Goal: Task Accomplishment & Management: Use online tool/utility

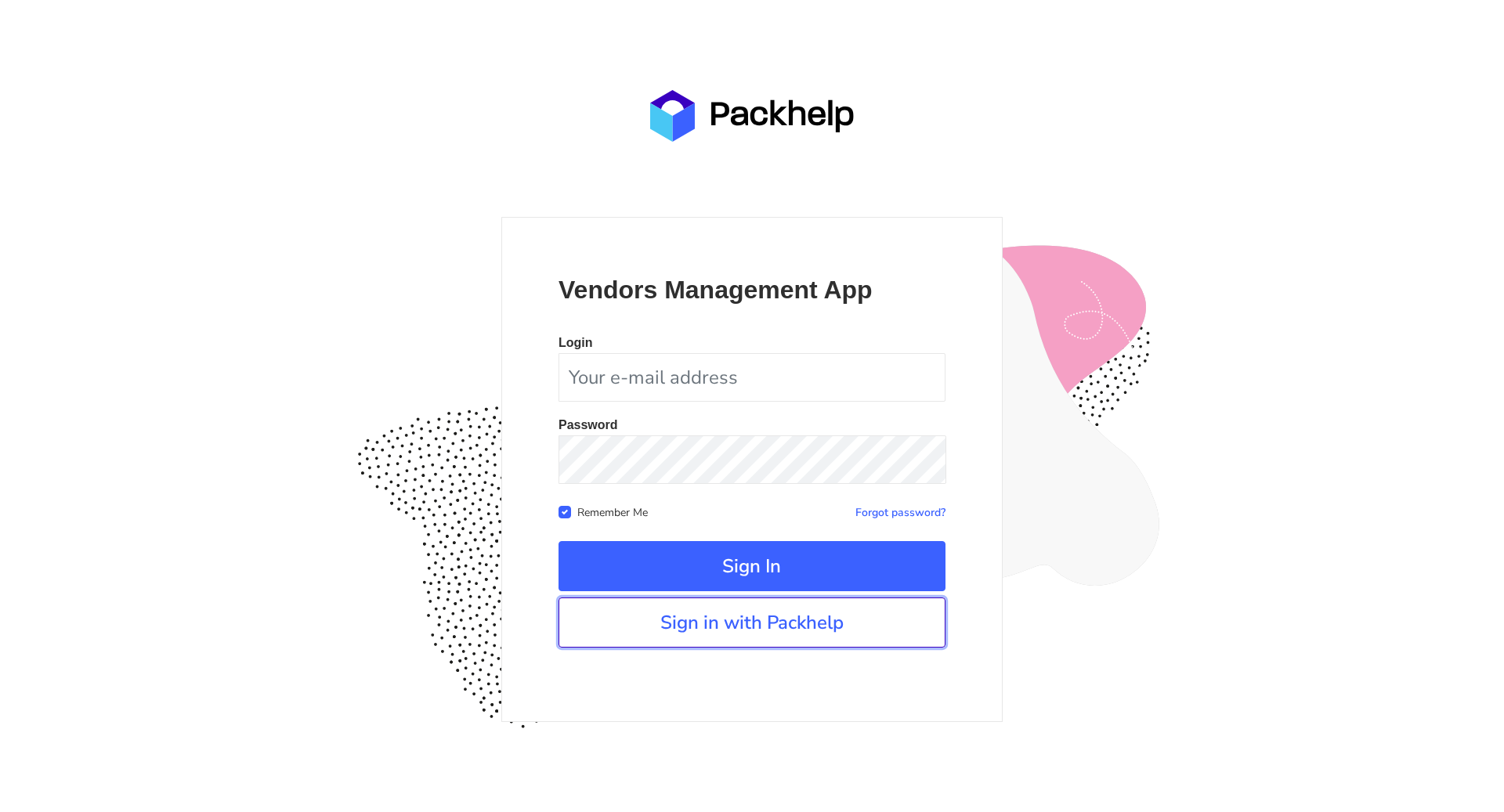
click at [720, 620] on link "Sign in with Packhelp" at bounding box center [752, 623] width 387 height 50
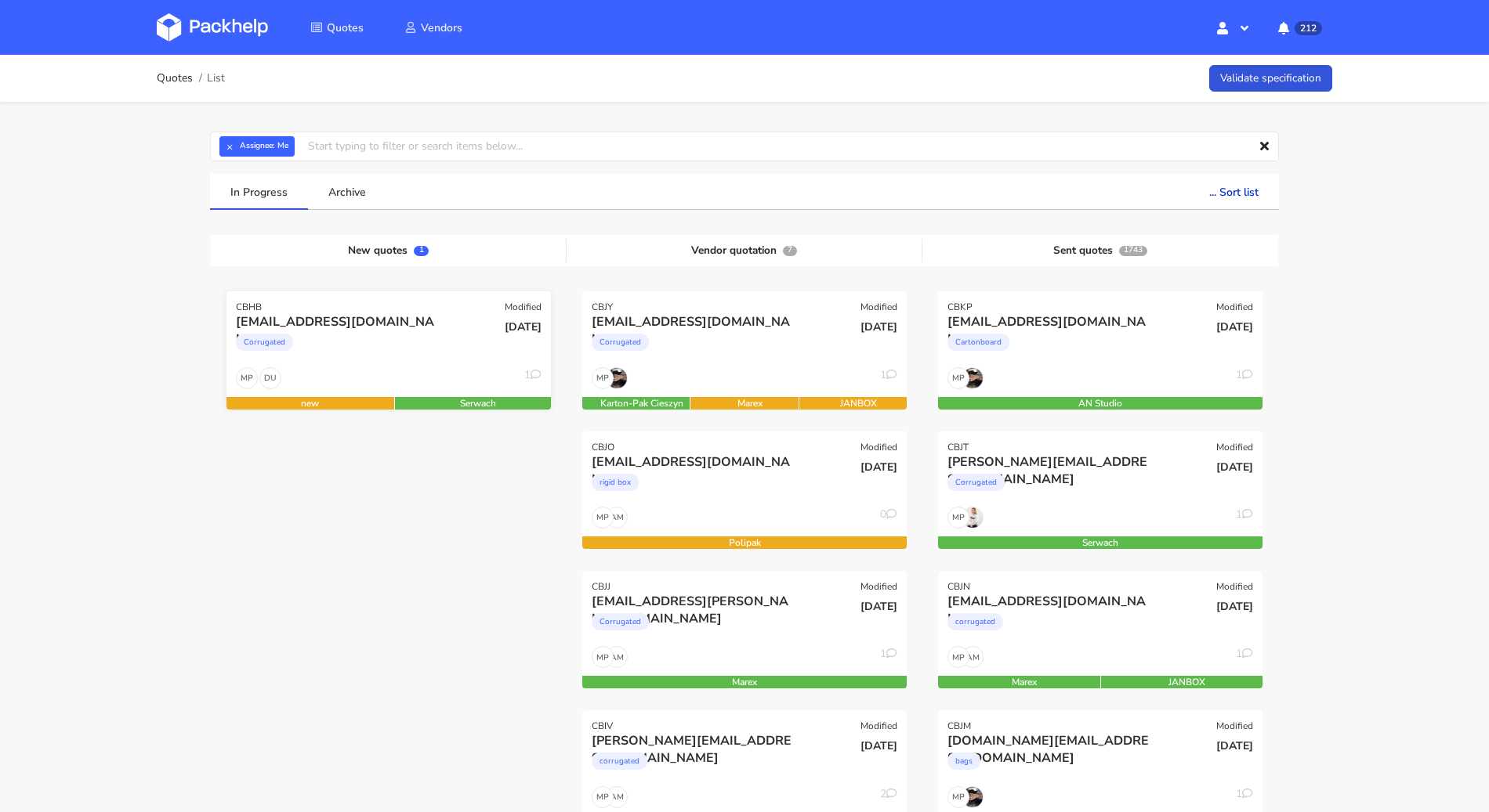
click at [379, 341] on div "Corrugated" at bounding box center [340, 347] width 208 height 32
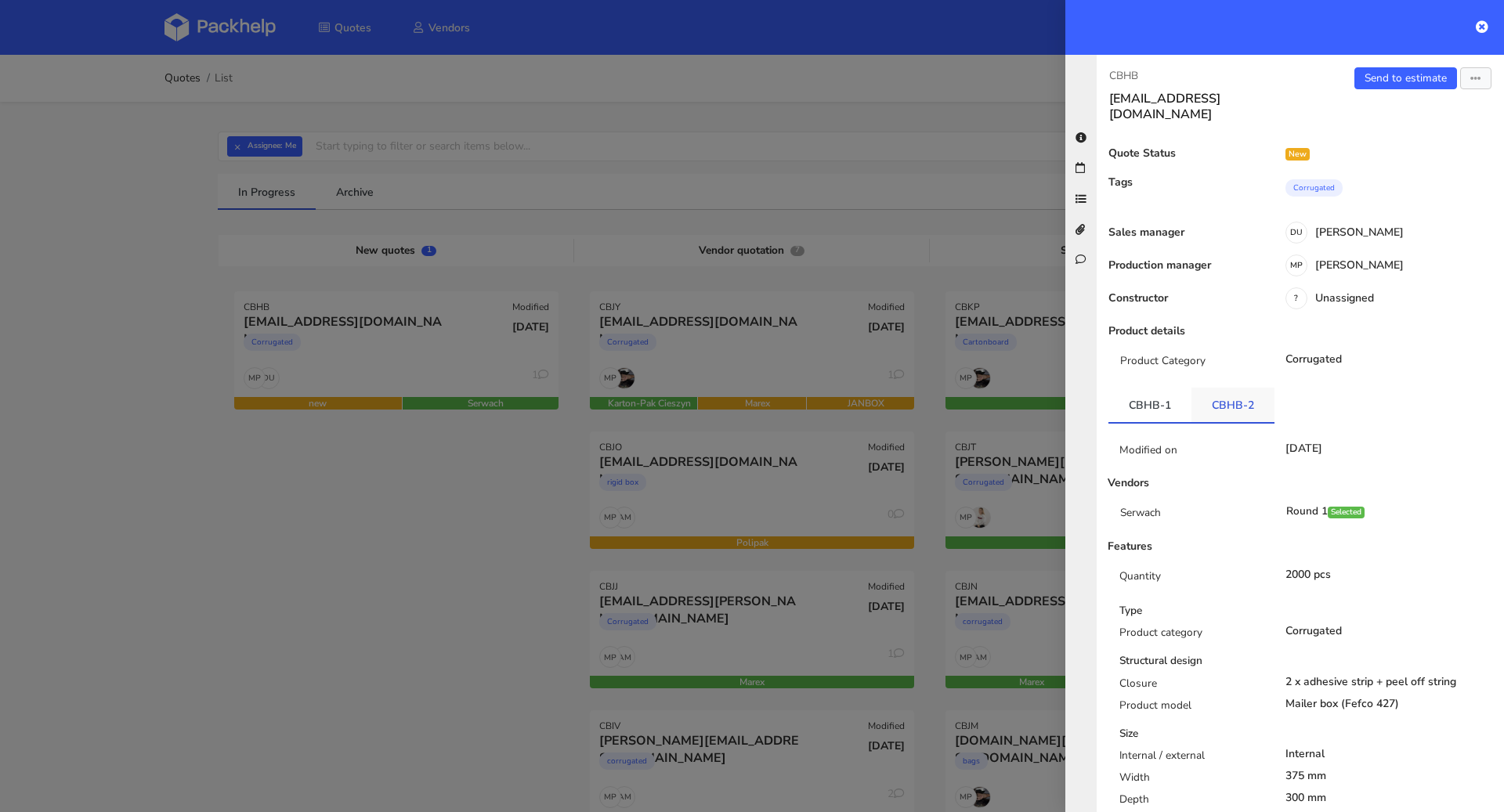
click at [1216, 393] on link "CBHB-2" at bounding box center [1233, 404] width 83 height 34
click at [1169, 393] on link "CBHB-1" at bounding box center [1151, 404] width 83 height 34
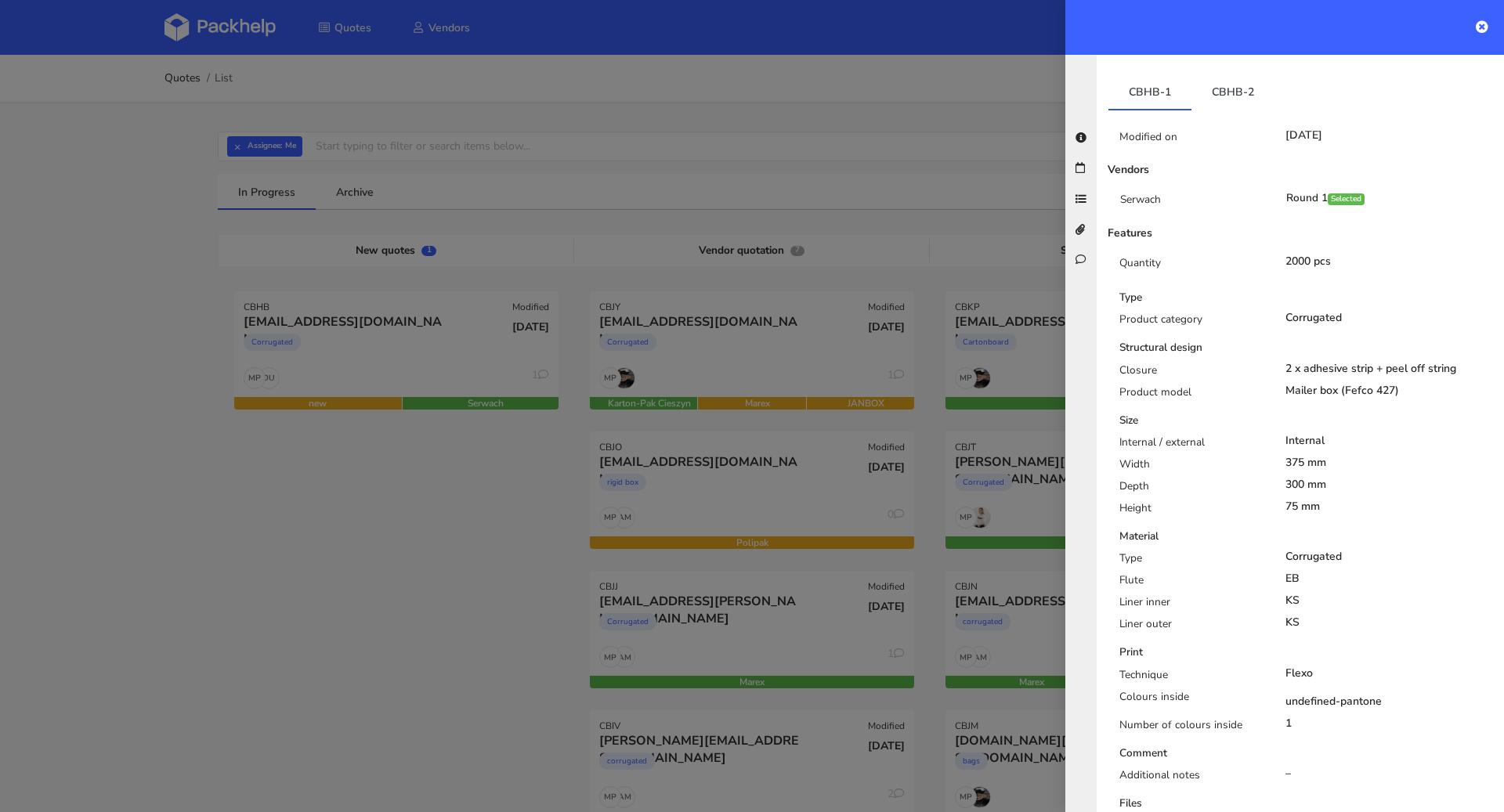
scroll to position [308, 0]
click at [1226, 88] on link "CBHB-2" at bounding box center [1233, 96] width 83 height 34
click at [1145, 88] on link "CBHB-1" at bounding box center [1151, 96] width 83 height 34
click at [1242, 88] on link "CBHB-2" at bounding box center [1233, 96] width 83 height 34
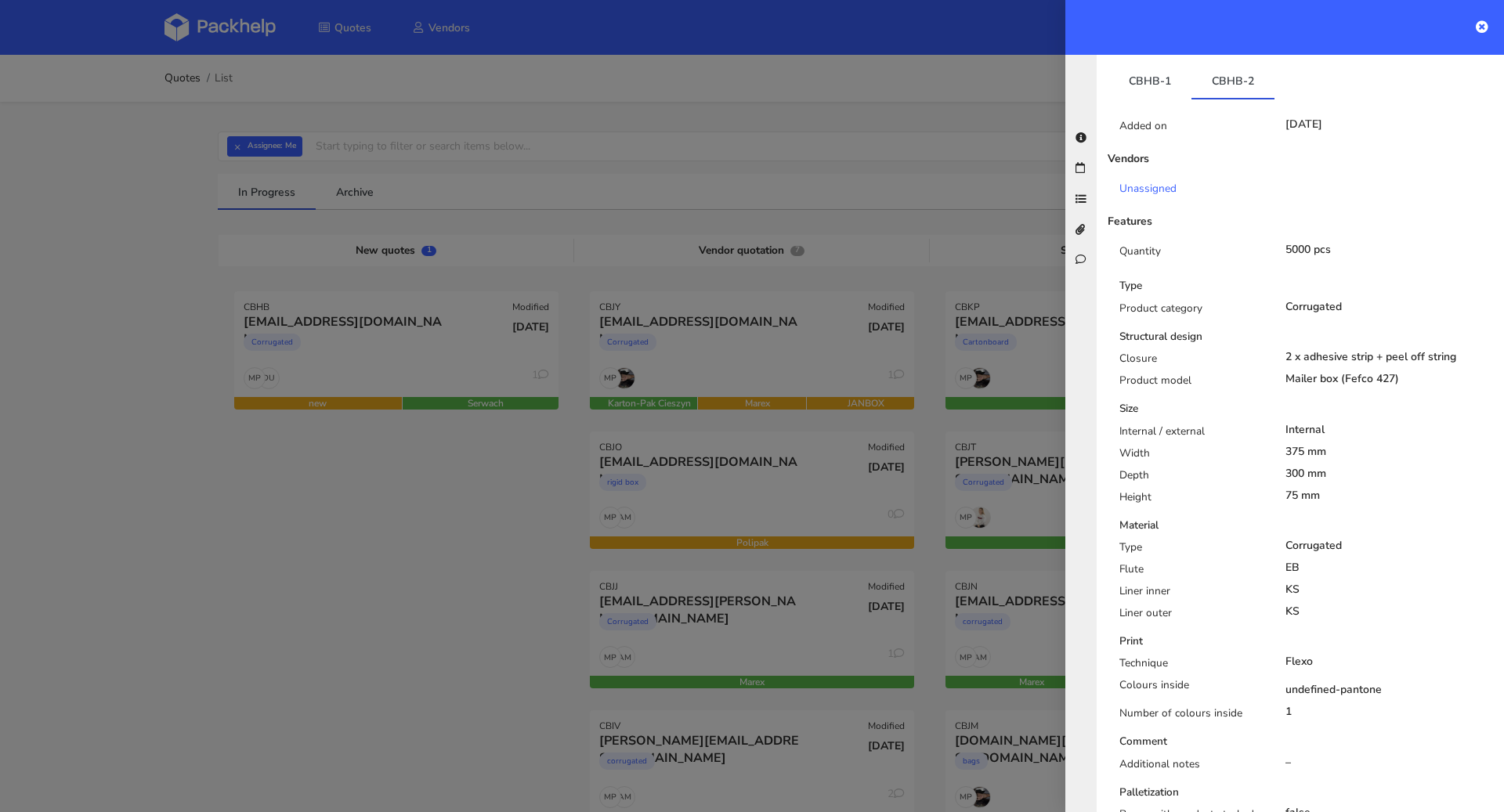
scroll to position [321, 0]
click at [1151, 70] on link "CBHB-1" at bounding box center [1151, 83] width 83 height 34
click at [1209, 68] on link "CBHB-2" at bounding box center [1233, 83] width 83 height 34
click at [1162, 83] on link "CBHB-1" at bounding box center [1151, 83] width 83 height 34
click at [1216, 75] on link "CBHB-2" at bounding box center [1233, 83] width 83 height 34
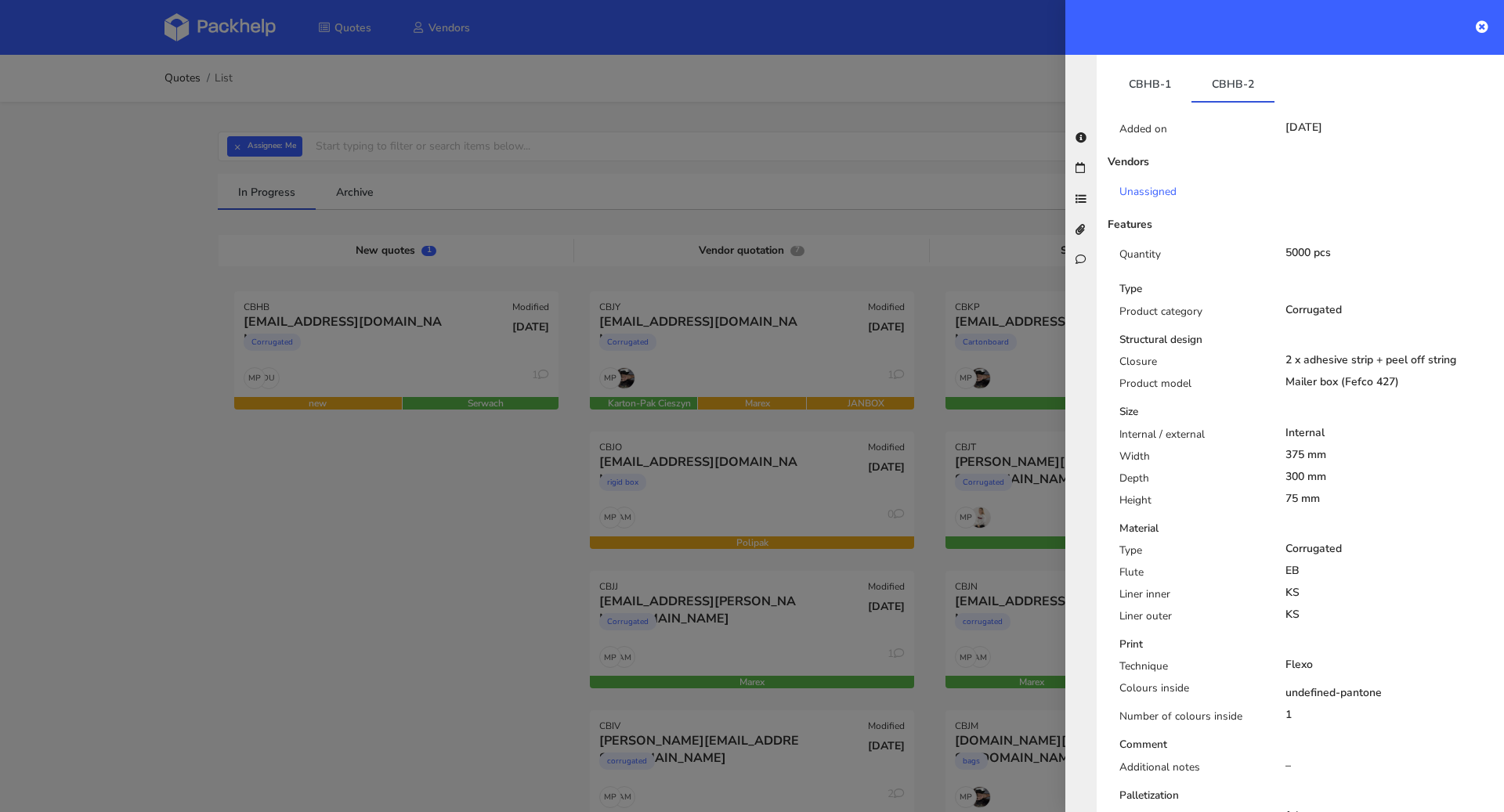
scroll to position [0, 0]
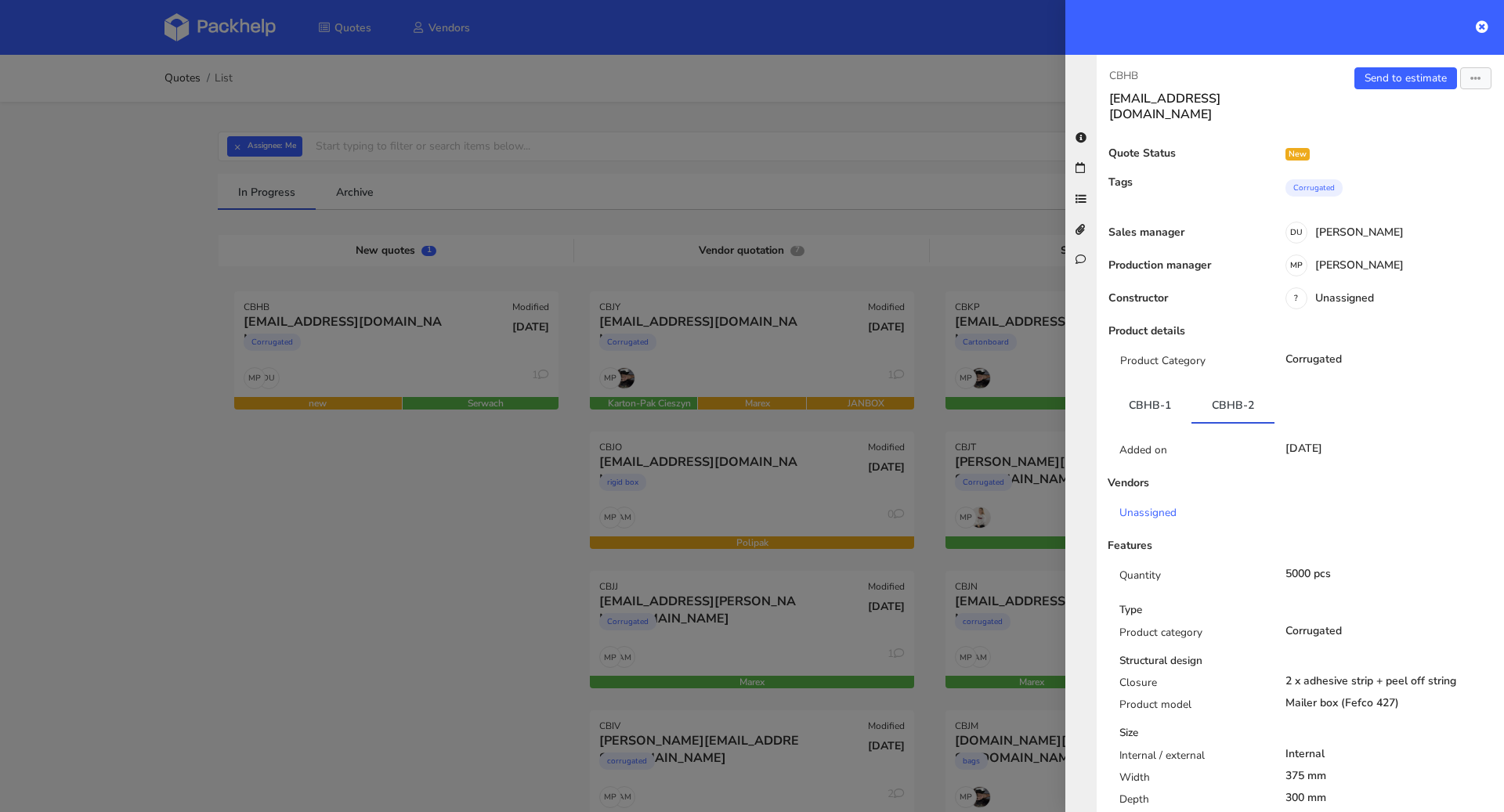
click at [1396, 66] on div "CBHB jj@michaeljondral.com Send to estimate View quote Edit quote Missing data …" at bounding box center [1301, 434] width 408 height 758
click at [1392, 76] on link "Send to estimate" at bounding box center [1406, 78] width 103 height 22
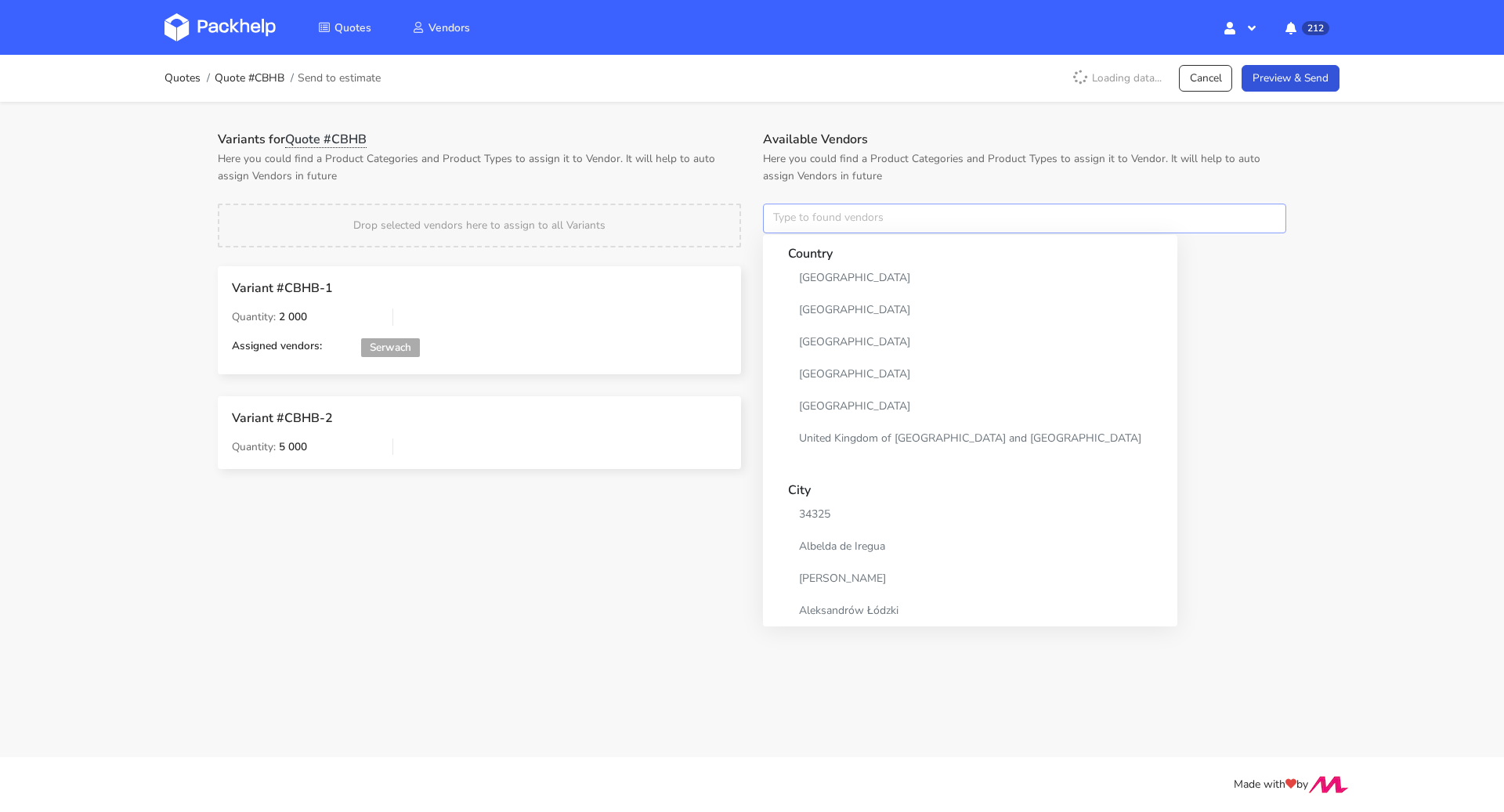
click at [915, 225] on input "text" at bounding box center [1025, 218] width 524 height 30
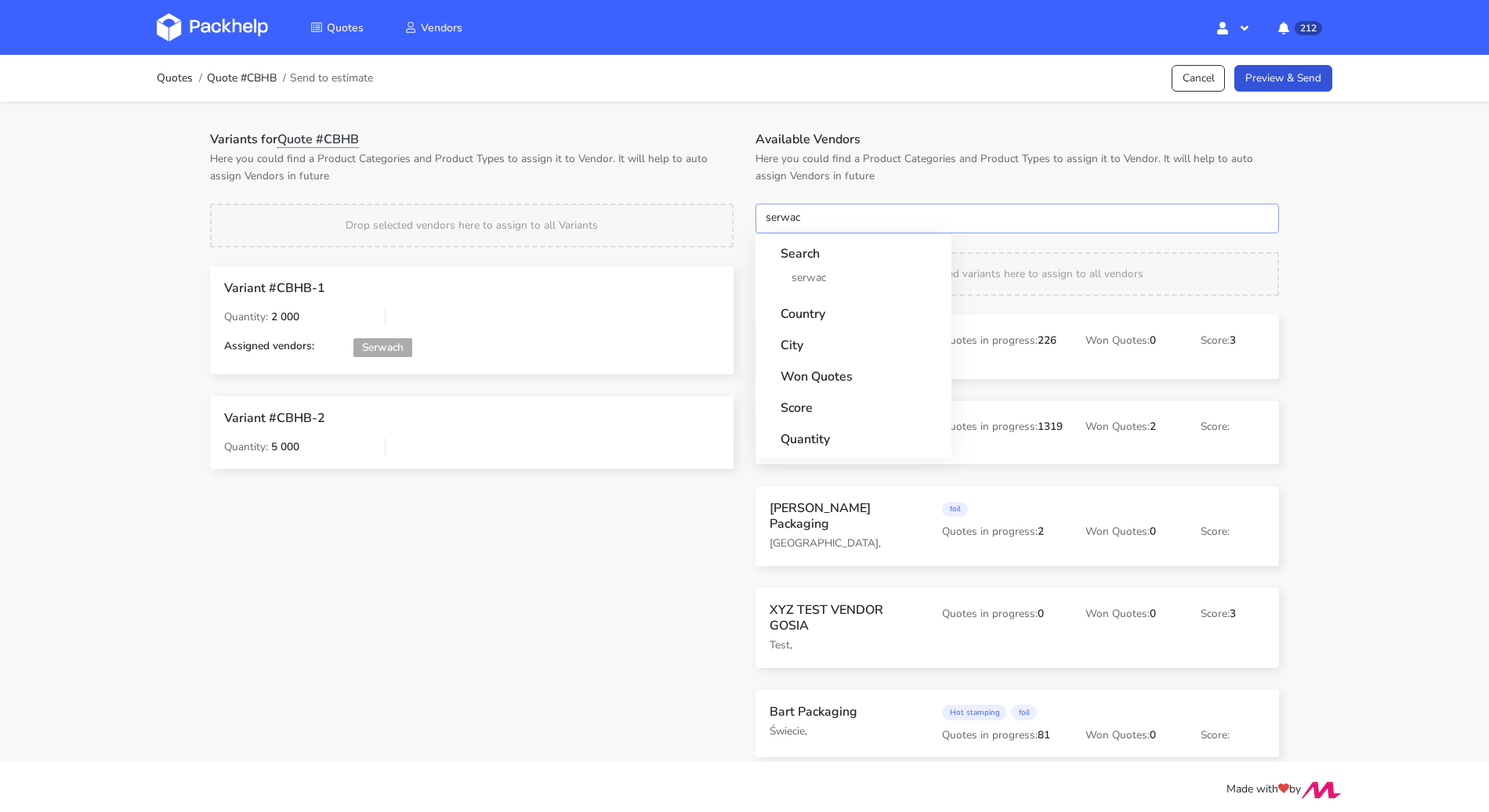
type input "serwach"
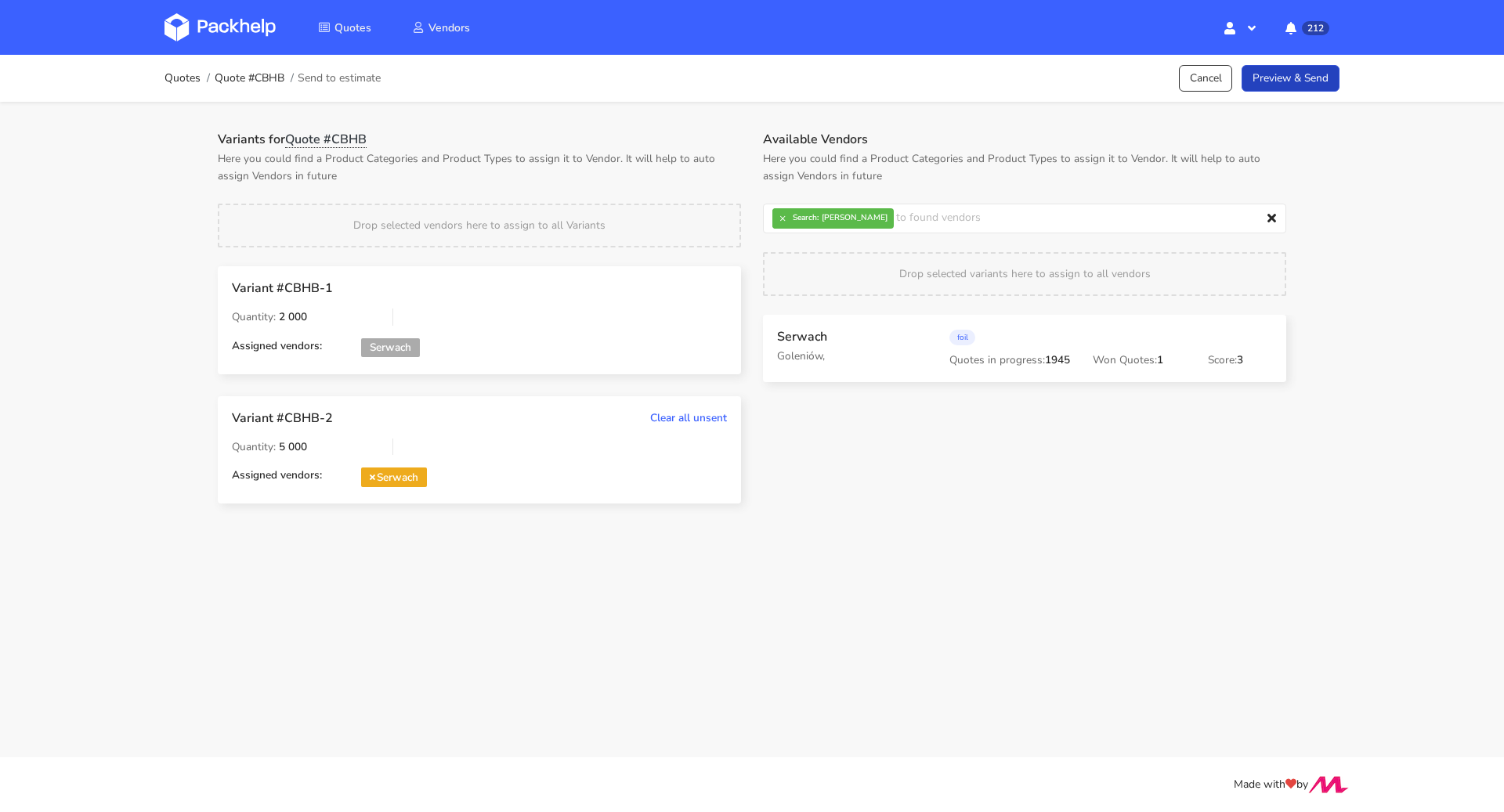
click at [1285, 81] on link "Preview & Send" at bounding box center [1290, 78] width 98 height 28
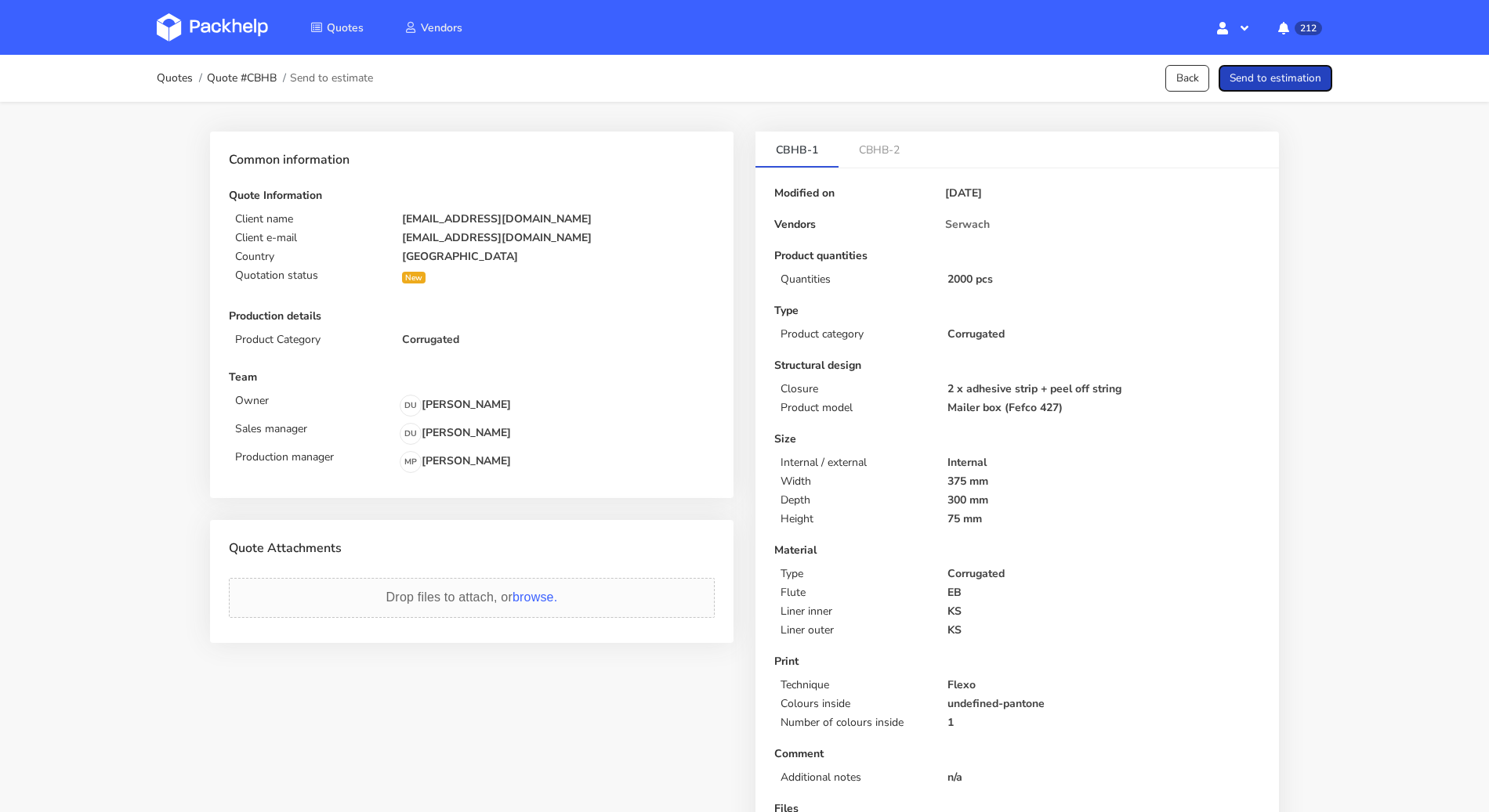
click at [1285, 81] on button "Send to estimation" at bounding box center [1275, 78] width 113 height 28
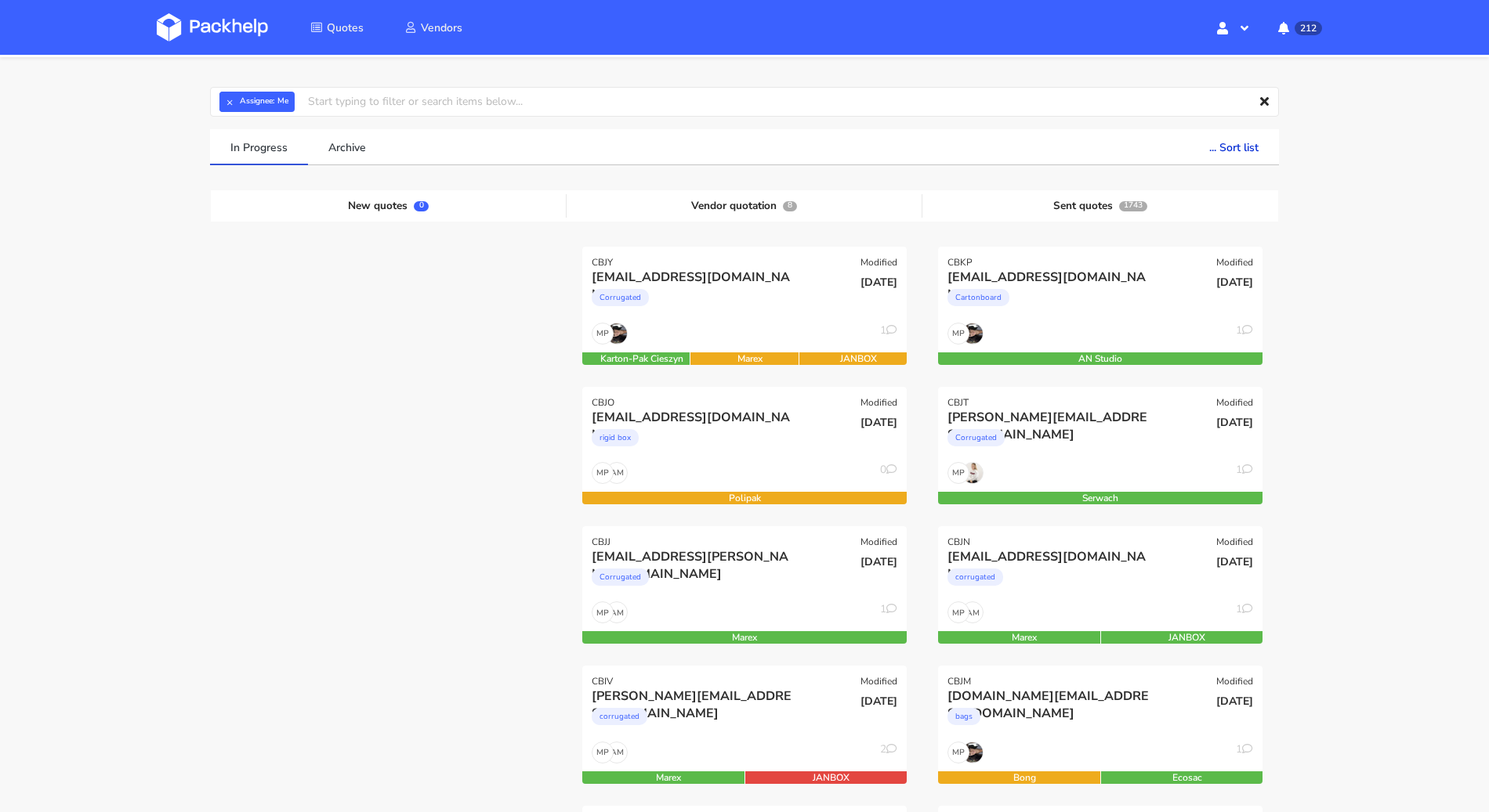
scroll to position [143, 0]
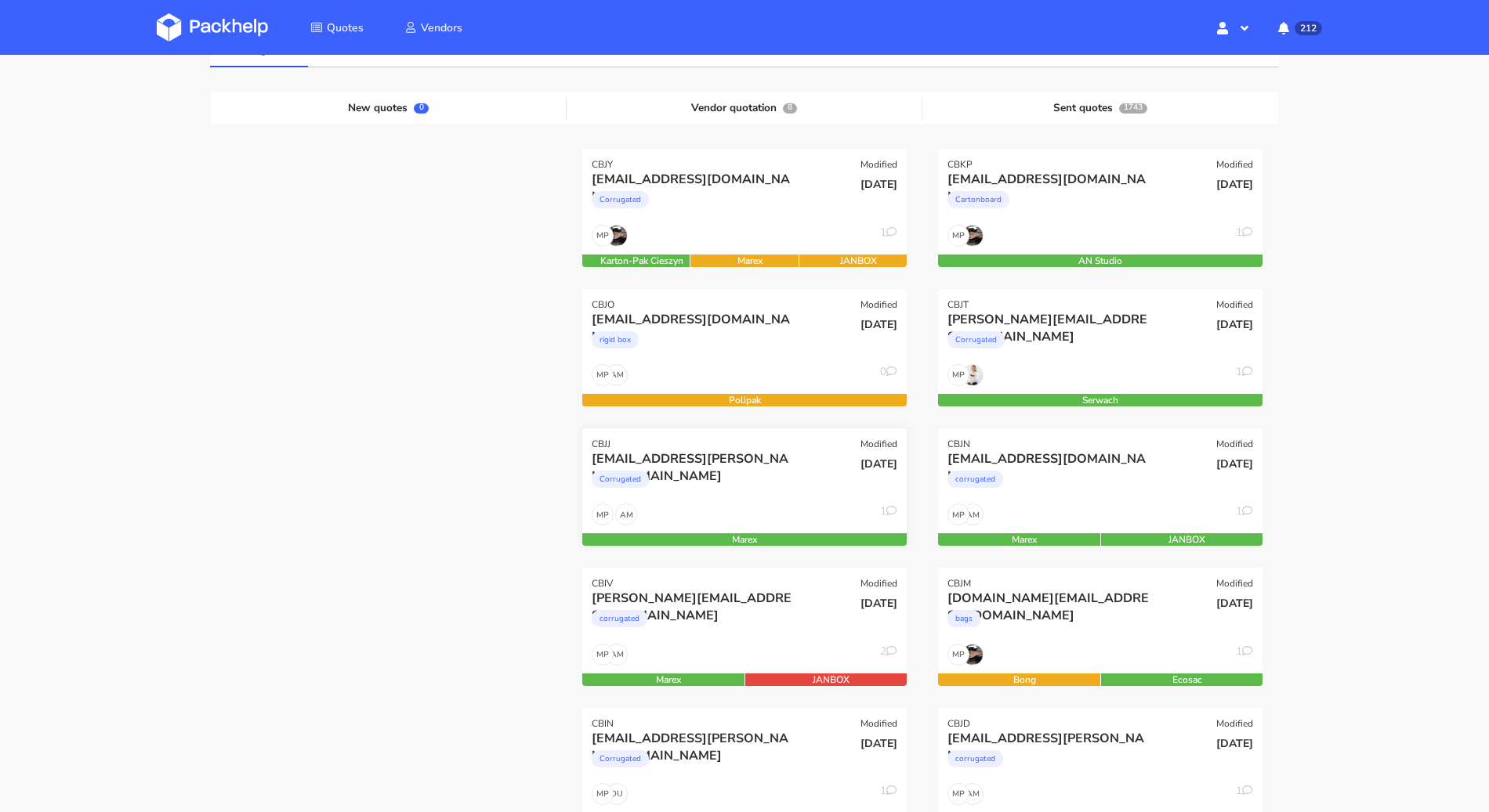
click at [823, 482] on div "[DATE]" at bounding box center [853, 477] width 109 height 53
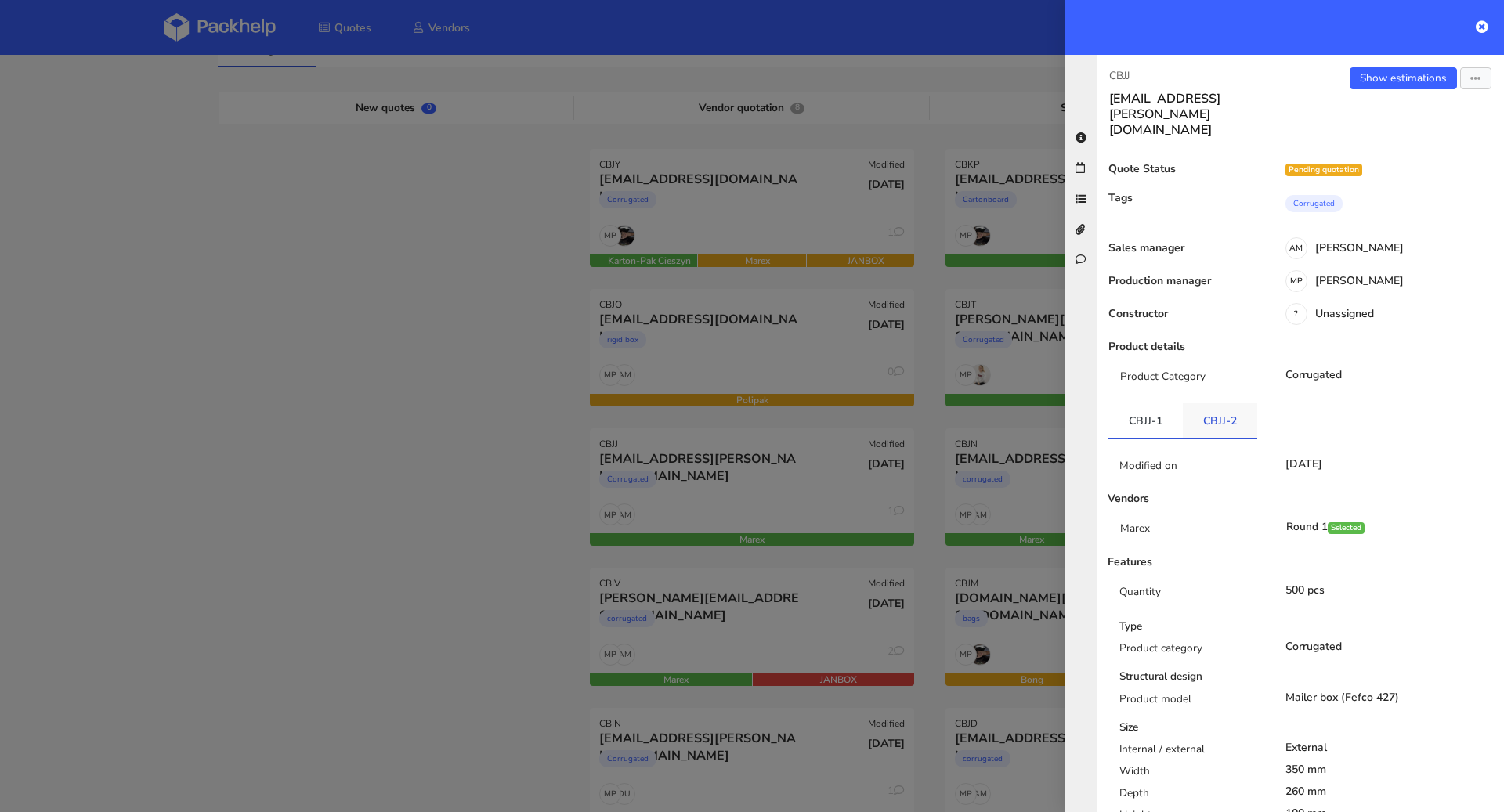
click at [1216, 403] on link "CBJJ-2" at bounding box center [1220, 420] width 74 height 34
click at [1154, 403] on link "CBJJ-1" at bounding box center [1146, 420] width 74 height 34
click at [1214, 403] on link "CBJJ-2" at bounding box center [1220, 420] width 74 height 34
click at [1164, 403] on link "CBJJ-1" at bounding box center [1146, 420] width 74 height 34
click at [509, 403] on div at bounding box center [752, 406] width 1504 height 812
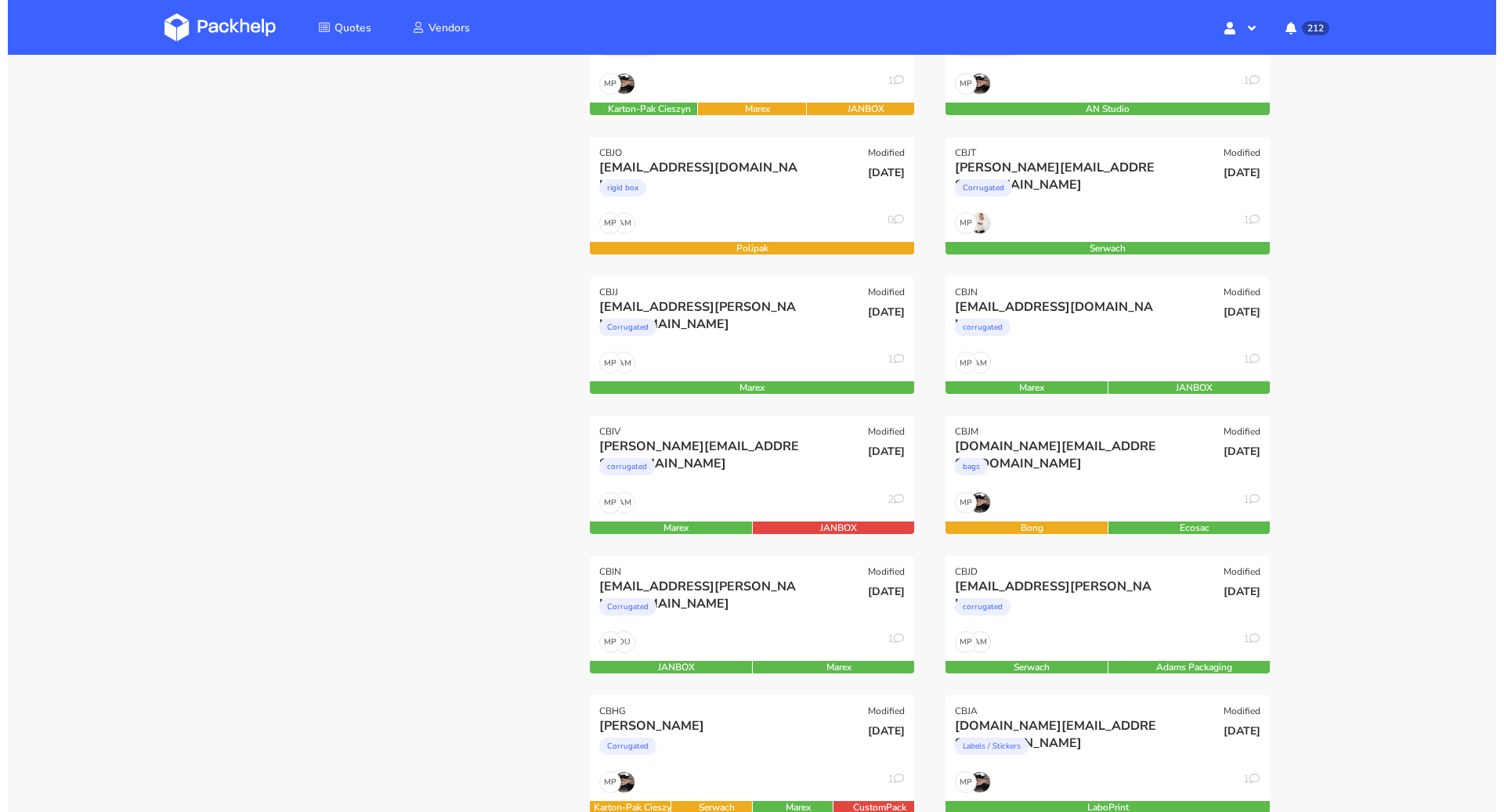
scroll to position [340, 0]
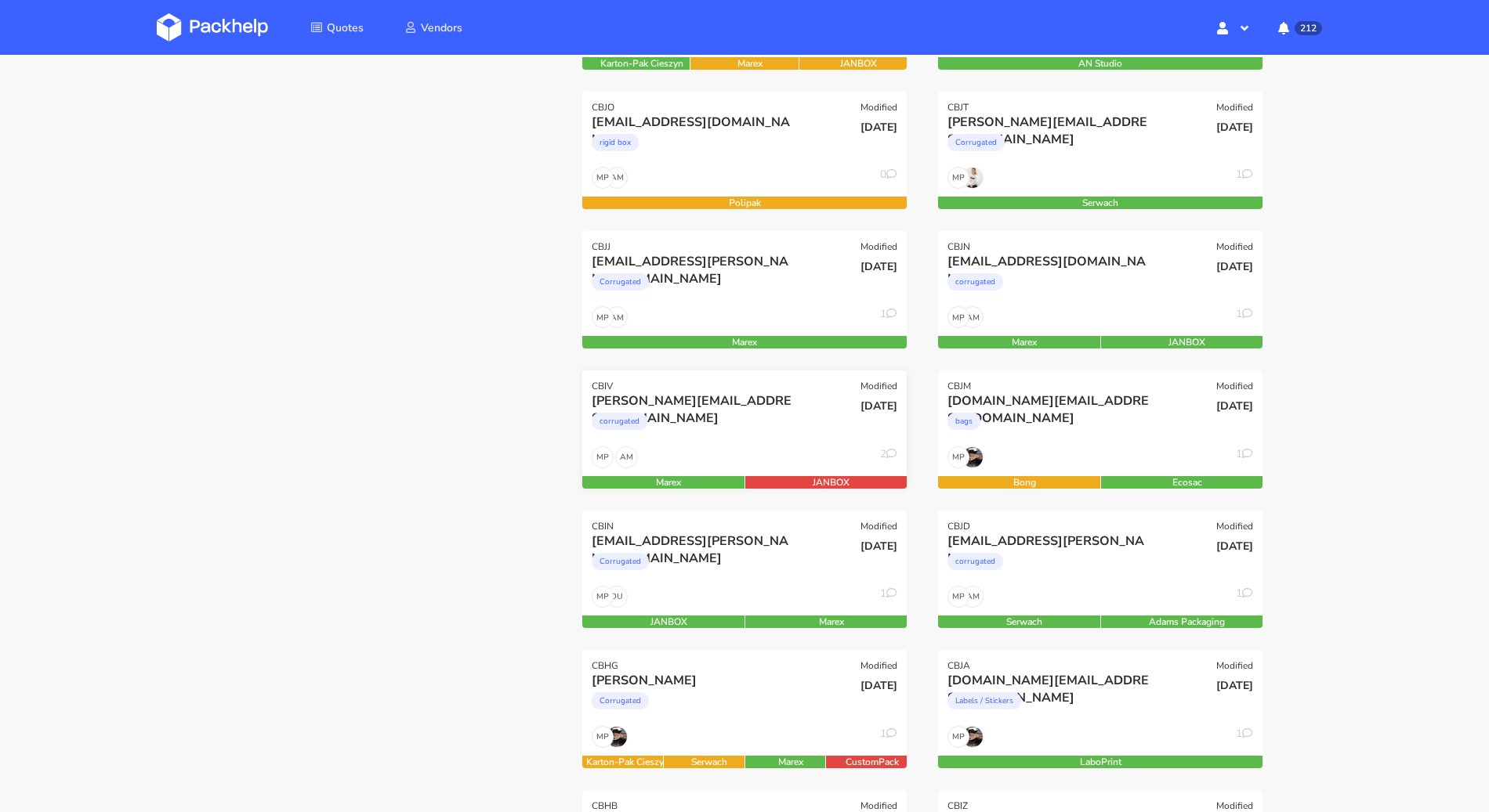
click at [737, 440] on div "chen@satisfyrunning.com corrugated" at bounding box center [690, 419] width 219 height 53
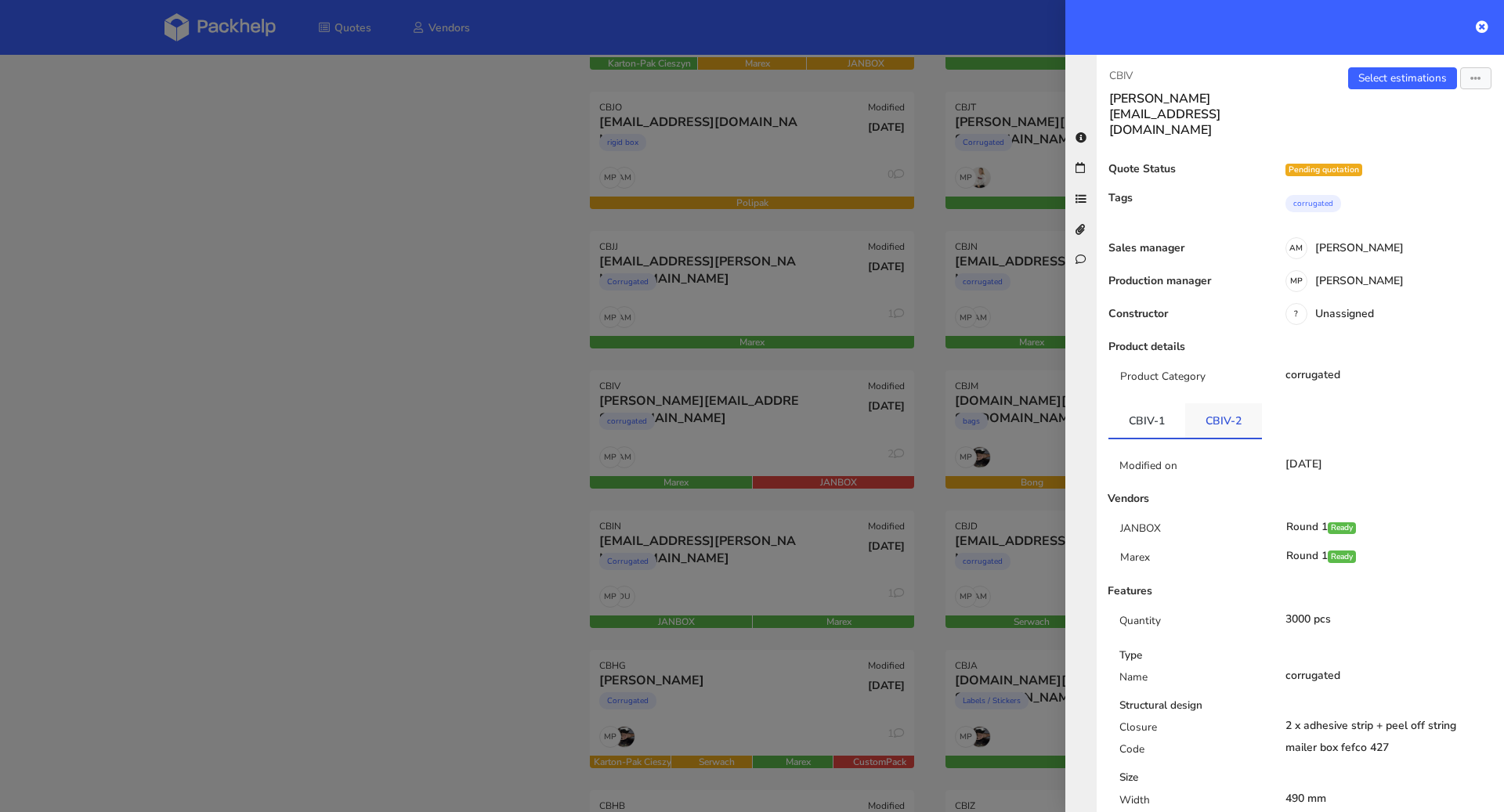
click at [1245, 403] on link "CBIV-2" at bounding box center [1224, 420] width 77 height 34
click at [1151, 403] on link "CBIV-1" at bounding box center [1147, 420] width 77 height 34
click at [1385, 81] on link "Select estimations" at bounding box center [1402, 78] width 109 height 22
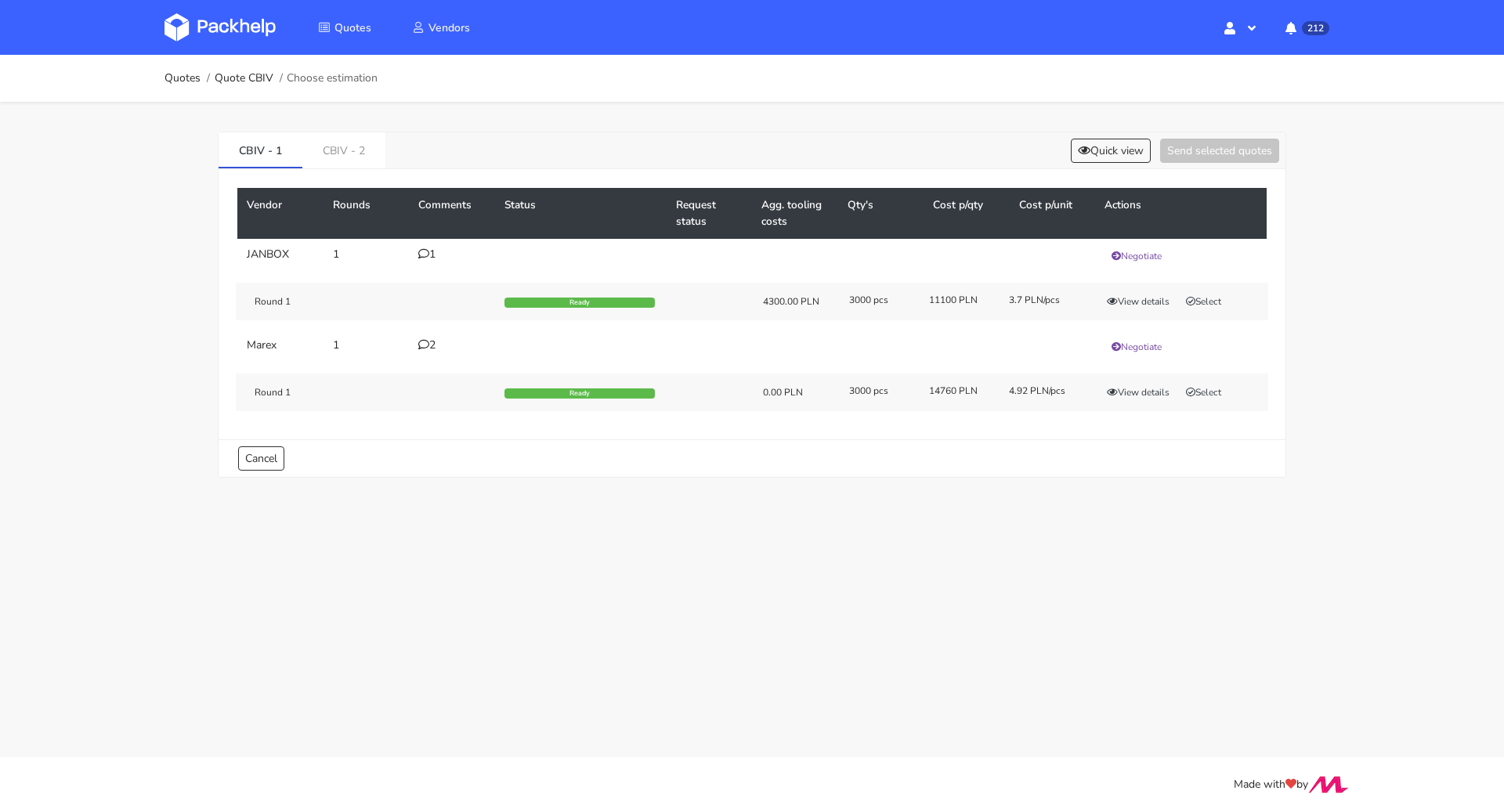
click at [425, 343] on icon at bounding box center [424, 344] width 11 height 11
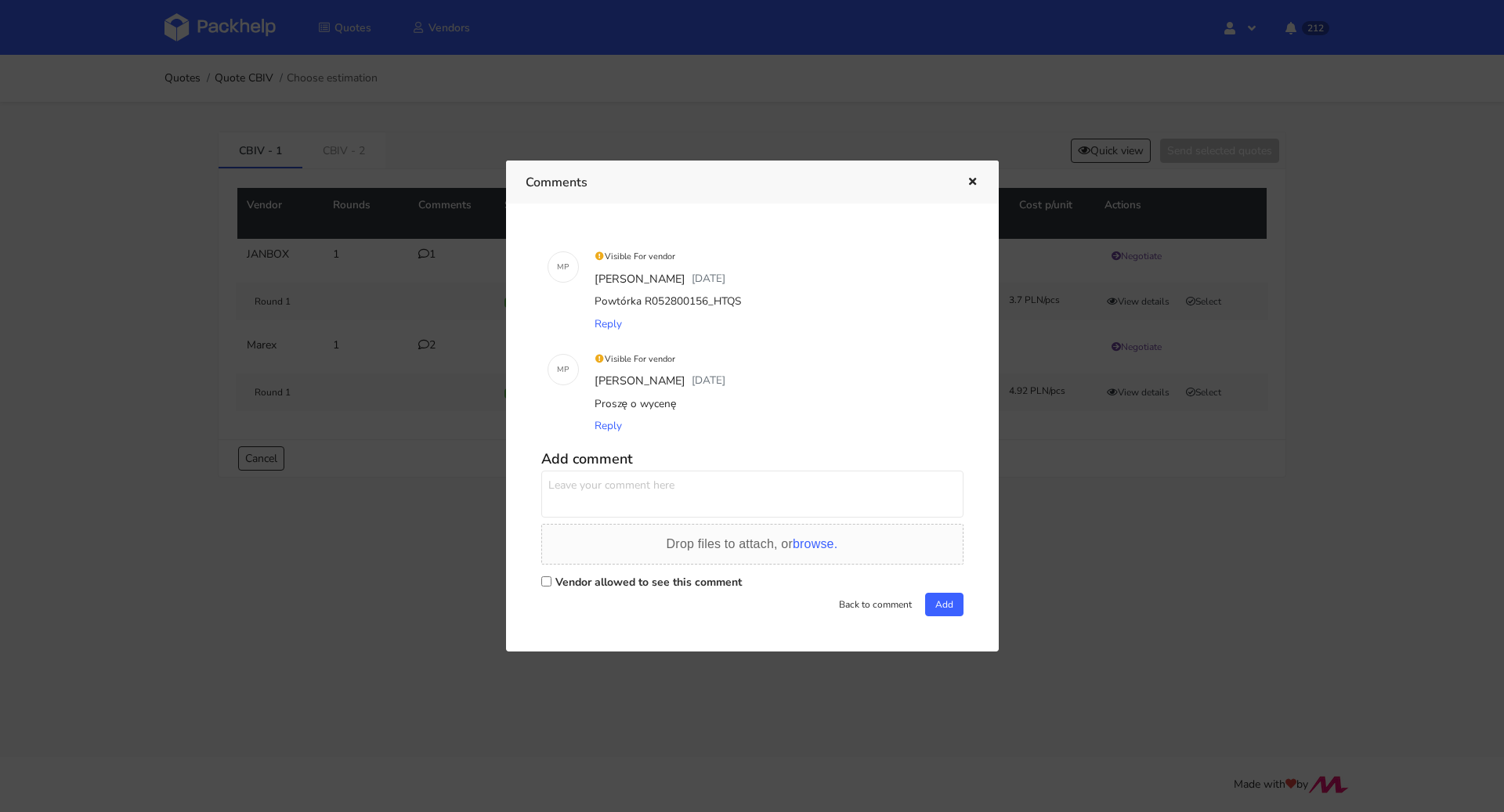
click at [410, 460] on div at bounding box center [752, 406] width 1504 height 812
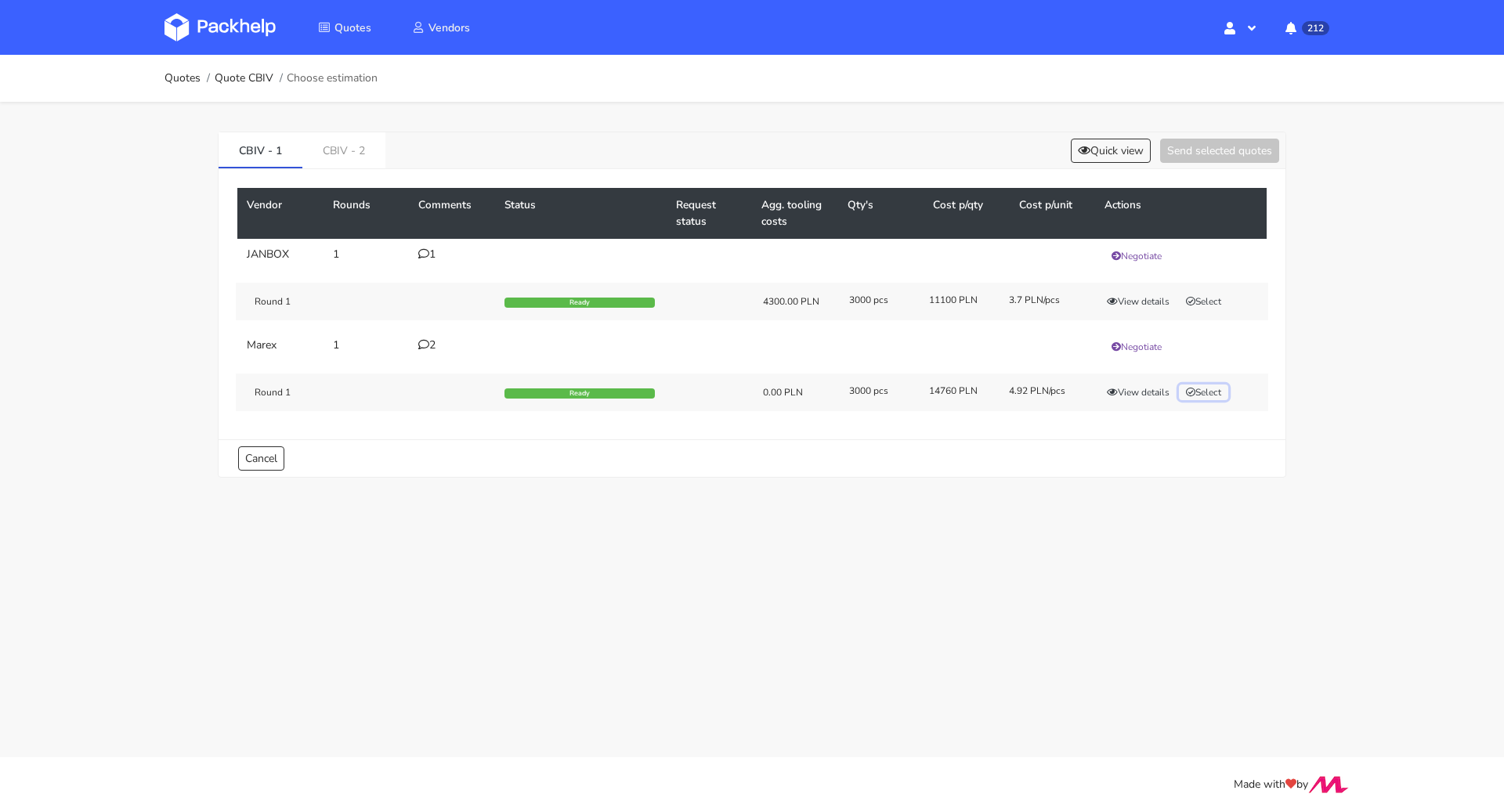
click at [1191, 388] on icon "button" at bounding box center [1191, 392] width 9 height 9
click at [1200, 389] on button "Selected" at bounding box center [1208, 392] width 59 height 16
click at [1199, 389] on button "Select" at bounding box center [1203, 392] width 49 height 16
click at [333, 154] on link "CBIV - 2" at bounding box center [344, 149] width 83 height 34
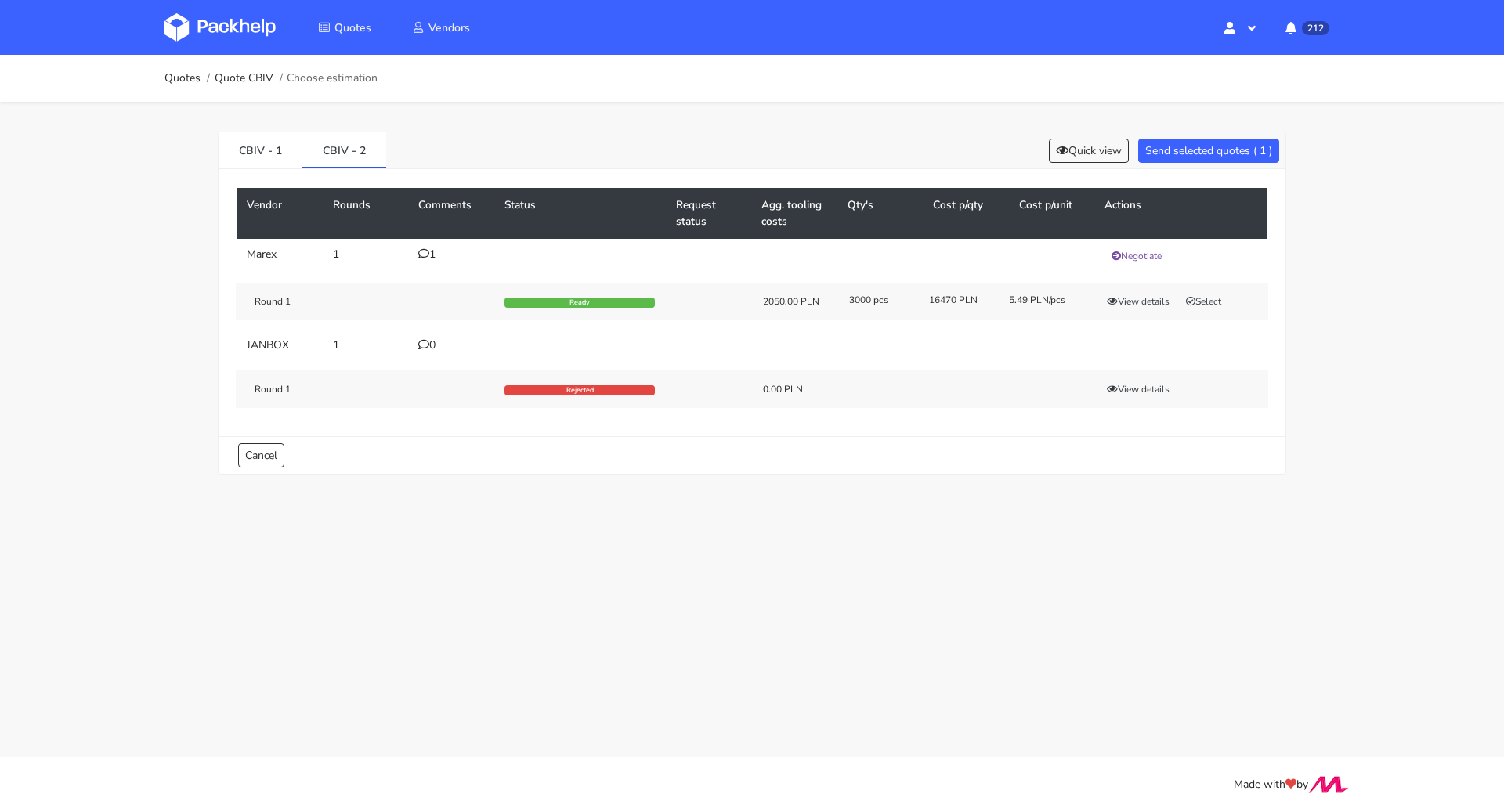
click at [431, 257] on div "1" at bounding box center [452, 254] width 68 height 13
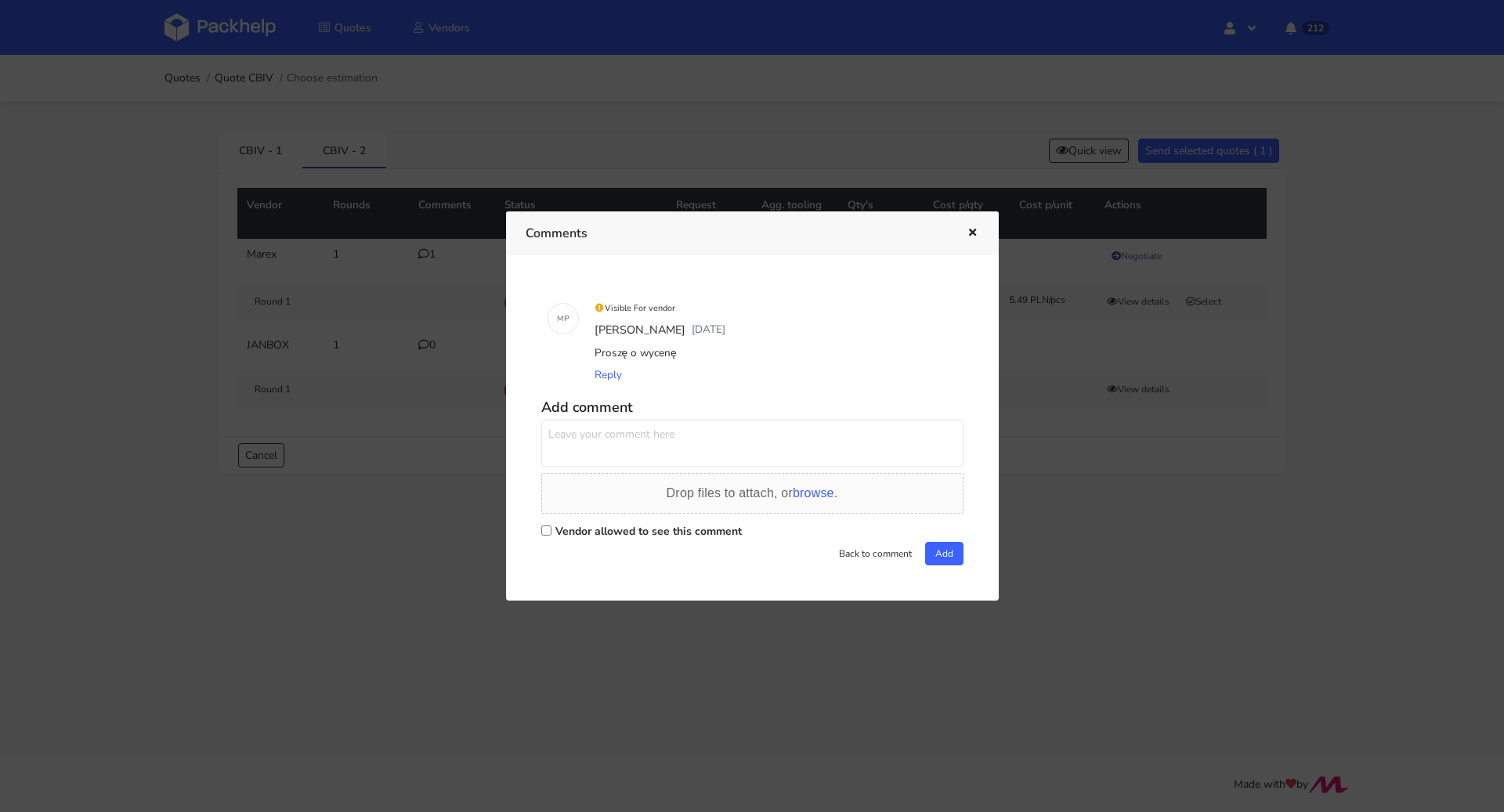
click at [372, 454] on div at bounding box center [752, 406] width 1504 height 812
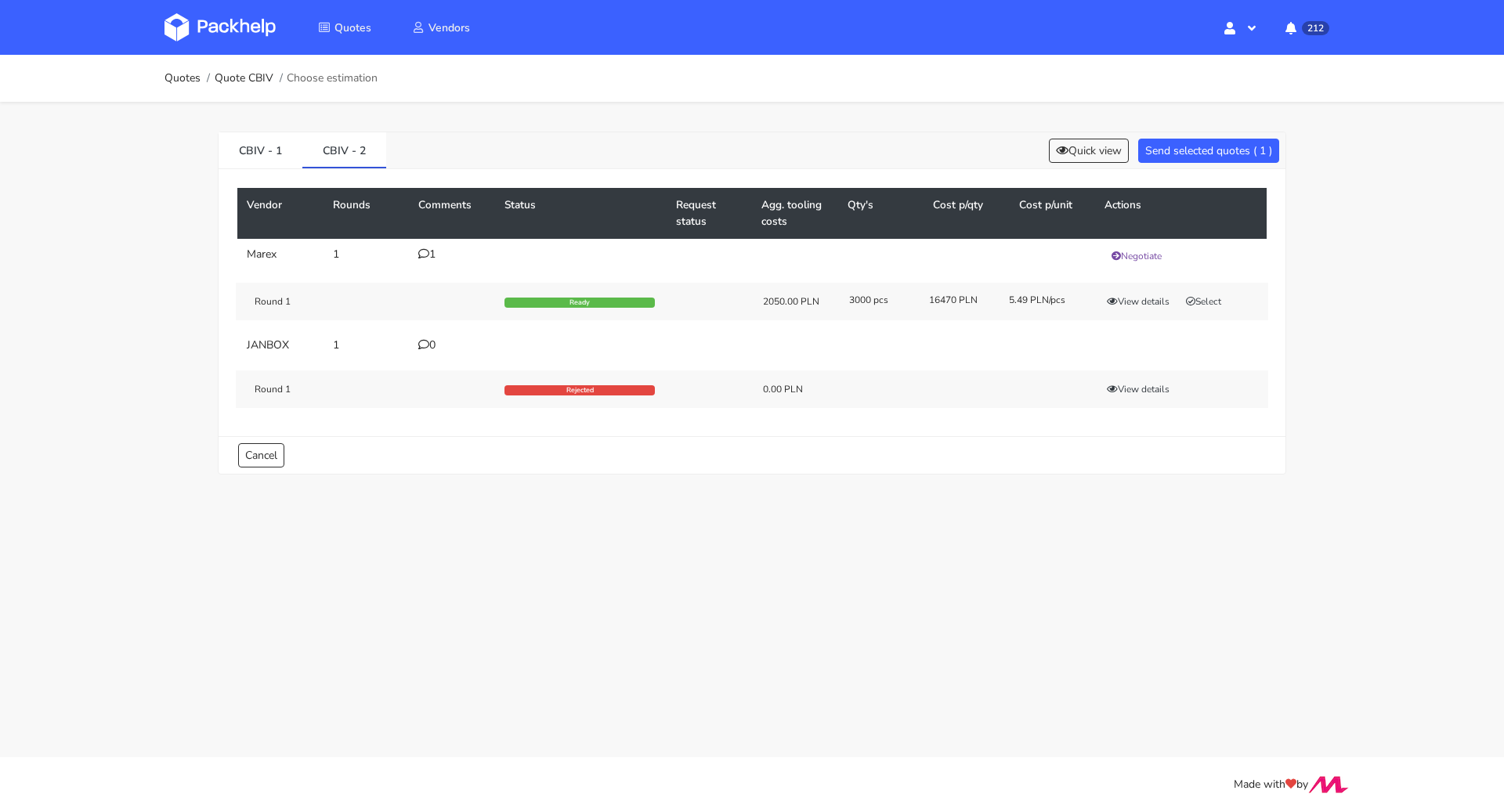
click at [1210, 291] on div "Round 1 Ready 2050.00 PLN 3000 pcs 16470 PLN 5.49 PLN/pcs View details Select" at bounding box center [752, 301] width 1032 height 38
click at [1216, 298] on button "Select" at bounding box center [1203, 301] width 49 height 16
click at [1146, 295] on button "View details" at bounding box center [1138, 301] width 77 height 16
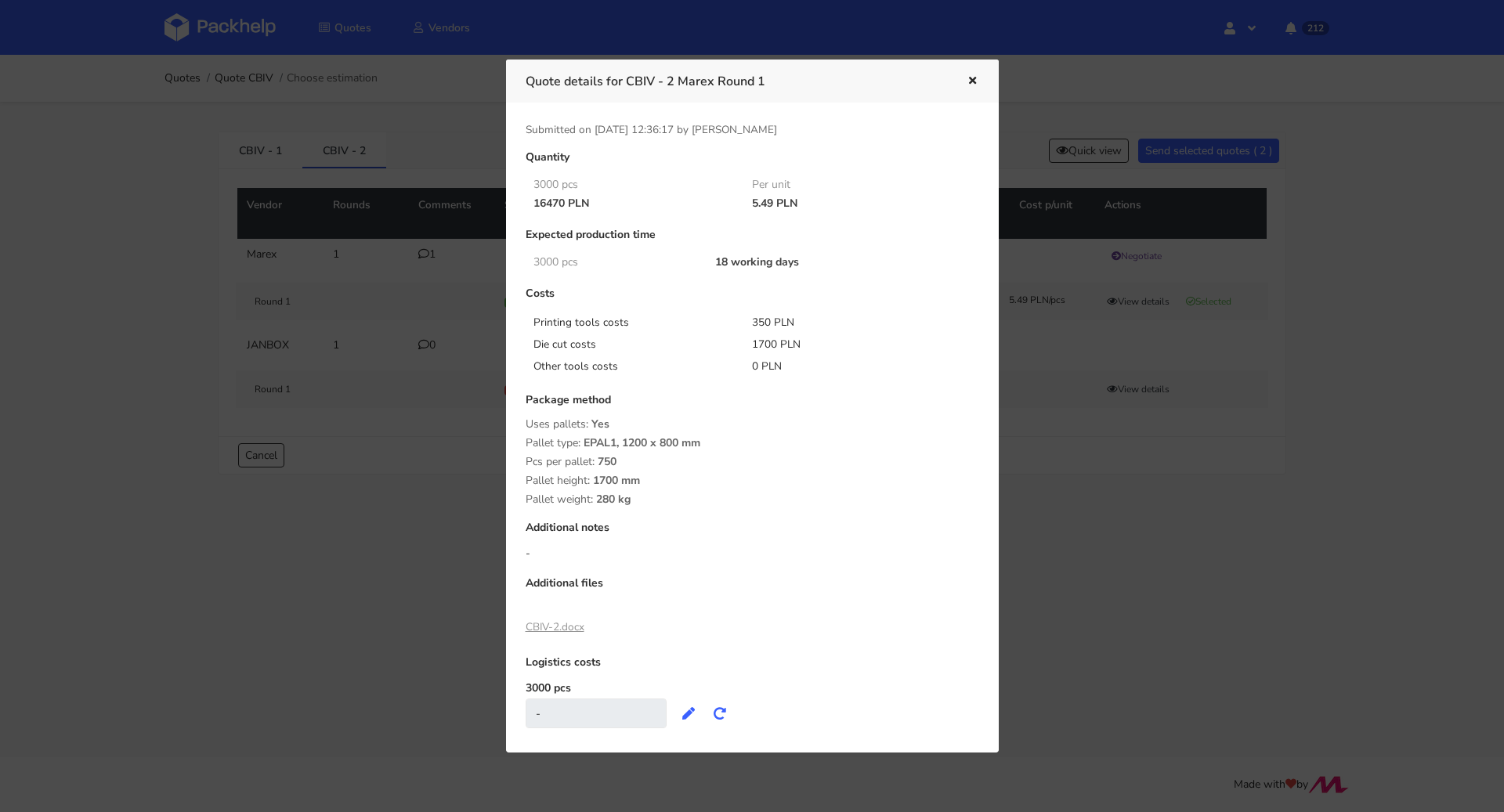
click at [1096, 429] on div at bounding box center [752, 406] width 1504 height 812
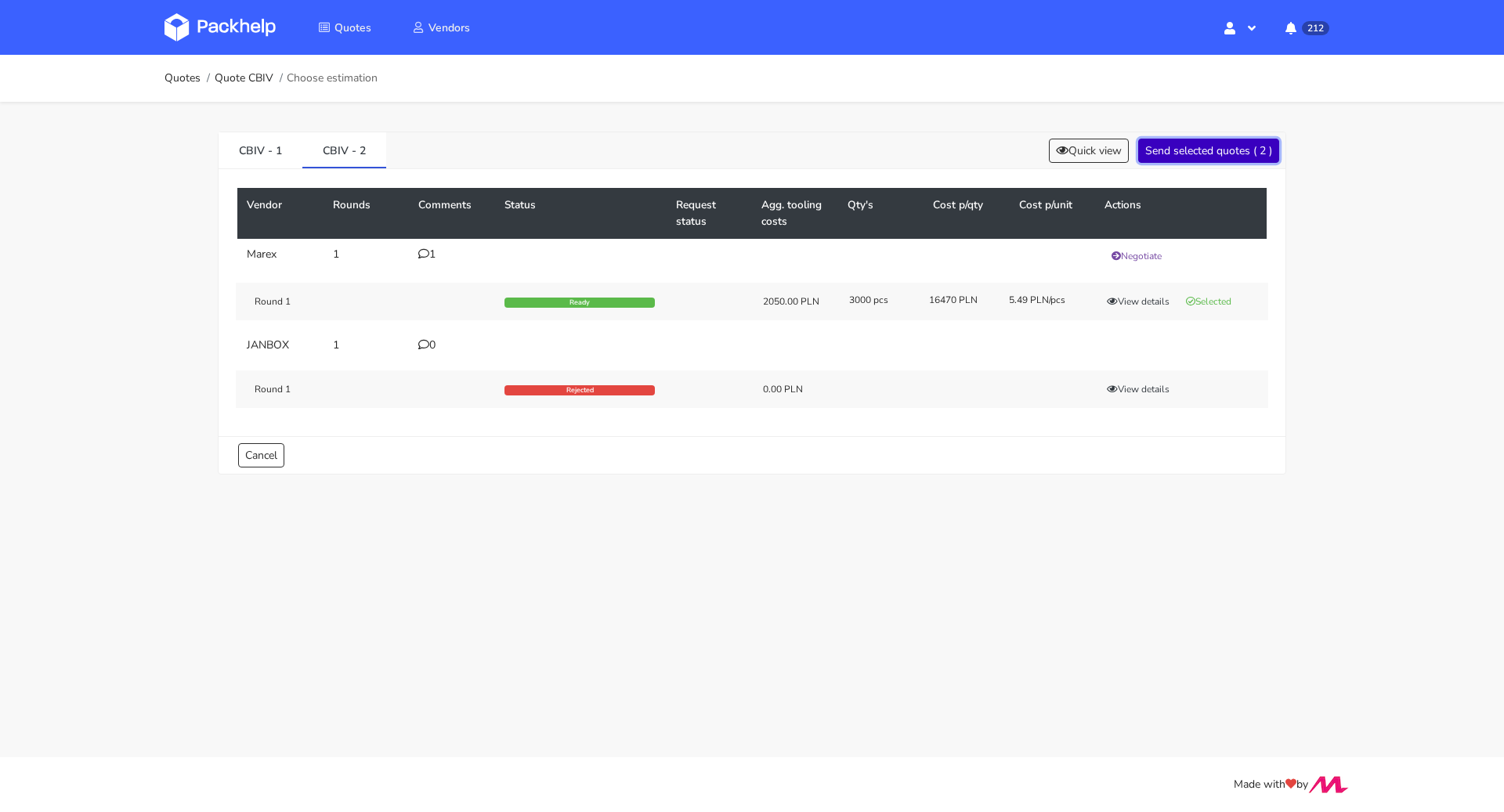
click at [1206, 160] on button "Send selected quotes ( 2 )" at bounding box center [1208, 150] width 141 height 24
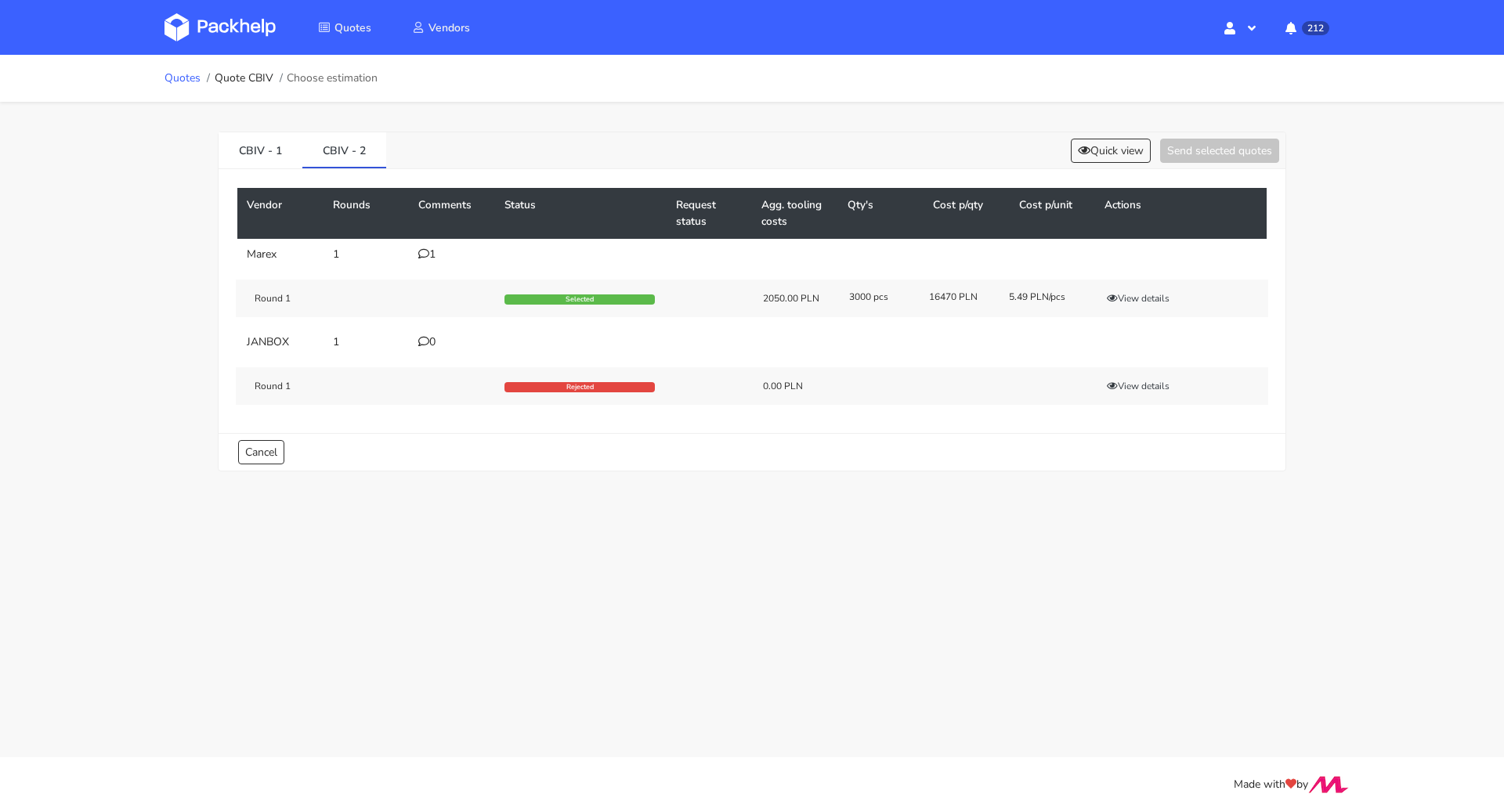
click at [191, 72] on link "Quotes" at bounding box center [182, 78] width 36 height 13
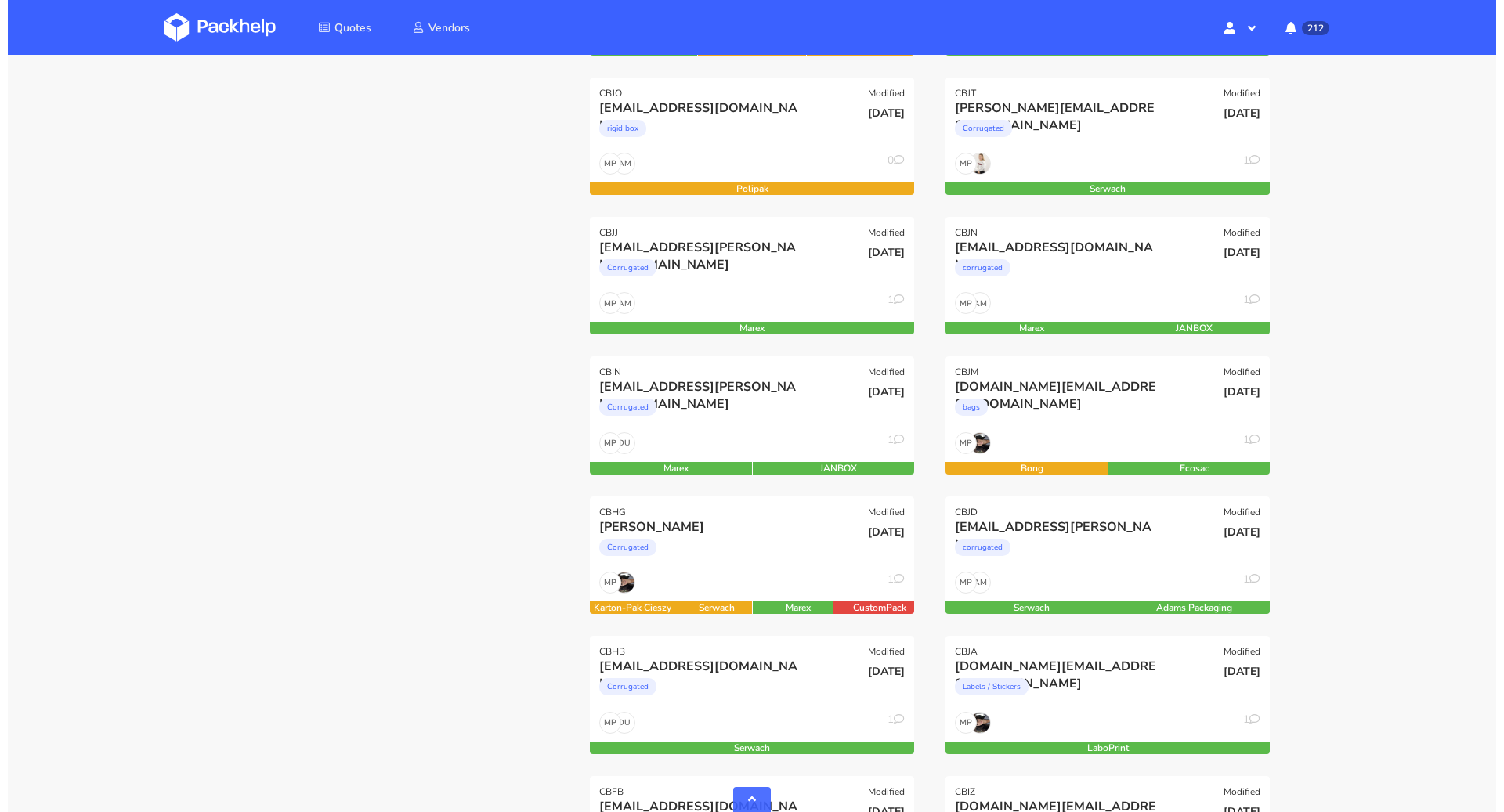
scroll to position [406, 0]
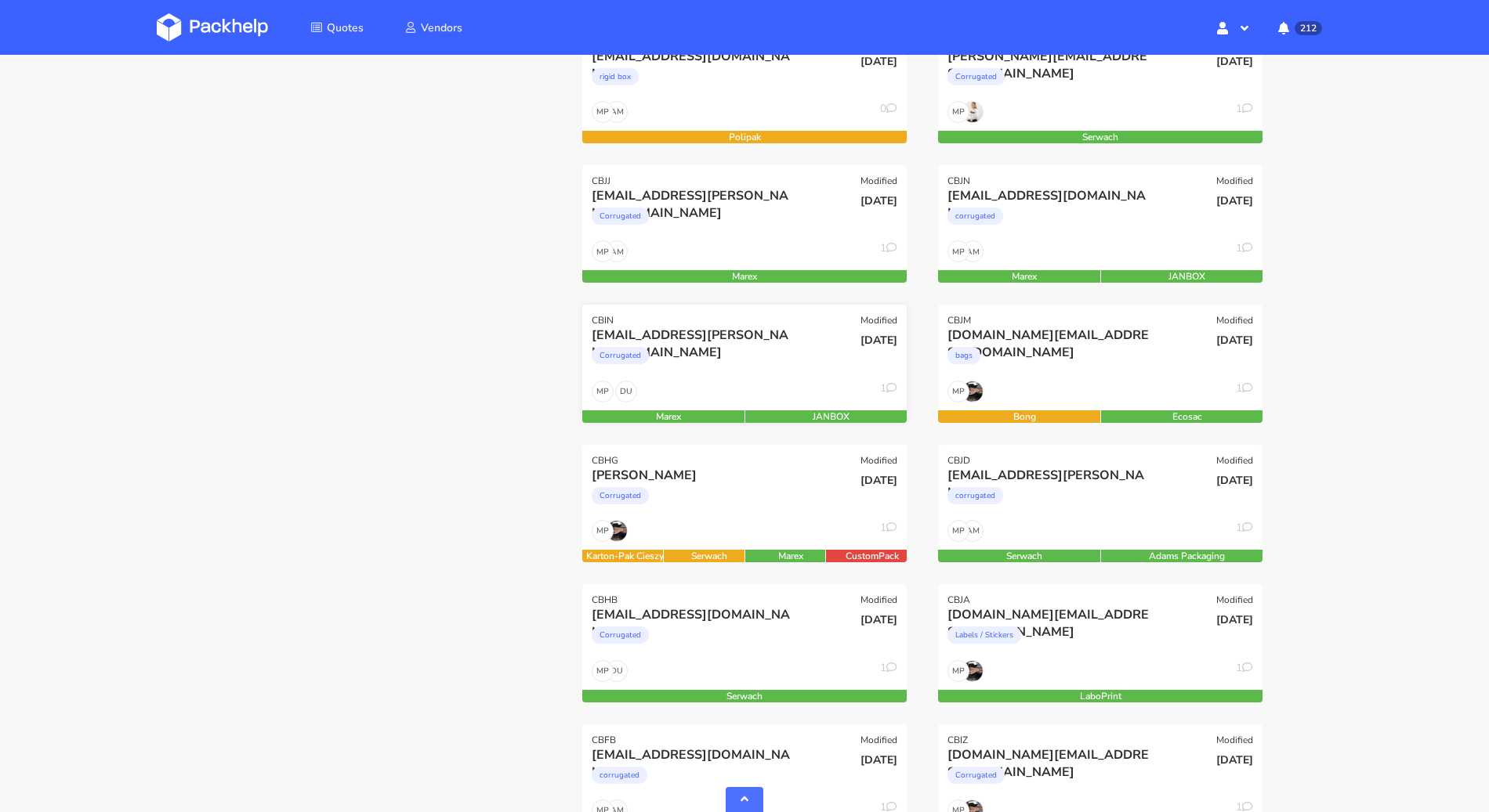
click at [729, 383] on div "DU MP 1" at bounding box center [744, 396] width 324 height 30
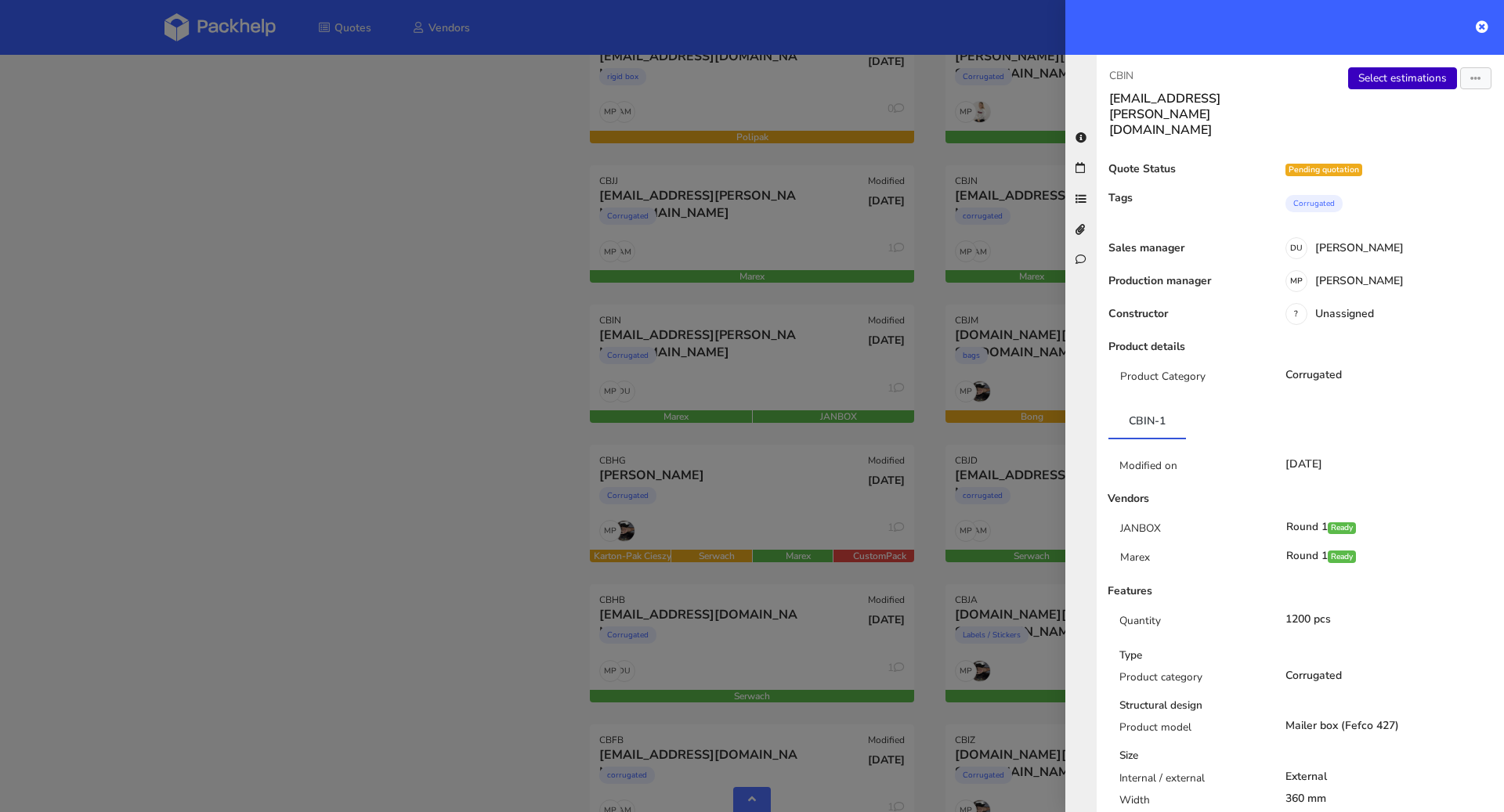
click at [1362, 82] on link "Select estimations" at bounding box center [1402, 78] width 109 height 22
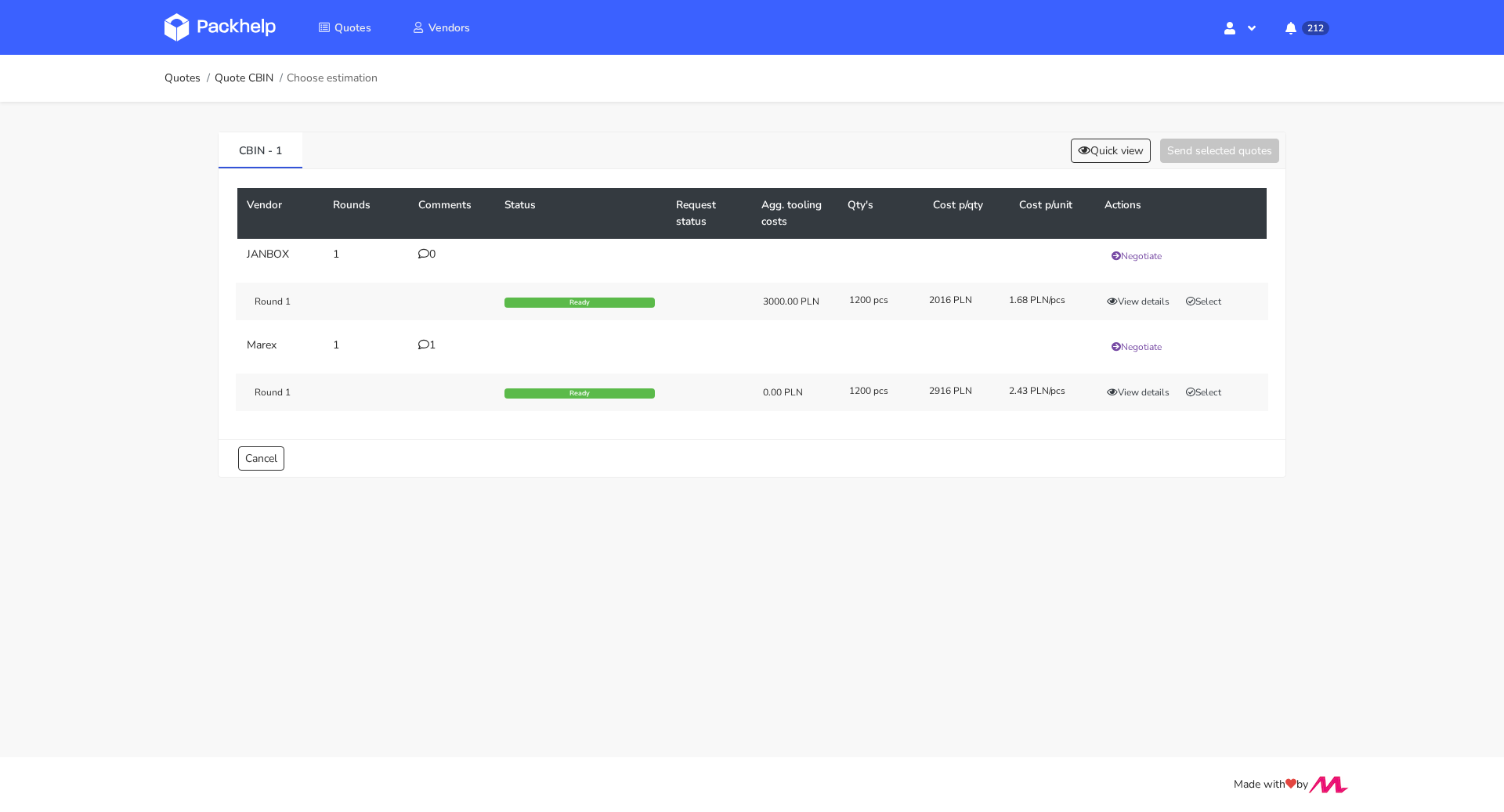
click at [427, 344] on icon at bounding box center [424, 344] width 11 height 11
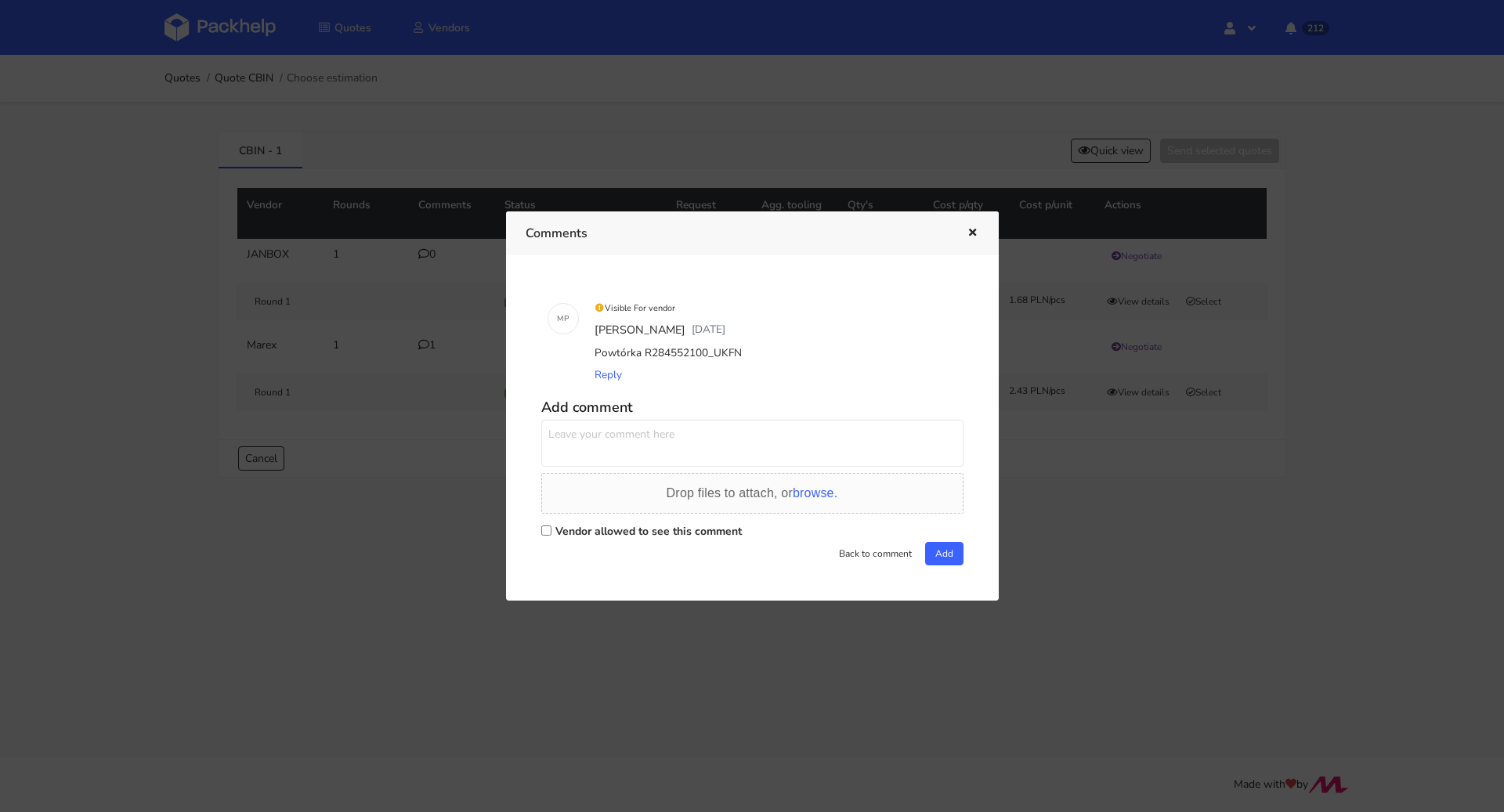
click at [431, 523] on div at bounding box center [752, 406] width 1504 height 812
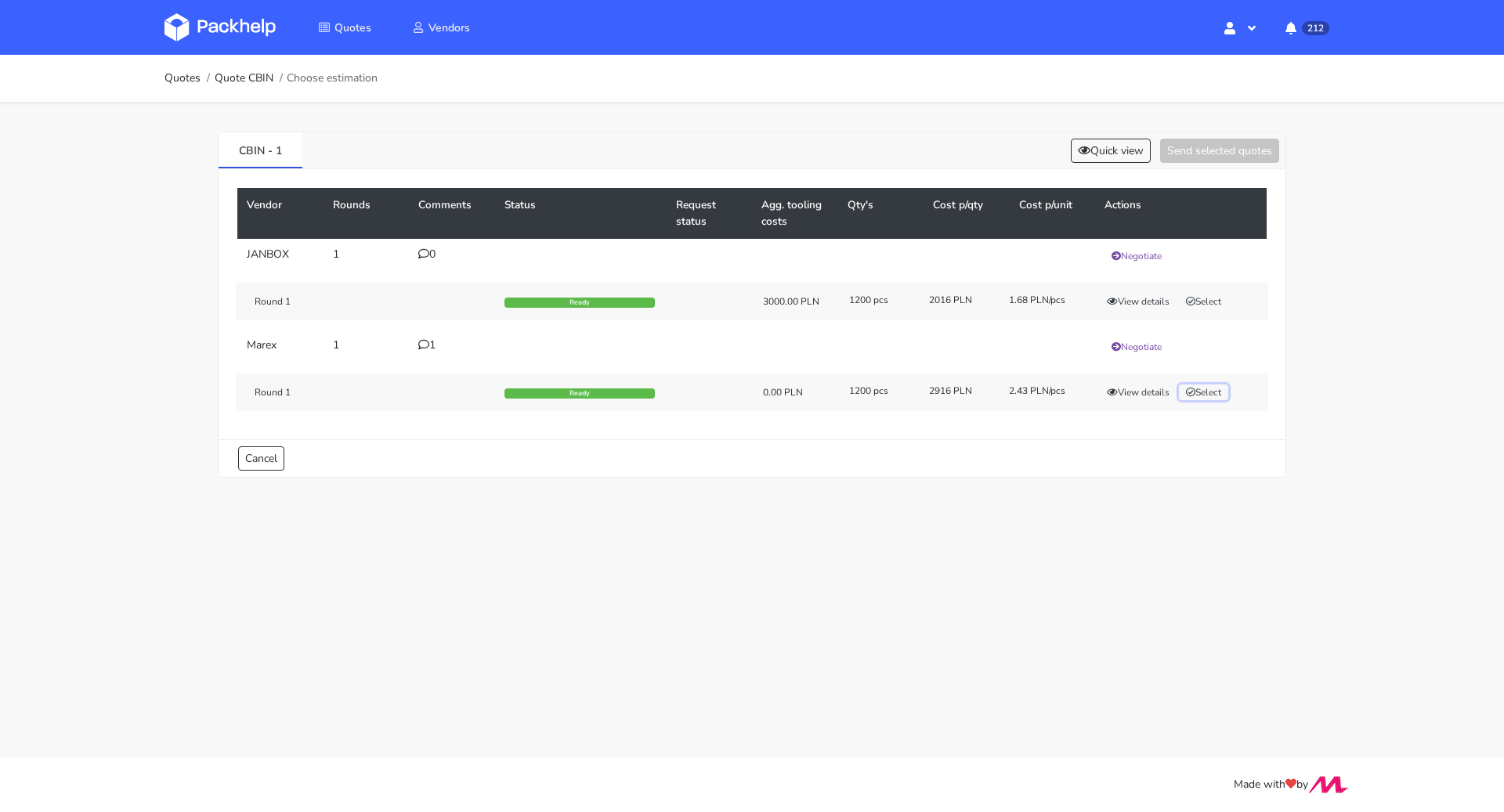
click at [1216, 391] on button "Select" at bounding box center [1203, 392] width 49 height 16
click at [1208, 157] on button "Send selected quotes ( 1 )" at bounding box center [1208, 150] width 141 height 24
click at [172, 77] on link "Quotes" at bounding box center [182, 78] width 36 height 13
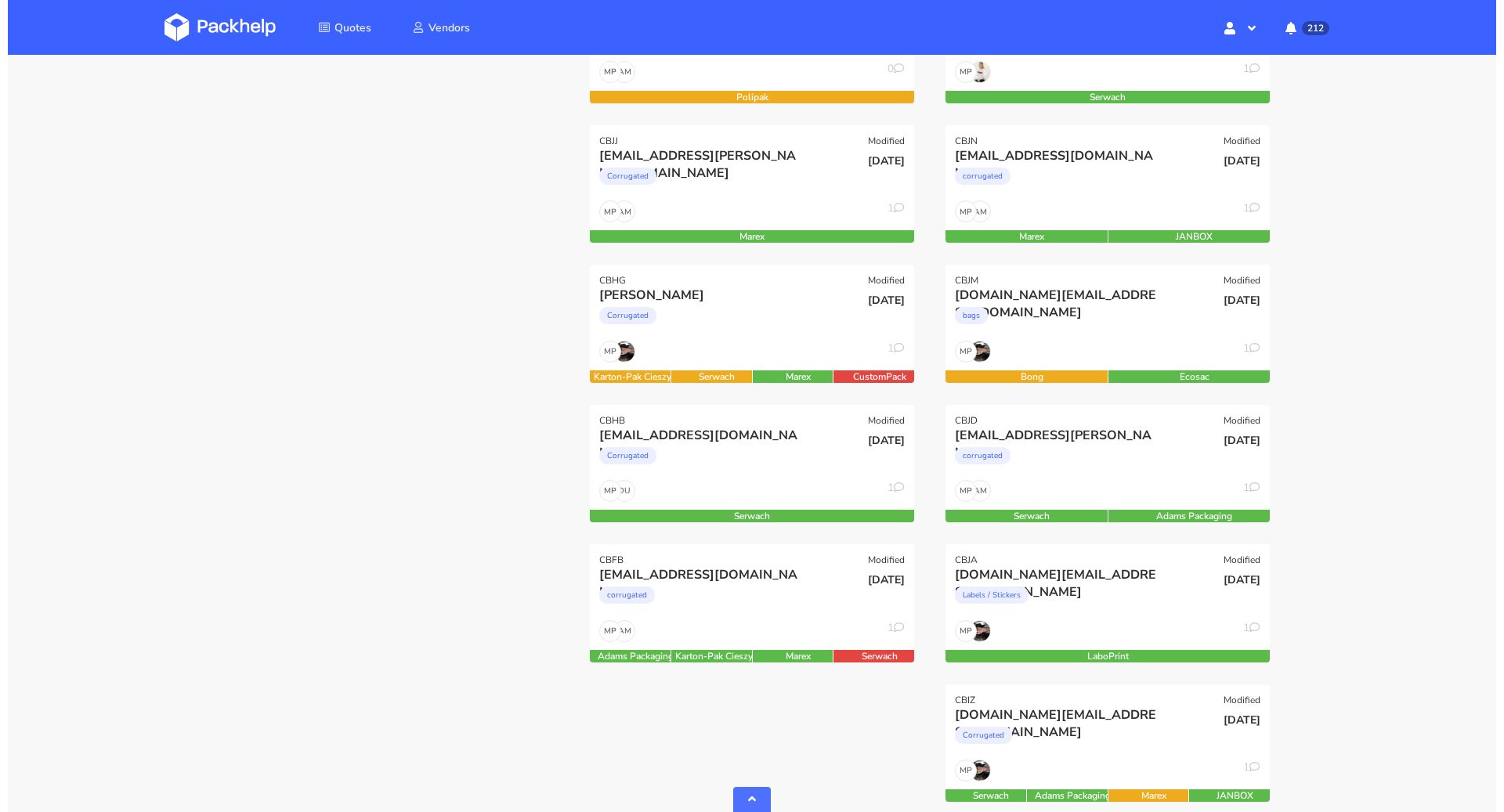
scroll to position [484, 0]
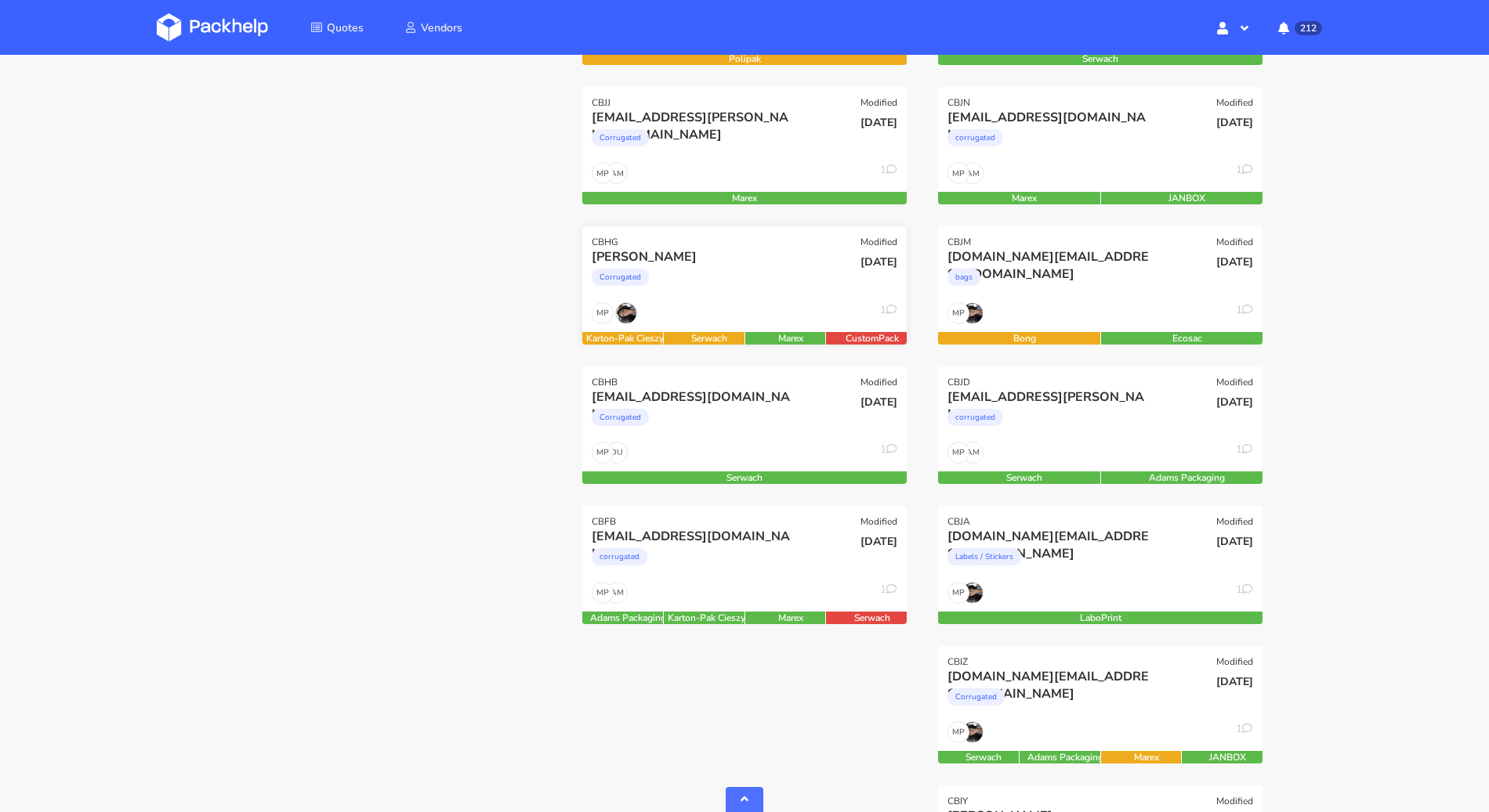
click at [682, 268] on div "Corrugated" at bounding box center [695, 282] width 208 height 32
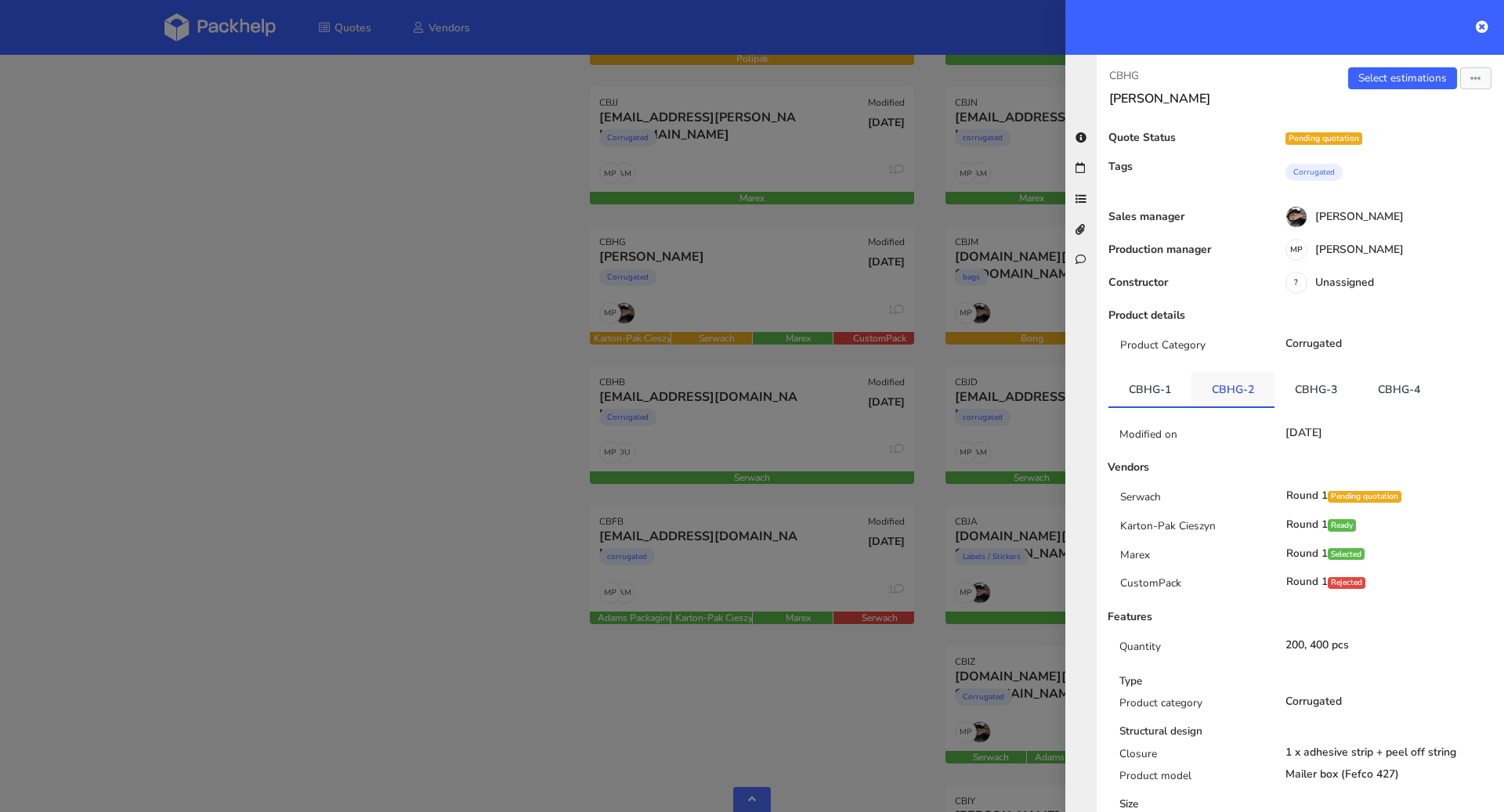
click at [1233, 383] on link "CBHG-2" at bounding box center [1233, 388] width 83 height 34
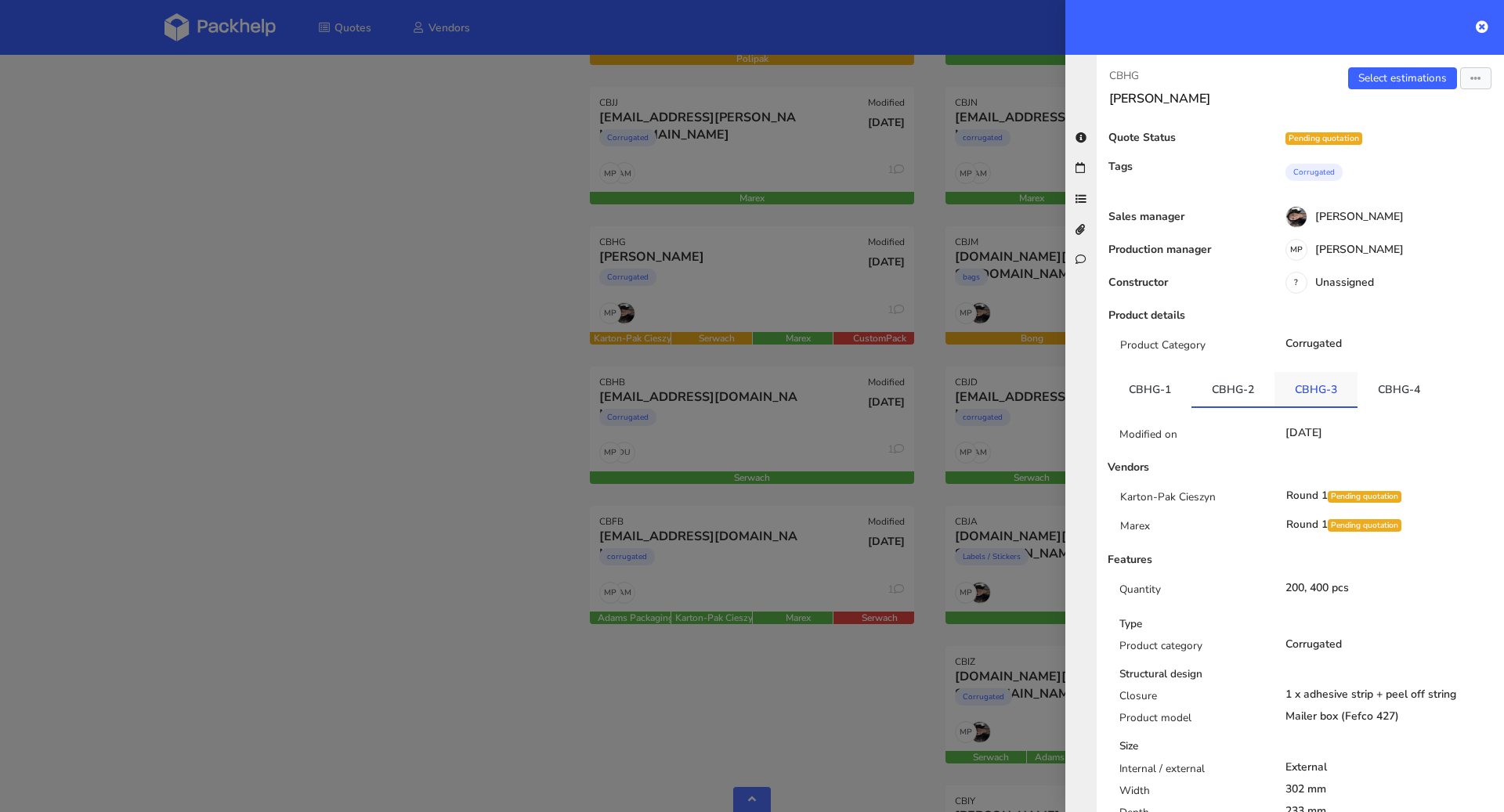
click at [1312, 385] on link "CBHG-3" at bounding box center [1316, 388] width 83 height 34
click at [1408, 393] on link "CBHG-4" at bounding box center [1399, 388] width 83 height 34
click at [1147, 364] on div "Product Category Corrugated" at bounding box center [1301, 352] width 408 height 28
click at [1148, 389] on link "CBHG-1" at bounding box center [1151, 388] width 83 height 34
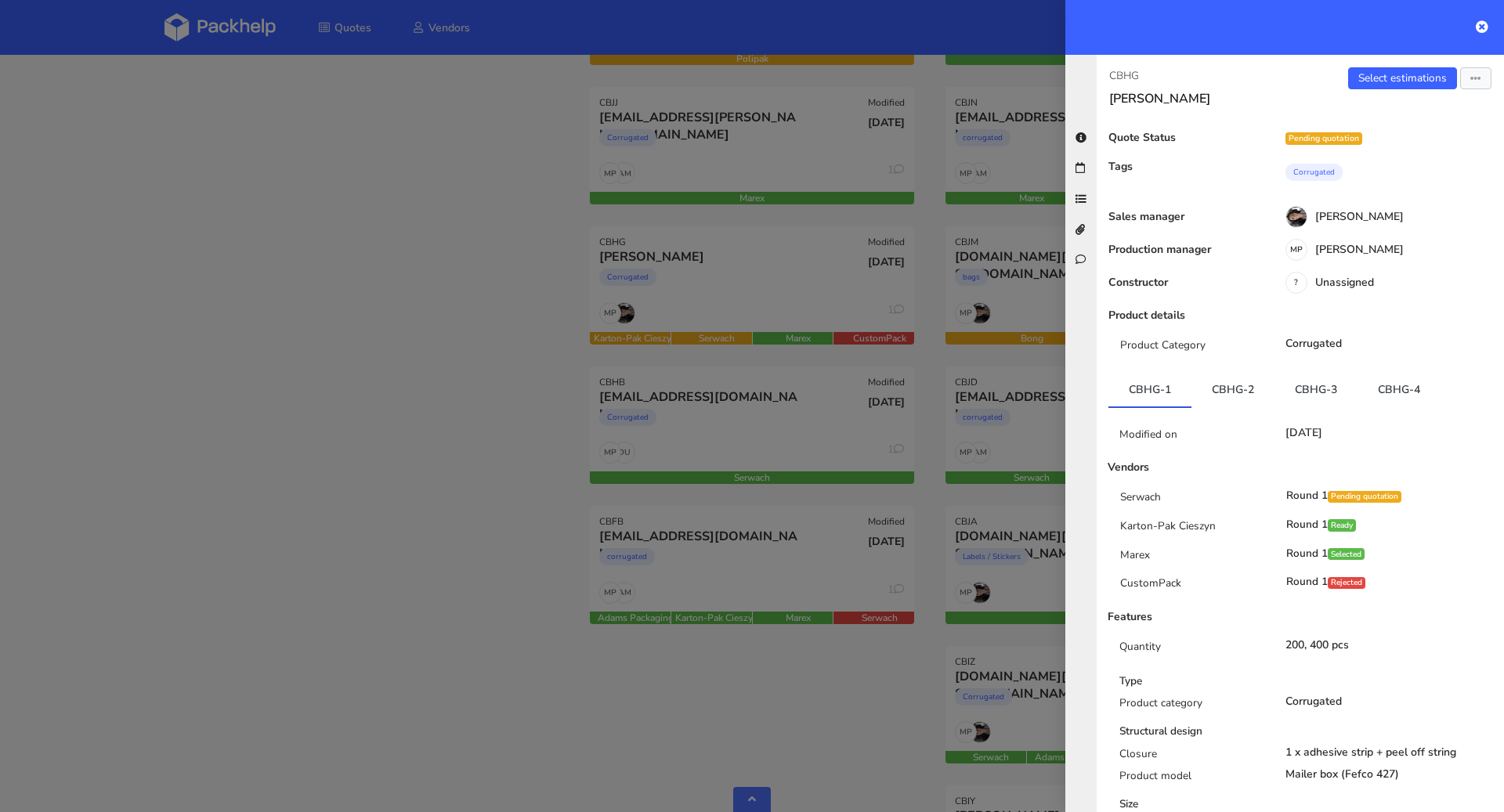
click at [198, 388] on div at bounding box center [752, 406] width 1504 height 812
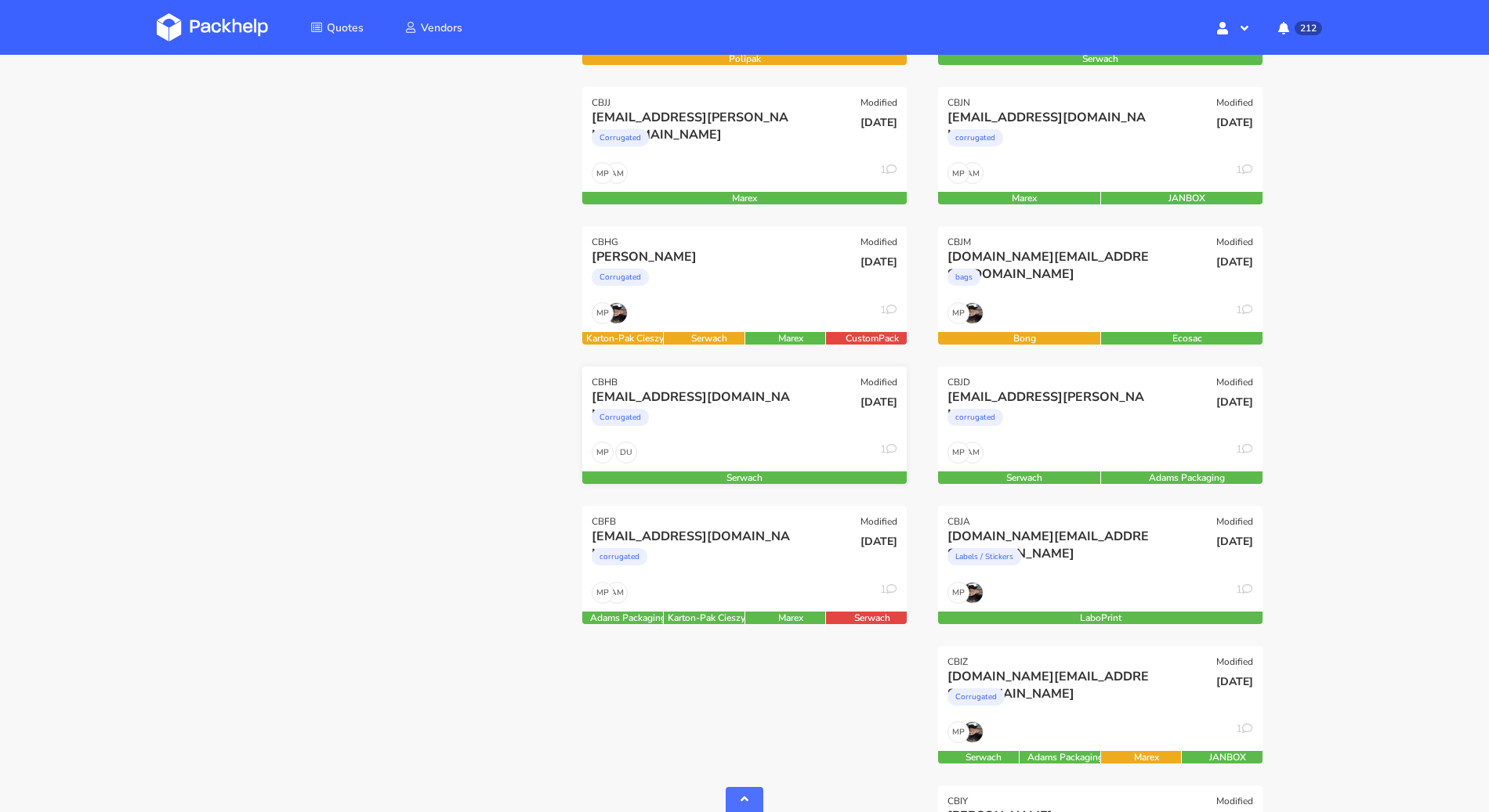
click at [687, 400] on div "[EMAIL_ADDRESS][DOMAIN_NAME]" at bounding box center [695, 397] width 208 height 18
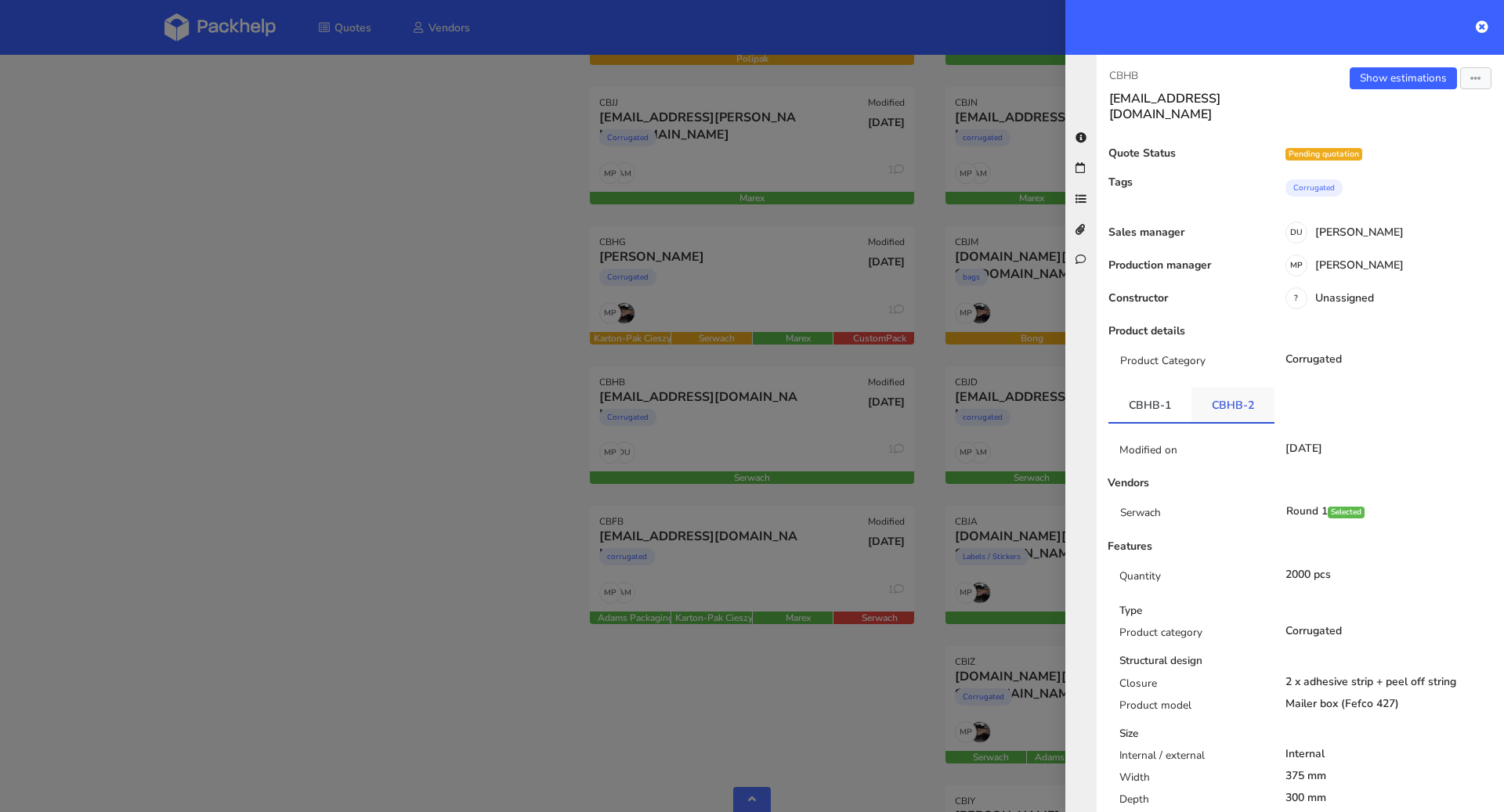
click at [1224, 398] on link "CBHB-2" at bounding box center [1233, 404] width 83 height 34
click at [1140, 395] on link "CBHB-1" at bounding box center [1151, 404] width 83 height 34
click at [302, 479] on div at bounding box center [752, 406] width 1504 height 812
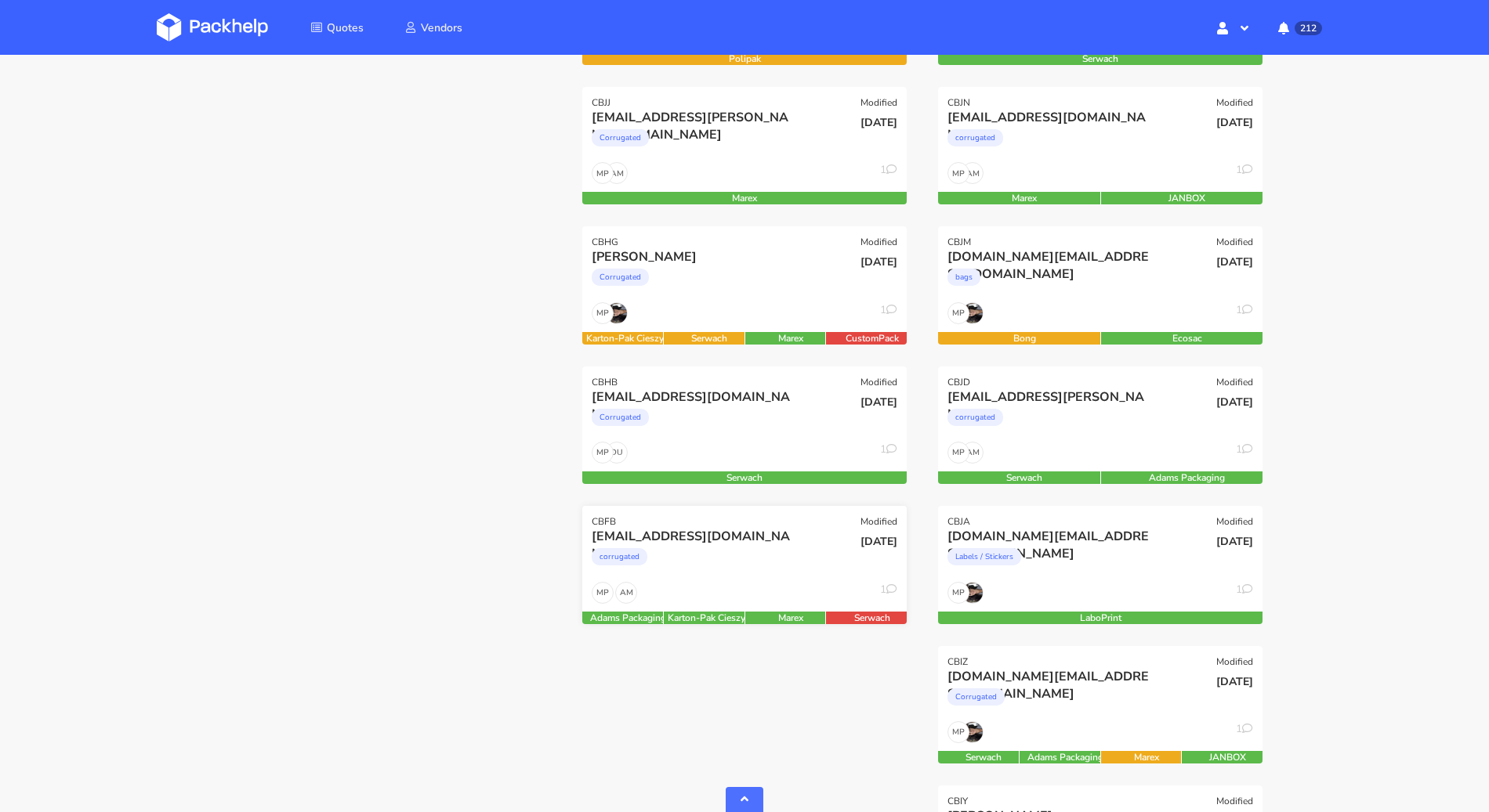
click at [790, 569] on div "corrugated" at bounding box center [695, 561] width 208 height 32
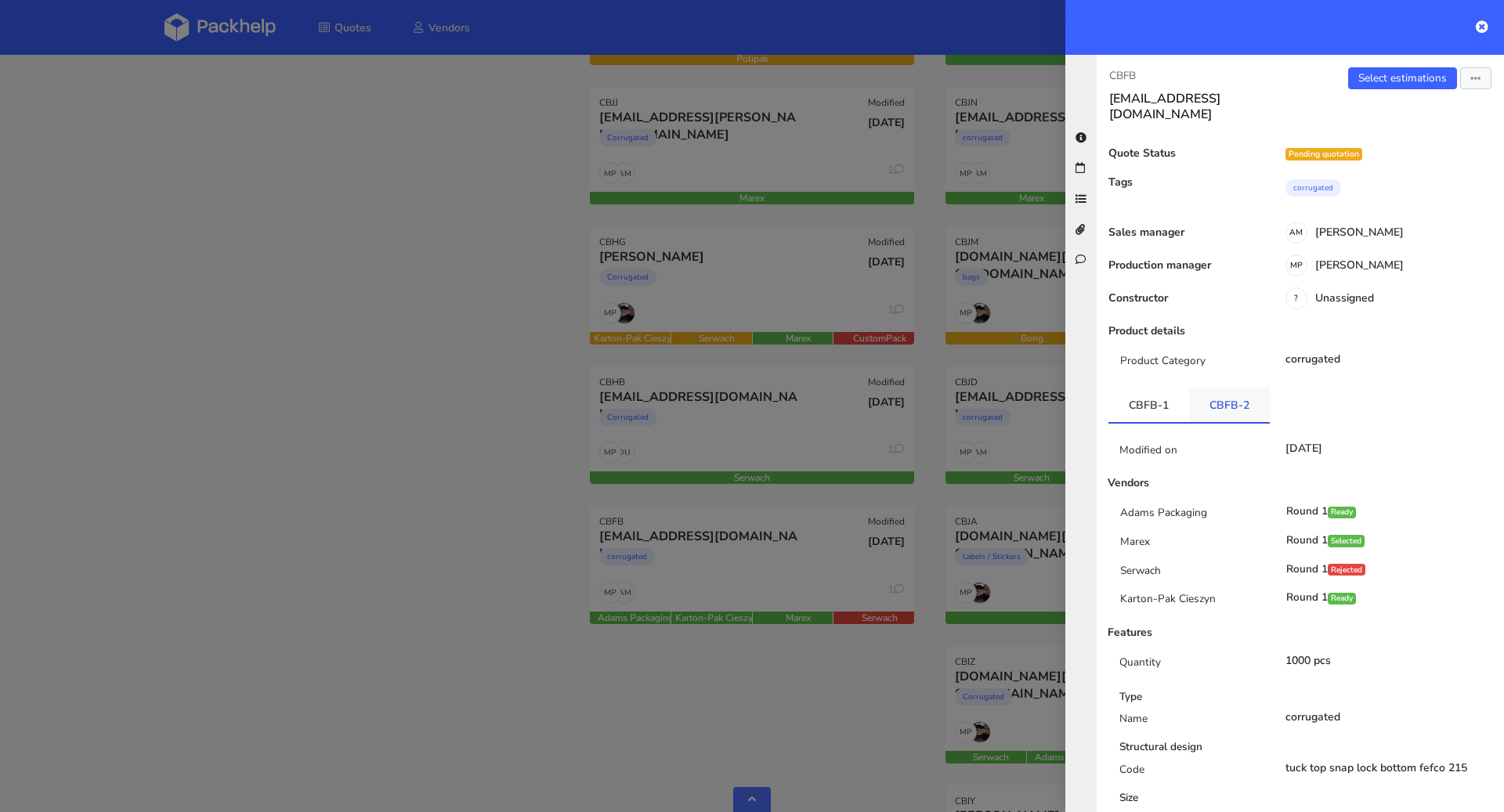
click at [1241, 396] on link "CBFB-2" at bounding box center [1229, 404] width 81 height 34
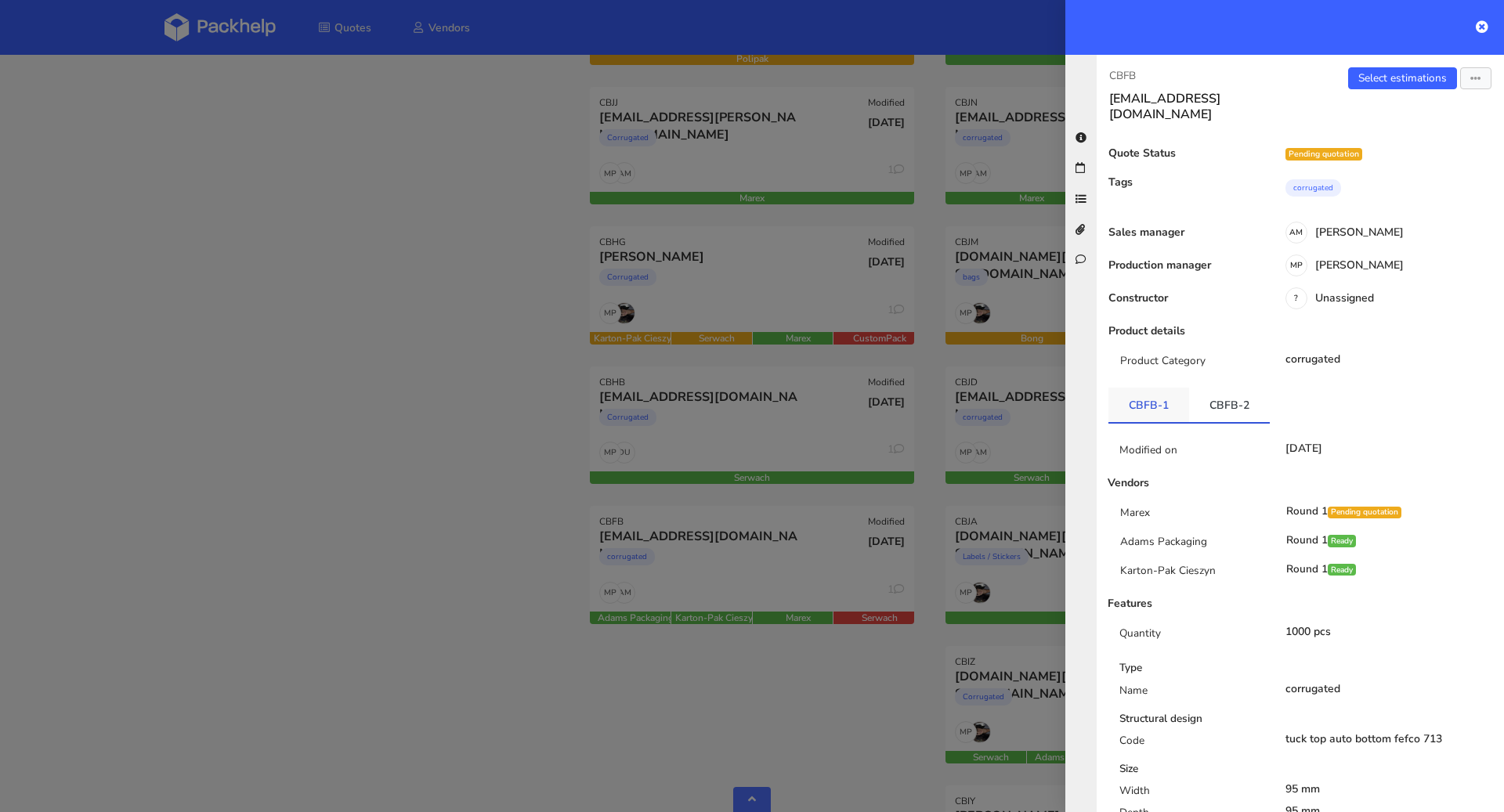
click at [1161, 391] on link "CBFB-1" at bounding box center [1149, 404] width 81 height 34
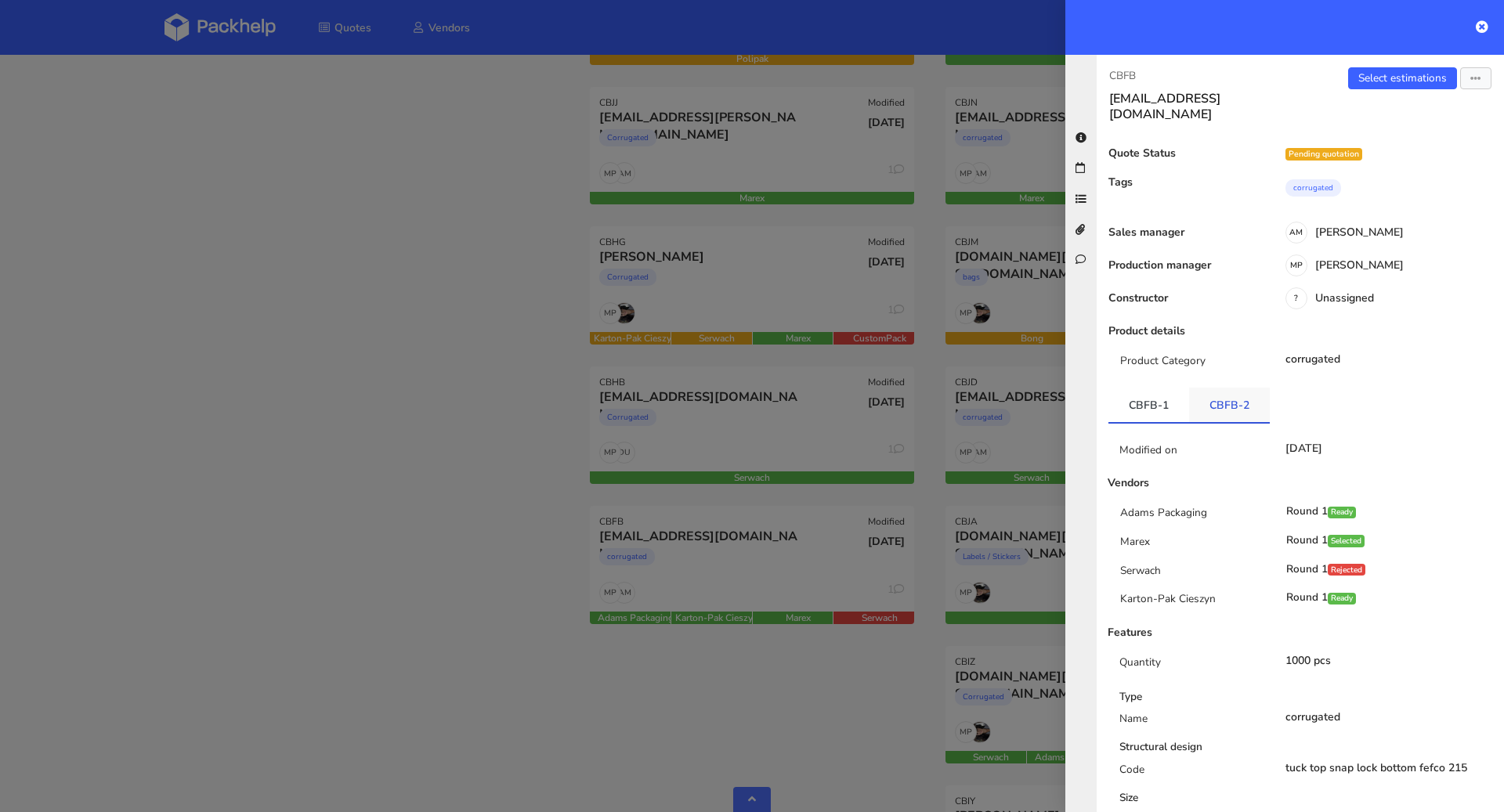
click at [1201, 388] on link "CBFB-2" at bounding box center [1229, 404] width 81 height 34
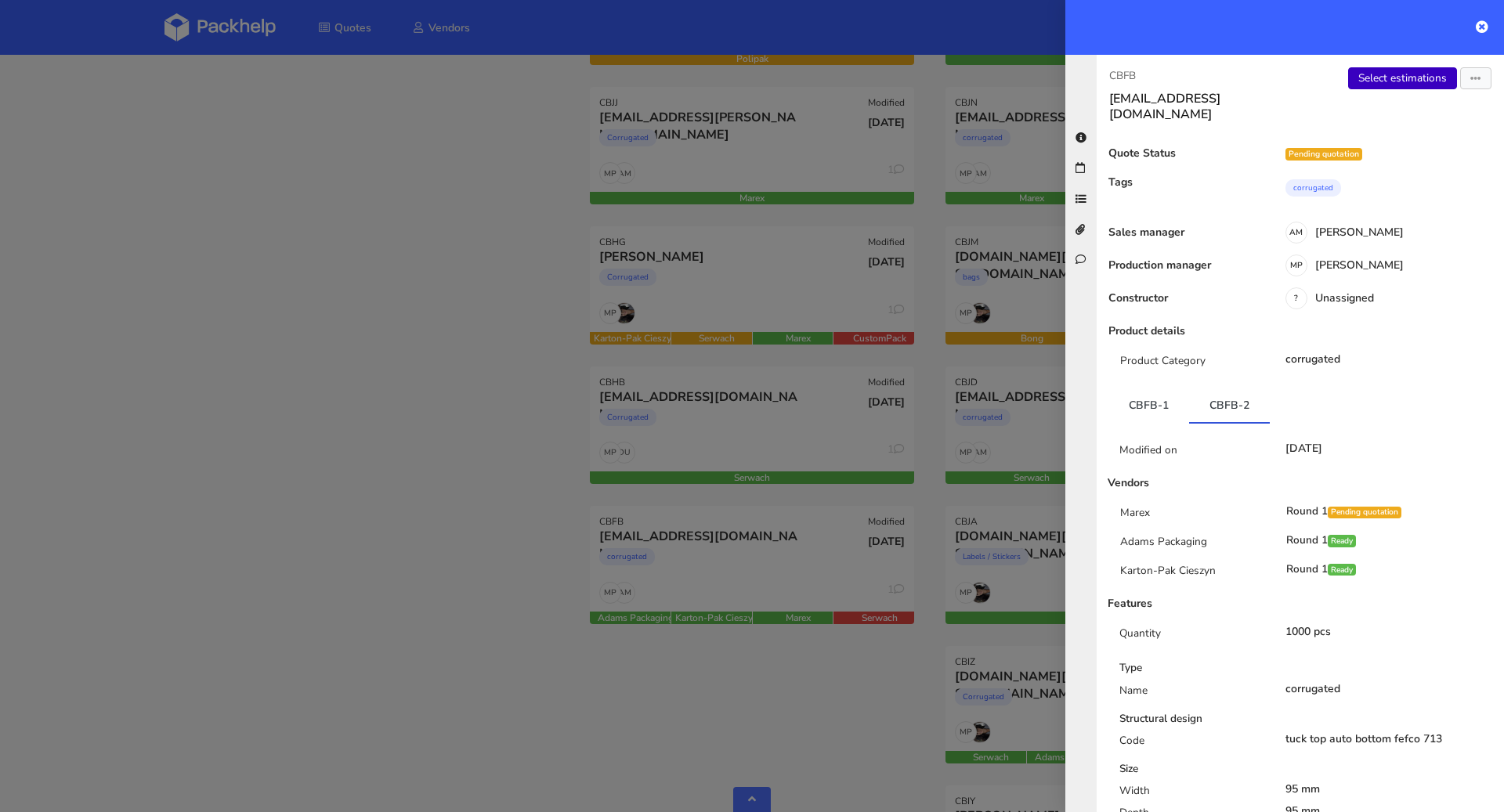
click at [1392, 79] on link "Select estimations" at bounding box center [1402, 78] width 109 height 22
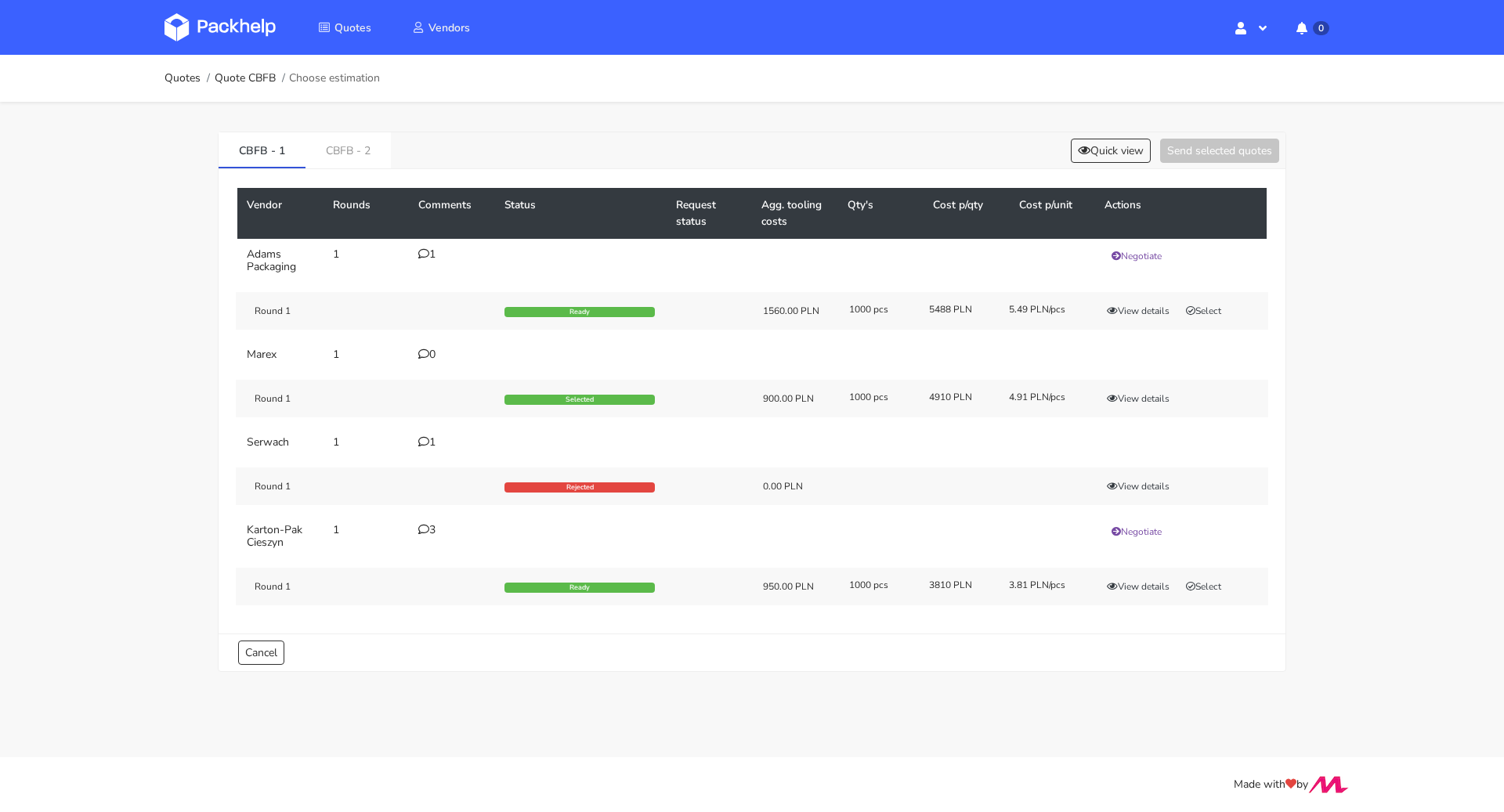
click at [343, 129] on div "CBFB - 1 CBFB - 2 Quick view Send selected quotes Vendor Rounds Comments Status…" at bounding box center [752, 398] width 1128 height 593
click at [341, 137] on link "CBFB - 2" at bounding box center [348, 149] width 85 height 34
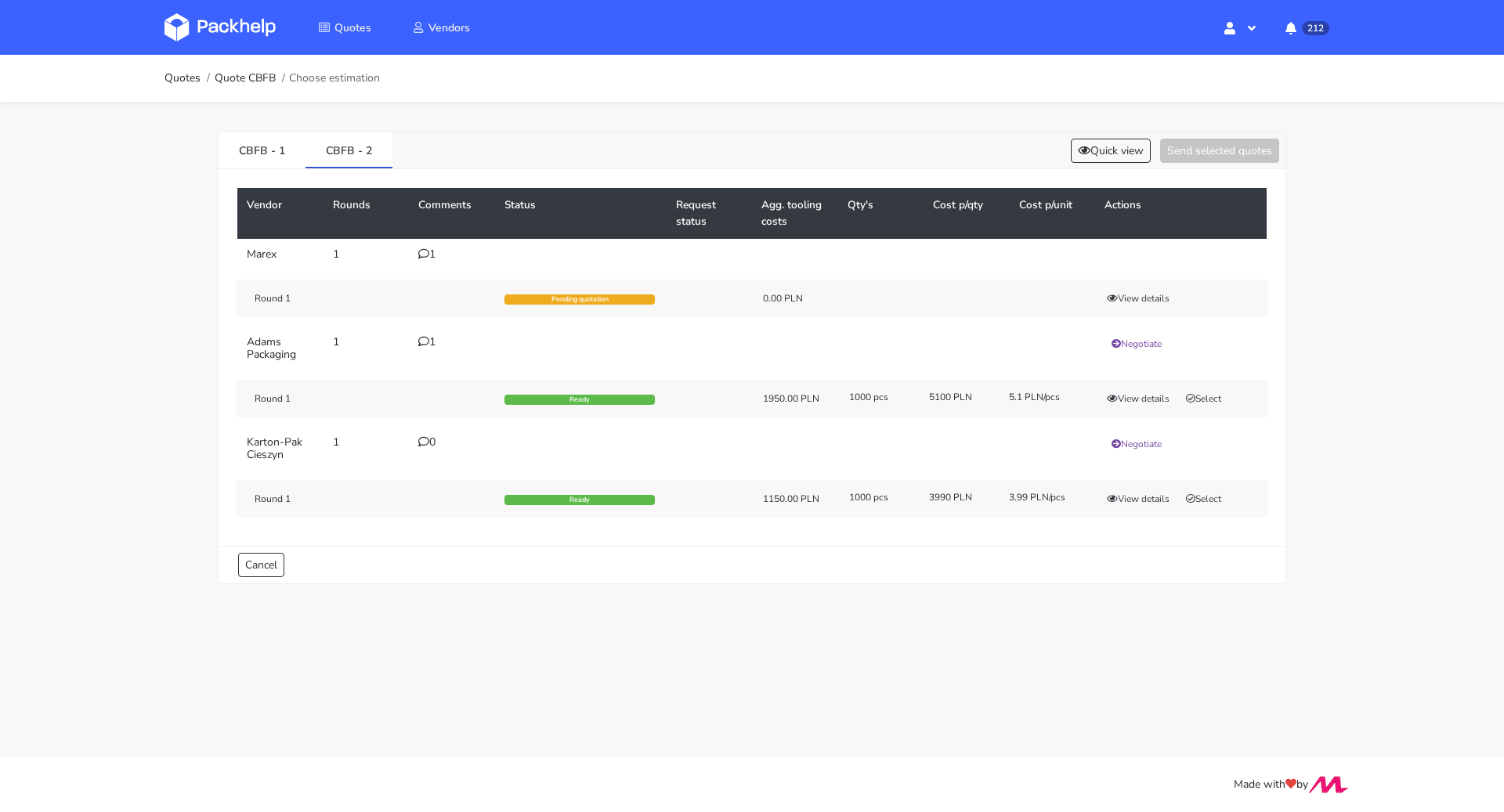
click at [434, 254] on div "1" at bounding box center [452, 254] width 68 height 13
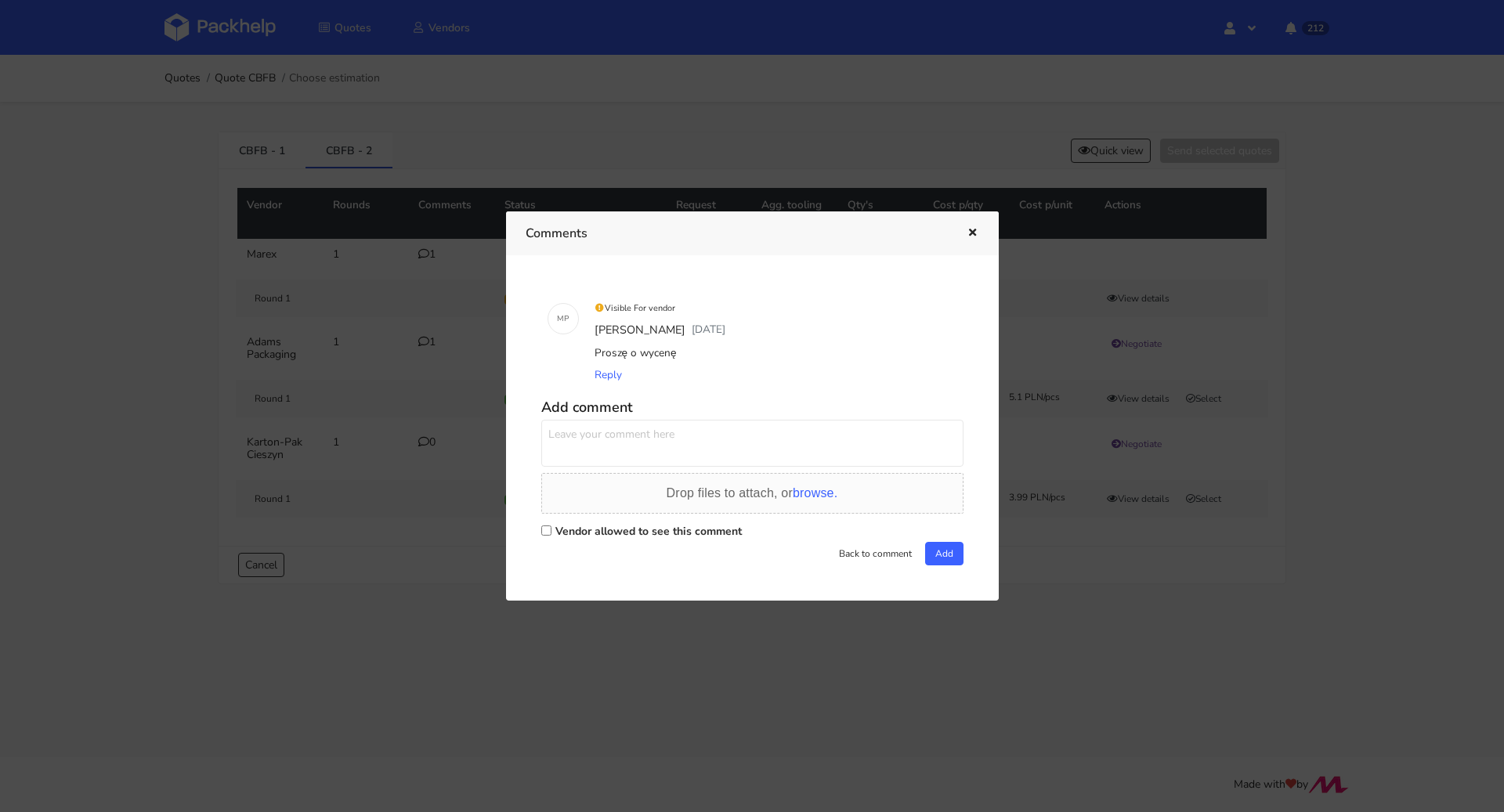
click at [181, 315] on div at bounding box center [752, 406] width 1504 height 812
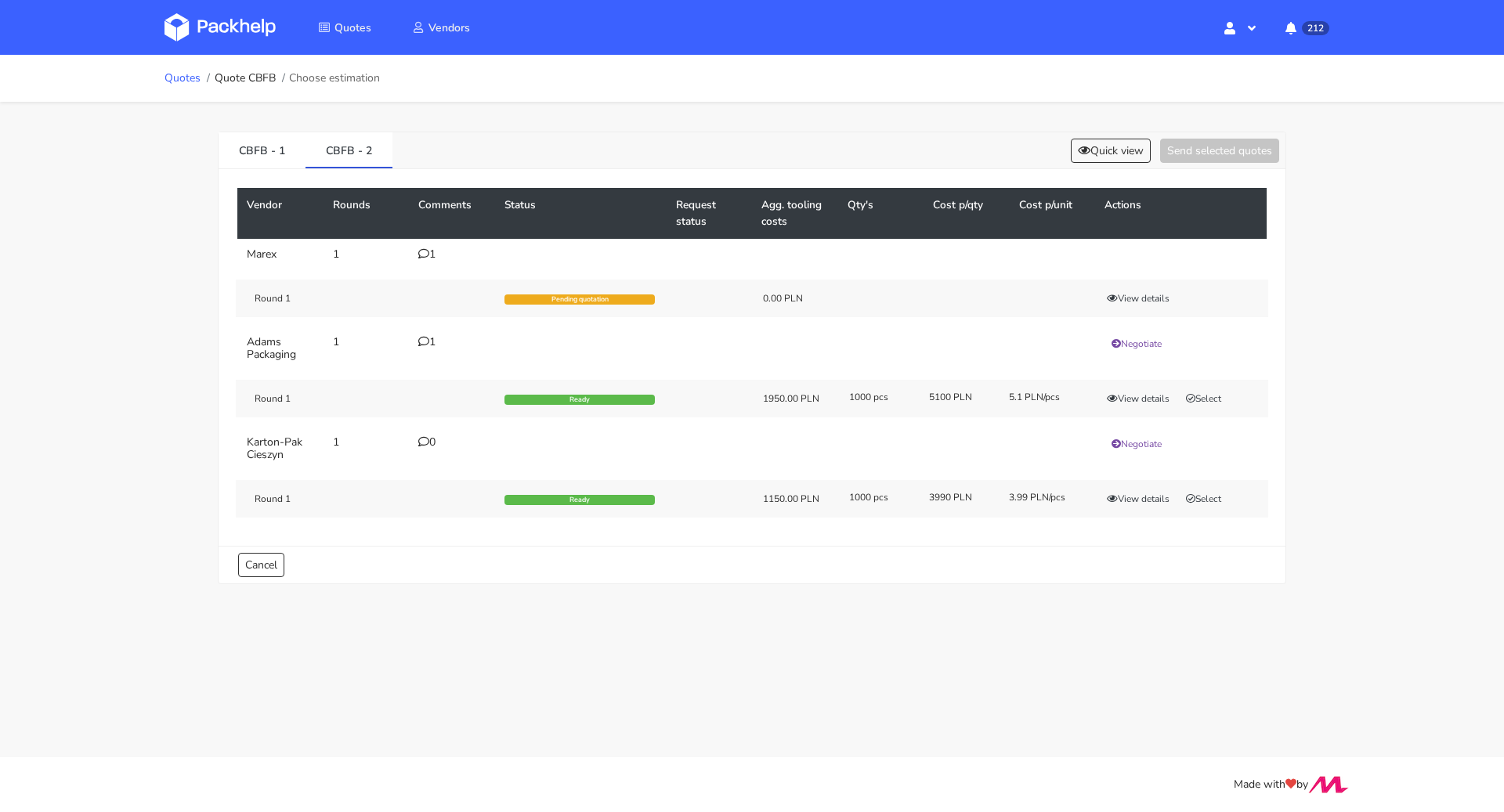
click at [184, 79] on link "Quotes" at bounding box center [182, 78] width 36 height 13
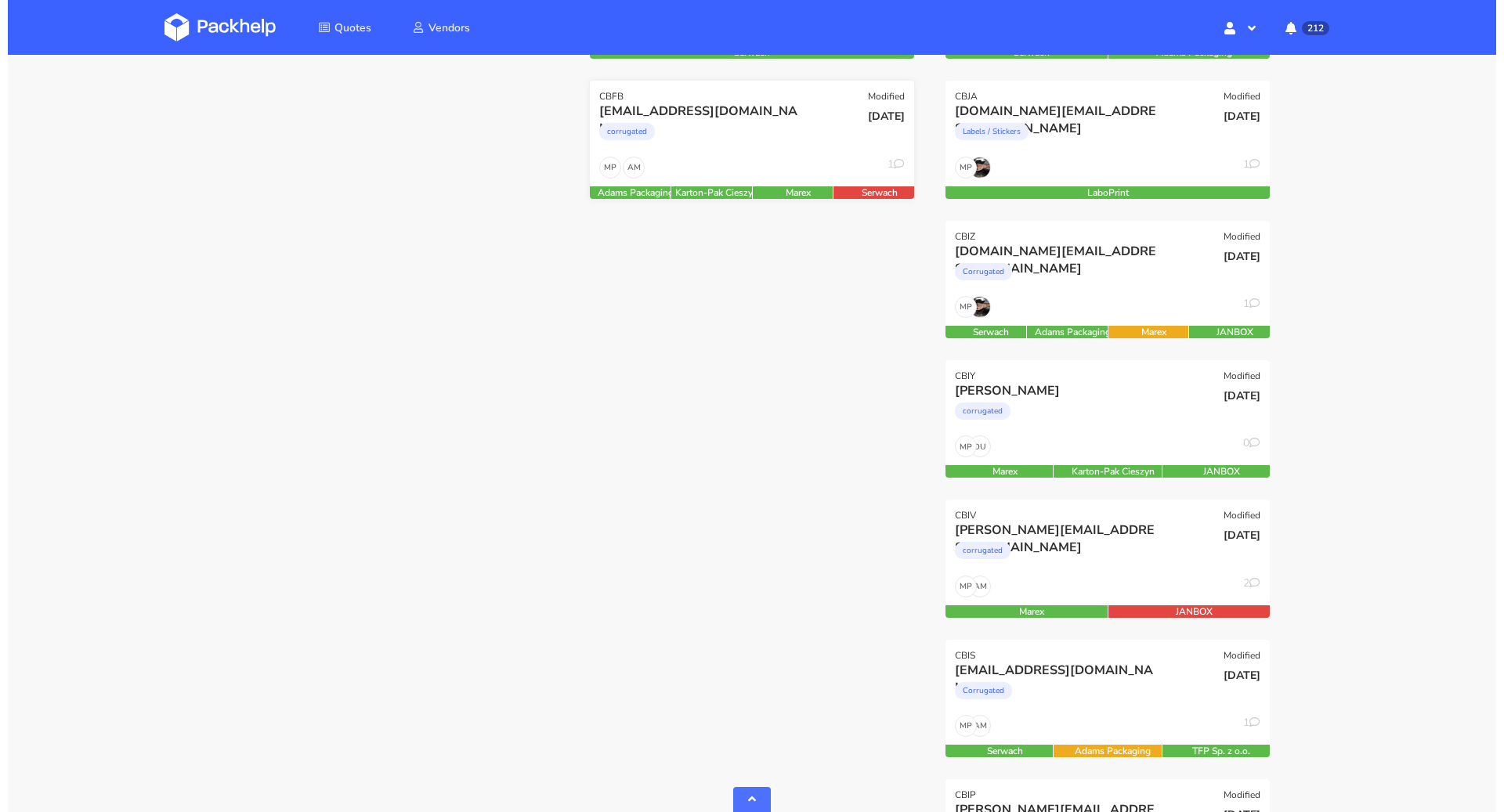
scroll to position [816, 0]
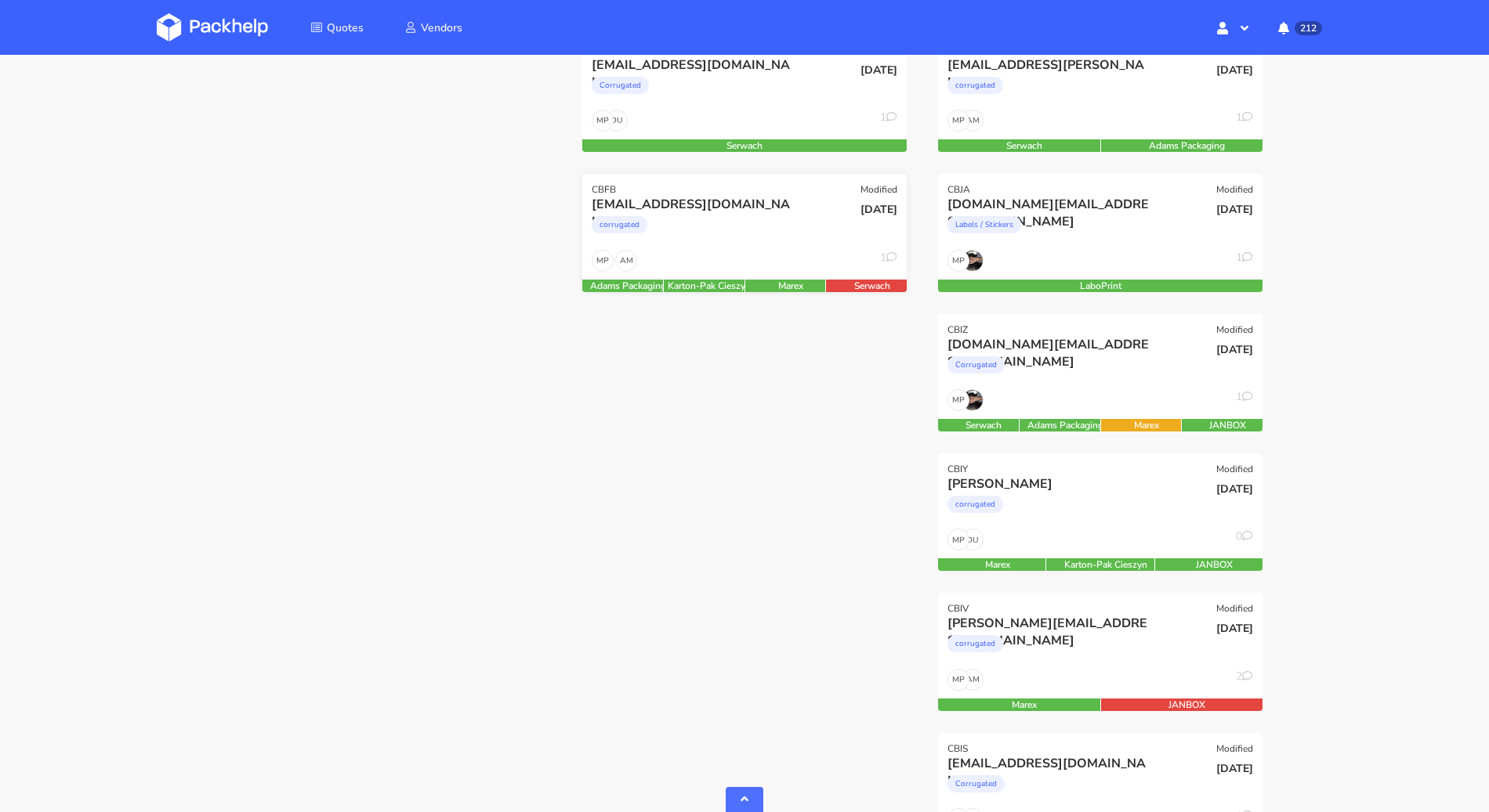
click at [731, 183] on div "CBFB Modified" at bounding box center [744, 185] width 324 height 22
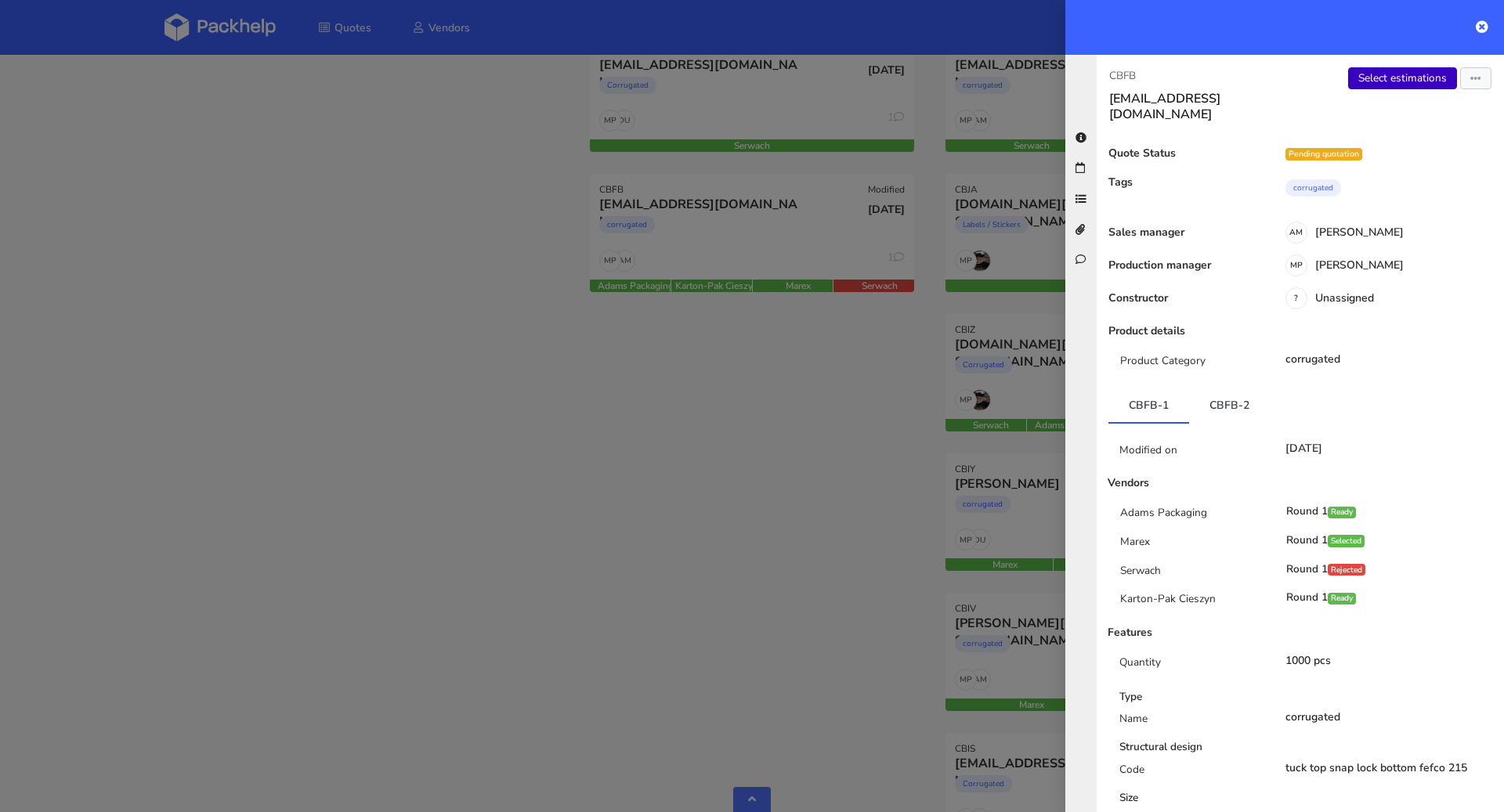
click at [1377, 83] on link "Select estimations" at bounding box center [1402, 78] width 109 height 22
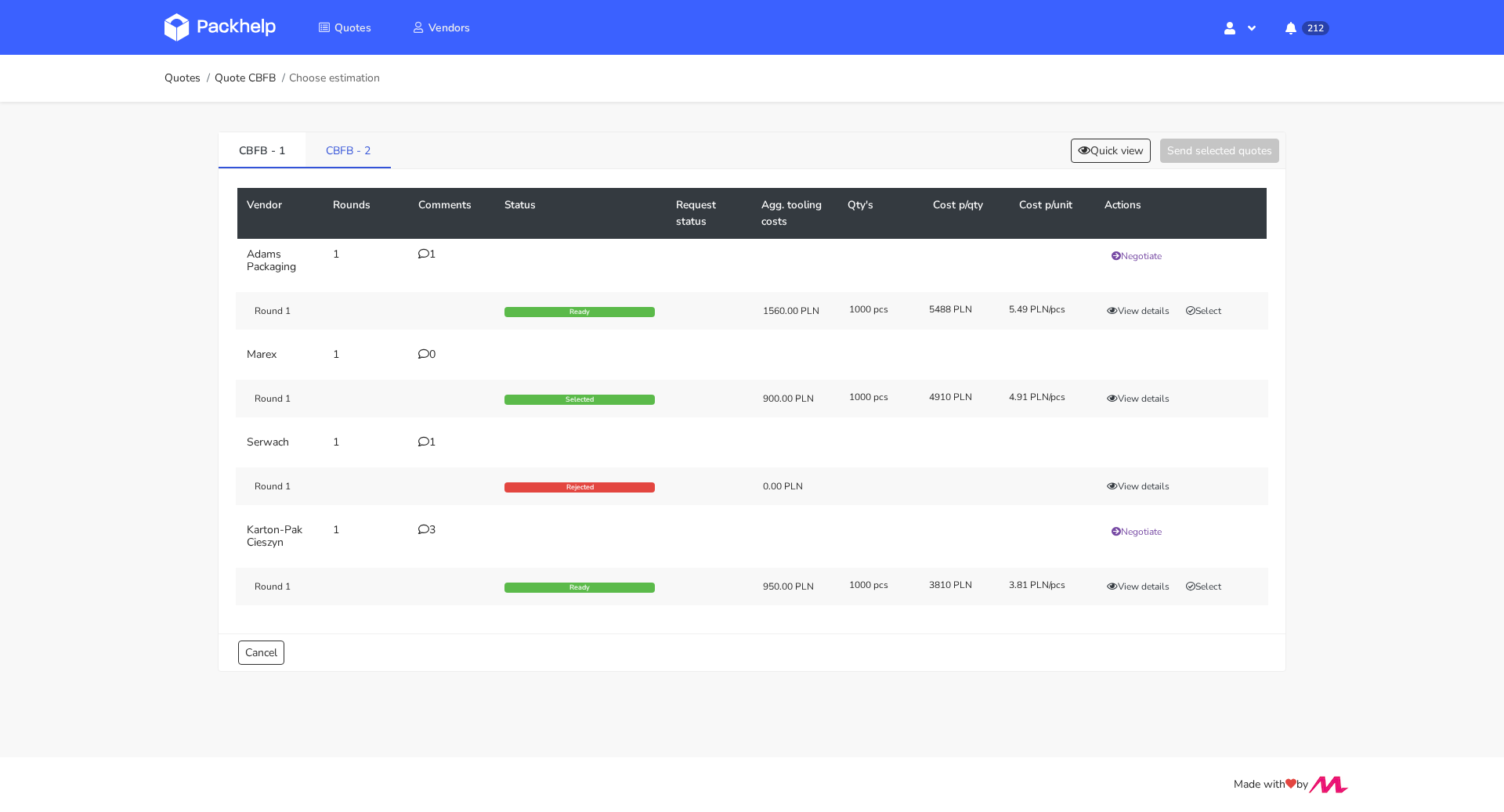
click at [338, 138] on link "CBFB - 2" at bounding box center [348, 149] width 85 height 34
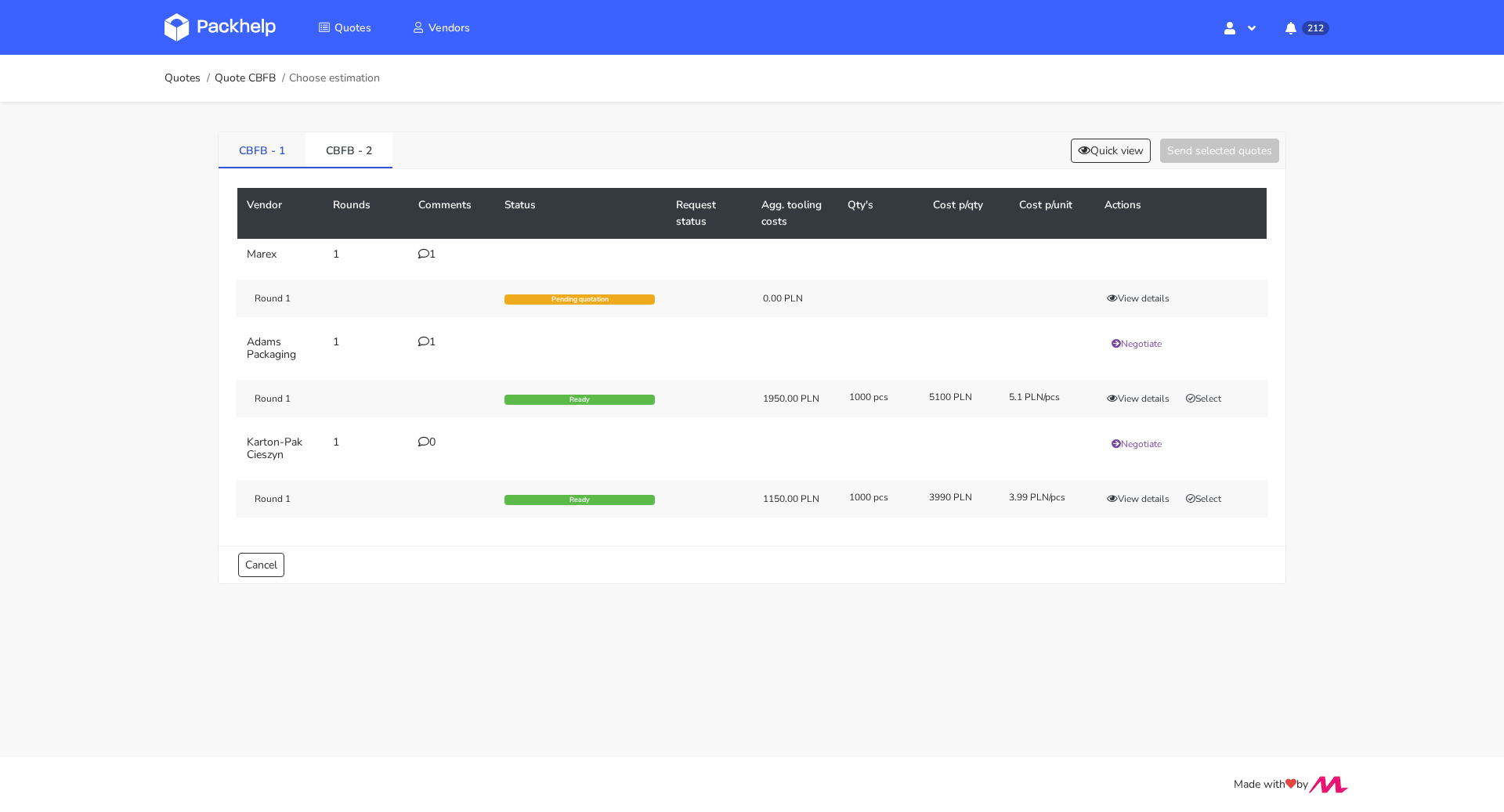
click at [253, 146] on link "CBFB - 1" at bounding box center [262, 149] width 87 height 34
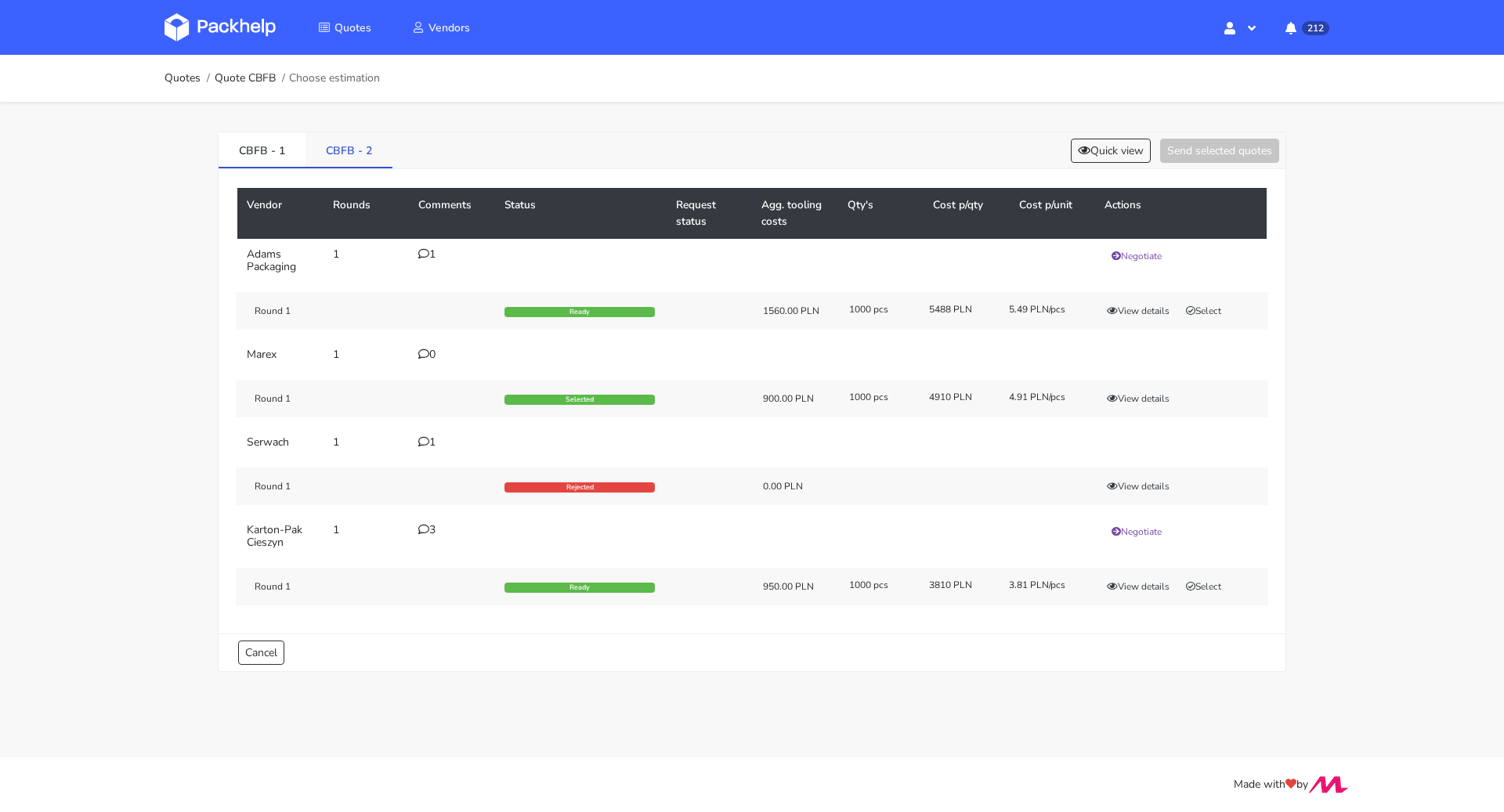
click at [363, 144] on link "CBFB - 2" at bounding box center [348, 149] width 87 height 34
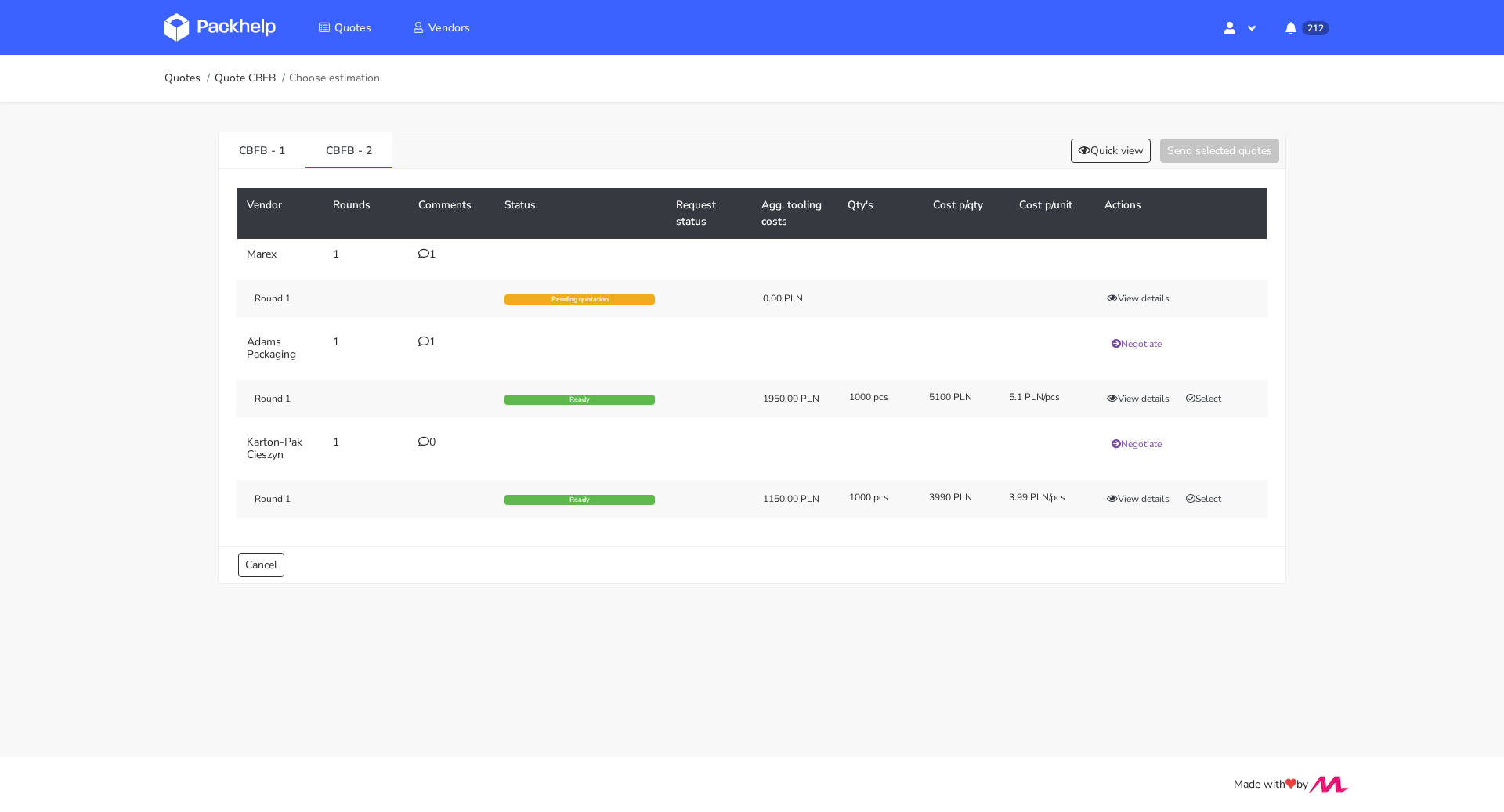
click at [1232, 505] on div "Round 1 Ready 1150.00 PLN 1000 pcs 3990 PLN 3.99 PLN/pcs View details Select" at bounding box center [752, 499] width 1032 height 38
click at [1218, 499] on button "Select" at bounding box center [1203, 499] width 49 height 16
click at [1192, 143] on button "Send selected quotes ( 1 )" at bounding box center [1208, 150] width 141 height 24
click at [173, 78] on link "Quotes" at bounding box center [182, 78] width 36 height 13
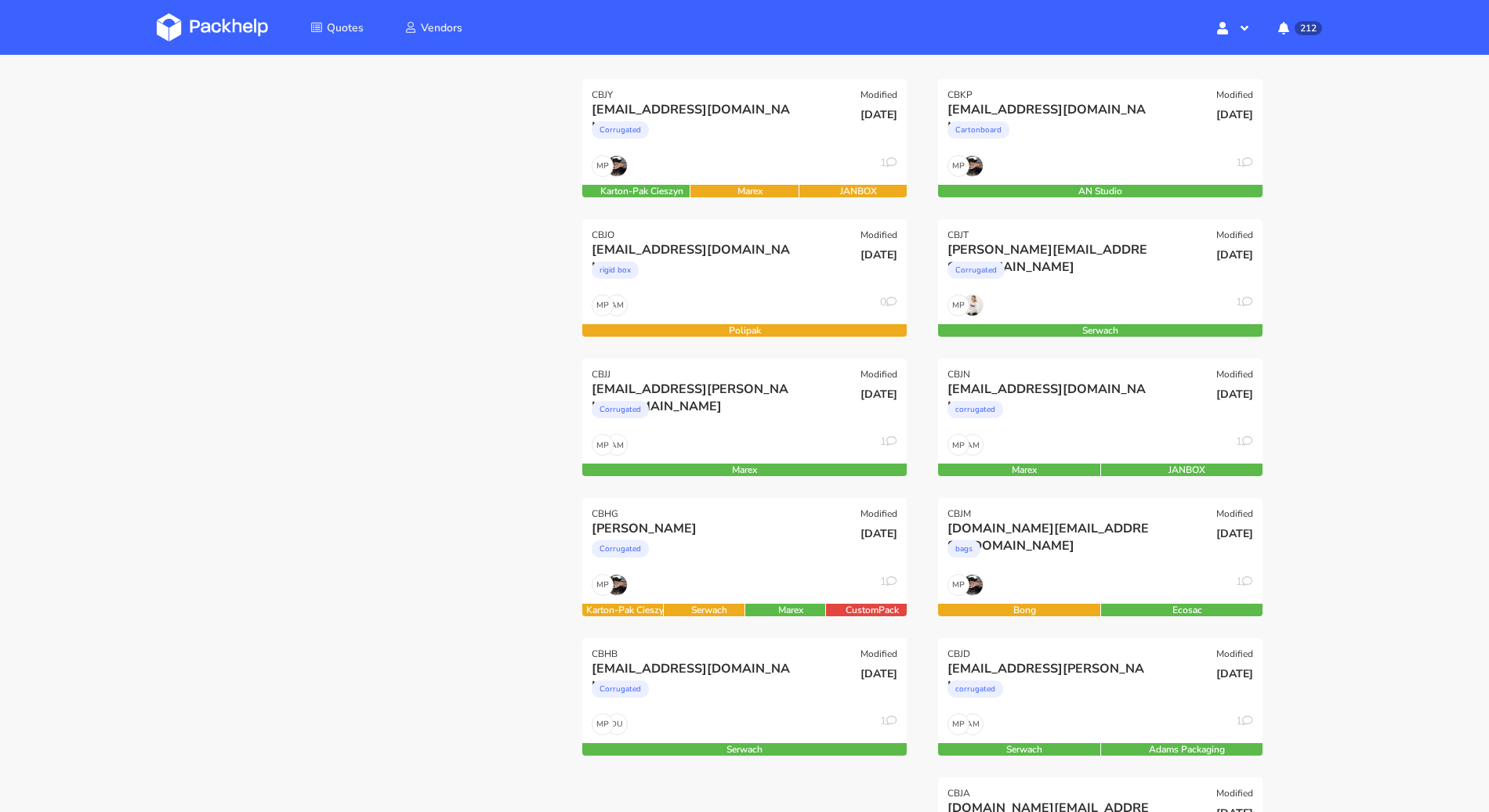
scroll to position [212, 0]
click at [710, 667] on div "[EMAIL_ADDRESS][DOMAIN_NAME]" at bounding box center [695, 669] width 208 height 18
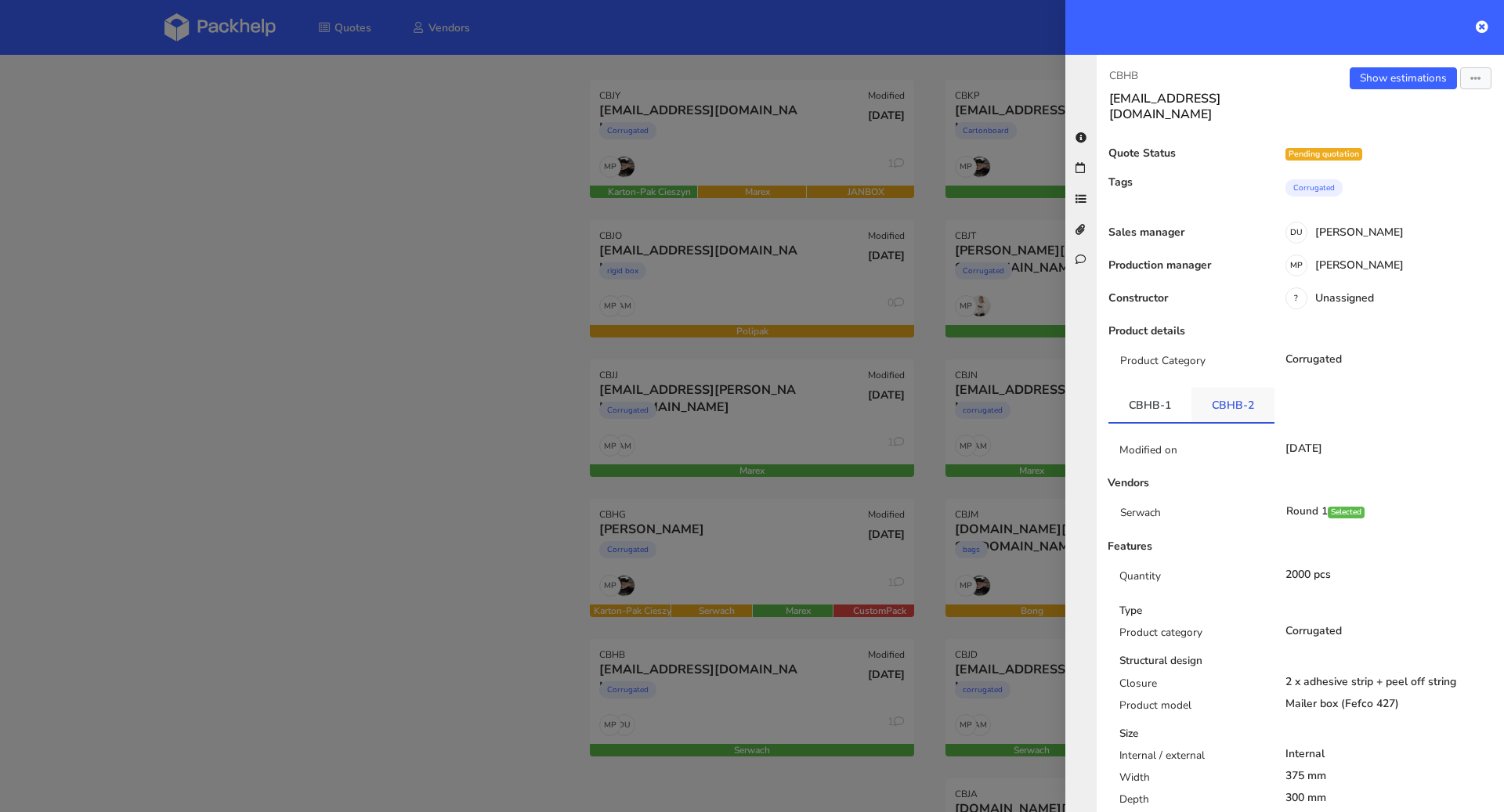
click at [1223, 396] on link "CBHB-2" at bounding box center [1233, 404] width 83 height 34
click at [1141, 388] on link "CBHB-1" at bounding box center [1151, 404] width 83 height 34
click at [399, 425] on div at bounding box center [752, 406] width 1504 height 812
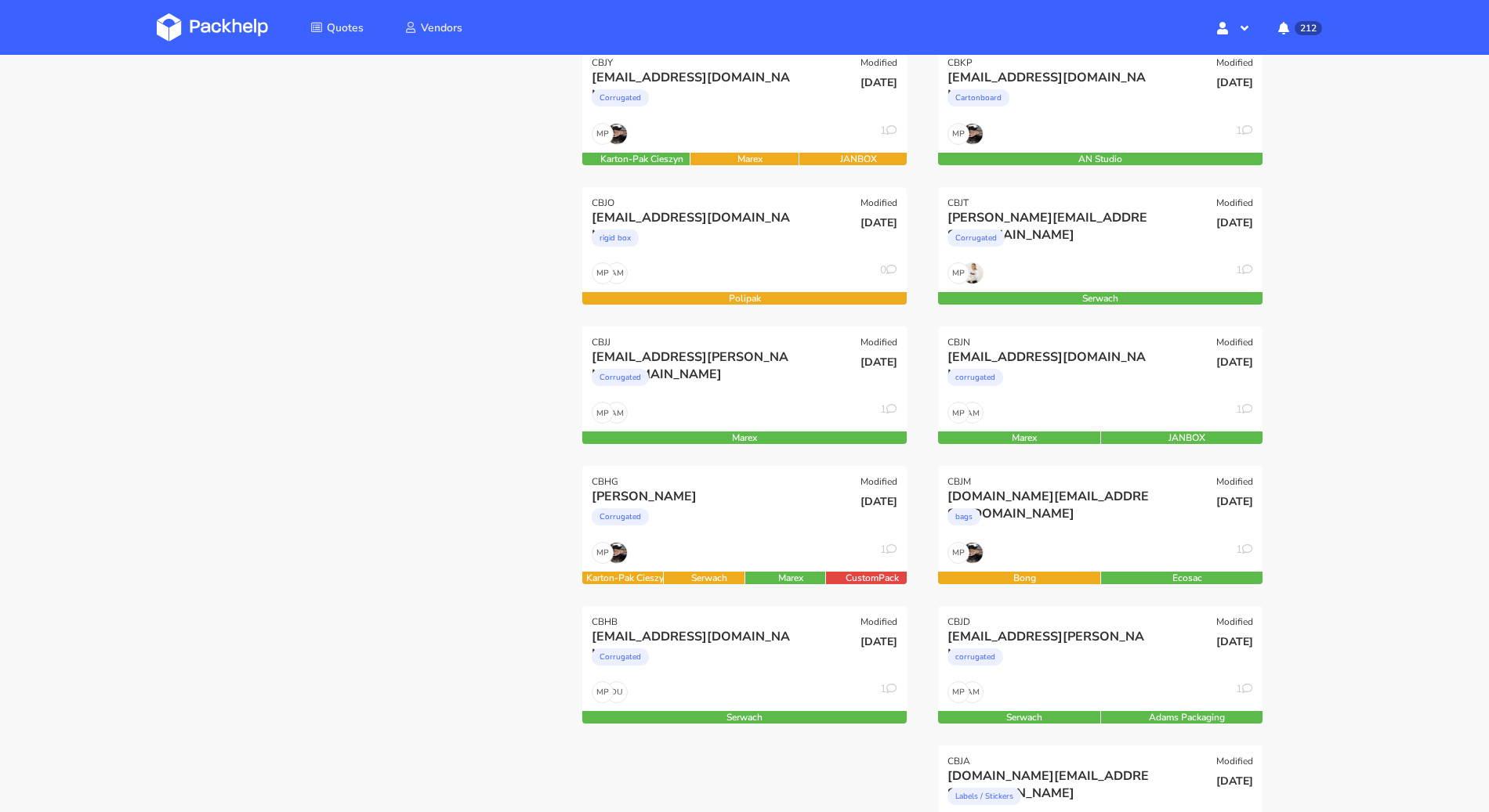
scroll to position [0, 0]
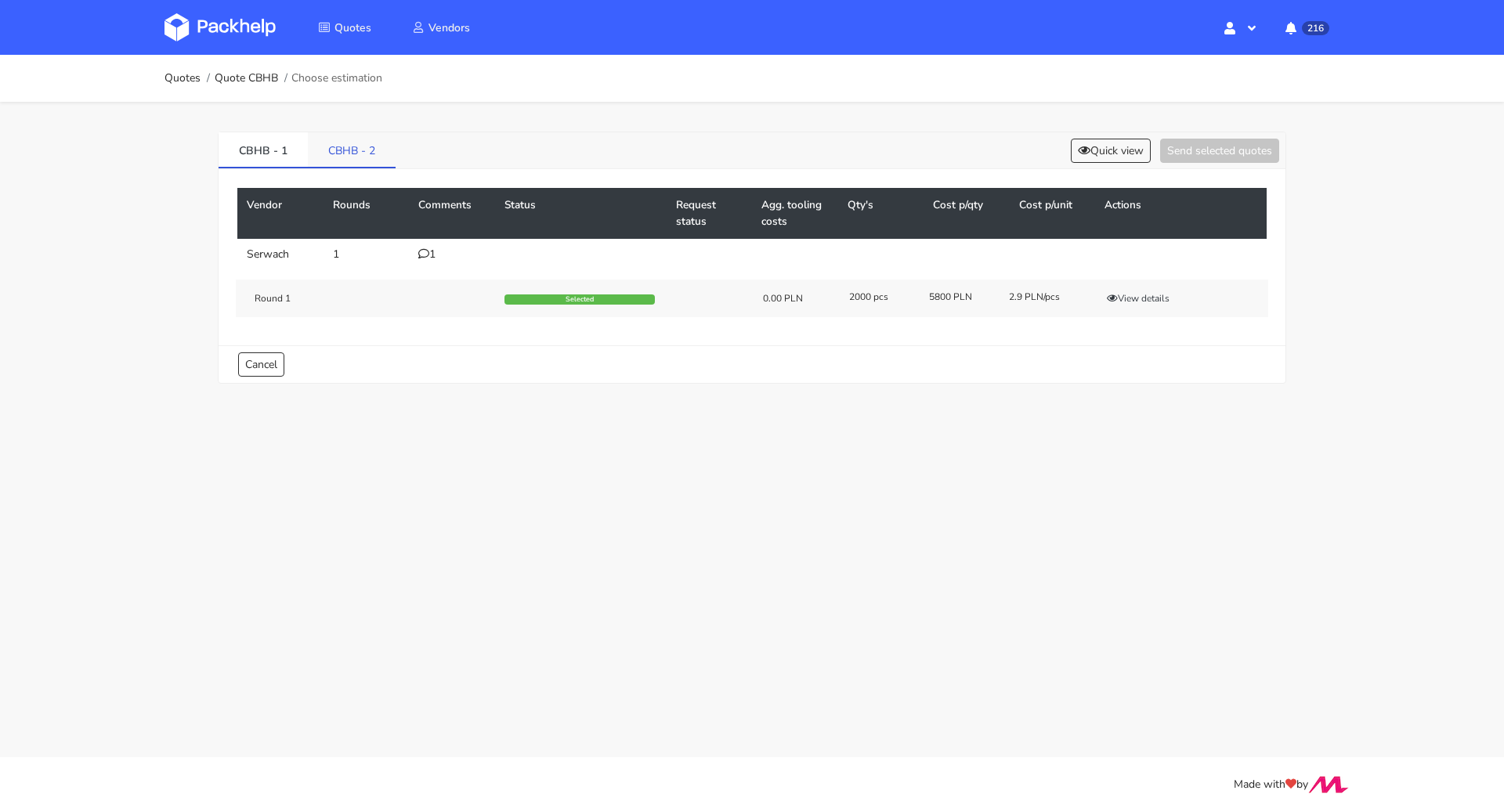
click at [329, 153] on link "CBHB - 2" at bounding box center [351, 149] width 88 height 34
click at [1228, 298] on button "Select" at bounding box center [1203, 301] width 49 height 16
click at [1199, 153] on button "Send selected quotes ( 1 )" at bounding box center [1208, 150] width 141 height 24
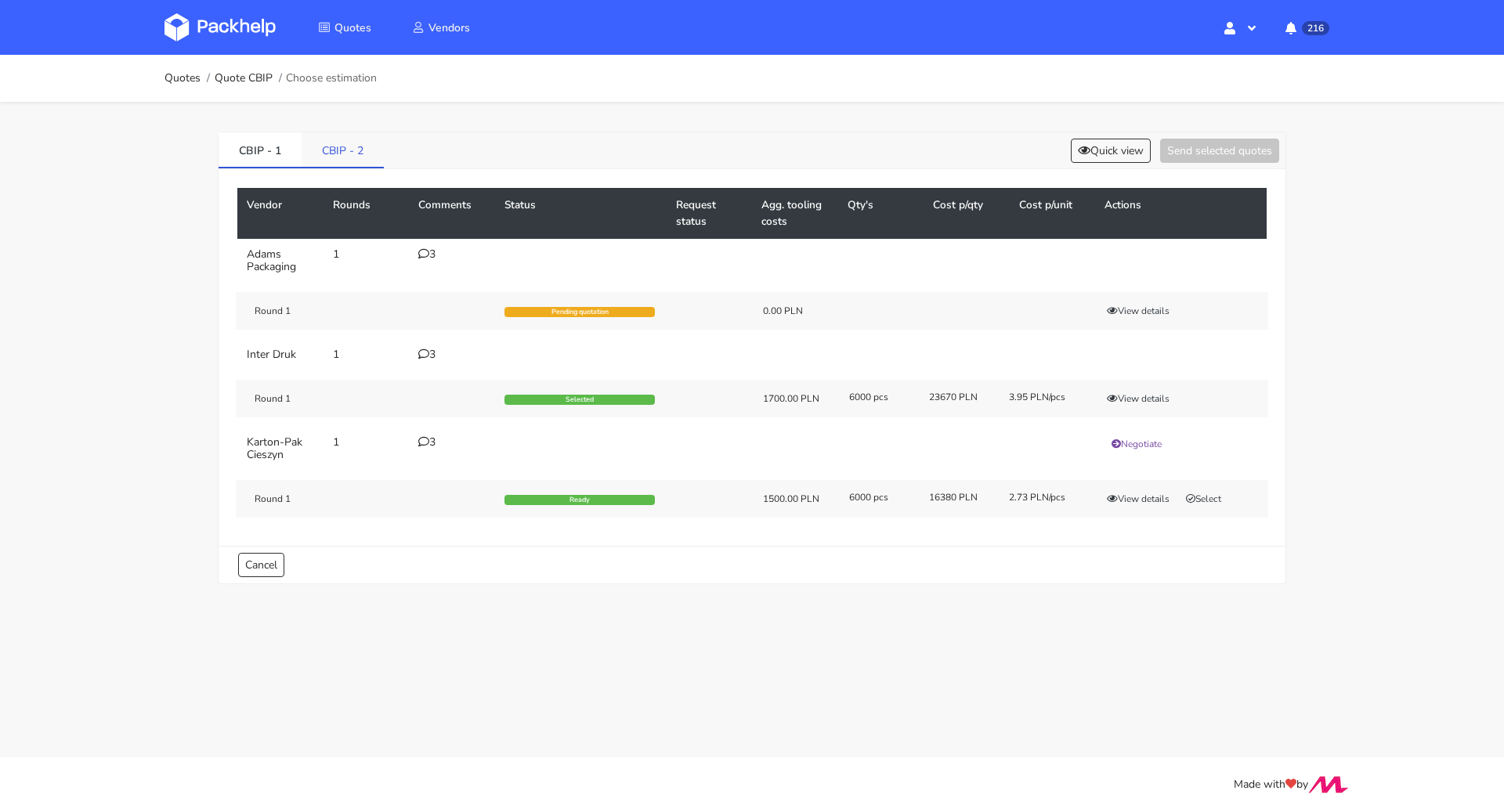
click at [340, 142] on link "CBIP - 2" at bounding box center [343, 149] width 83 height 34
click at [255, 144] on link "CBIP - 1" at bounding box center [260, 149] width 83 height 34
click at [1201, 493] on button "Select" at bounding box center [1203, 499] width 49 height 16
click at [1200, 492] on button "Selected" at bounding box center [1208, 499] width 59 height 16
click at [341, 138] on link "CBIP - 2" at bounding box center [343, 149] width 83 height 34
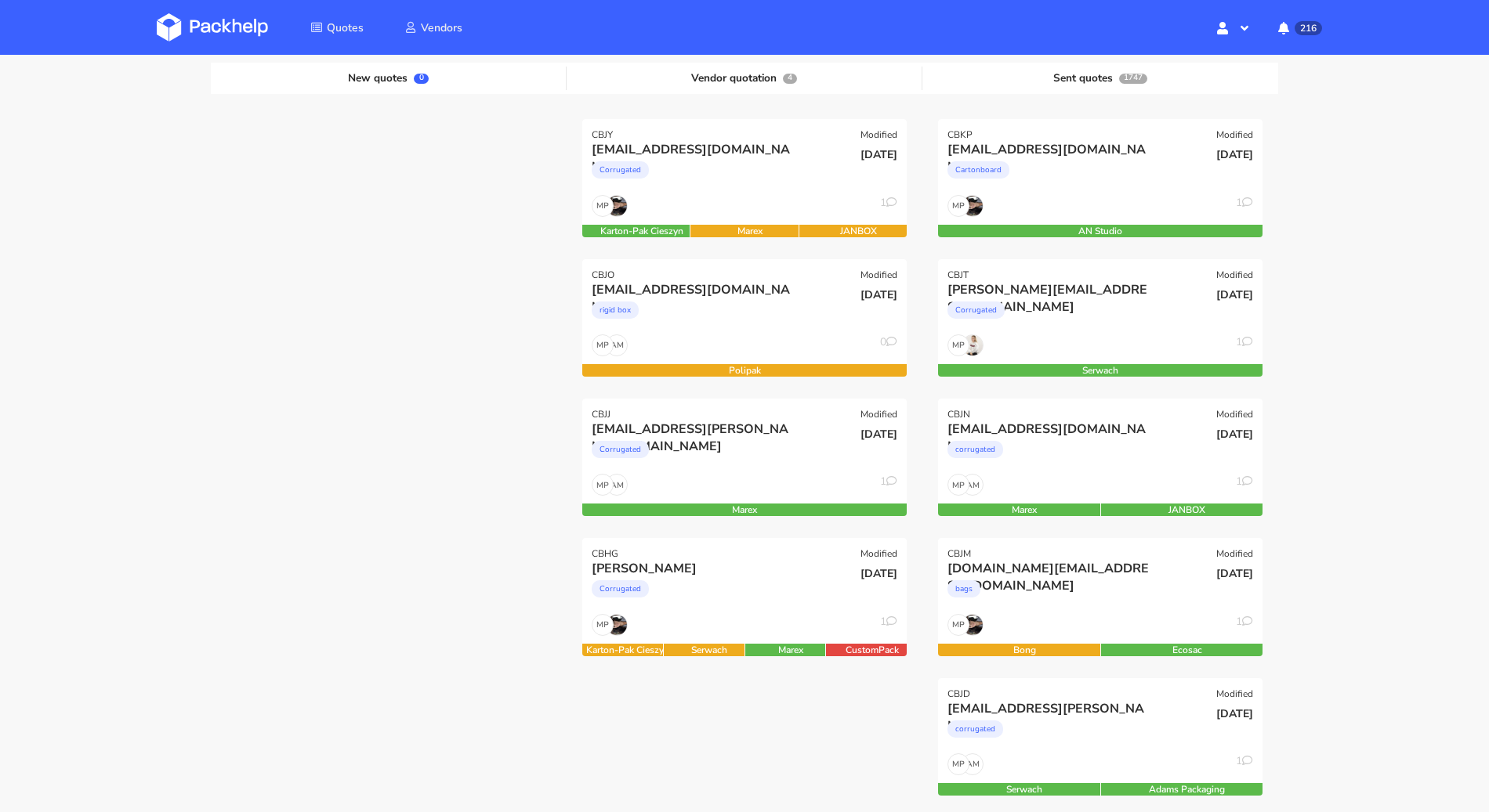
scroll to position [155, 0]
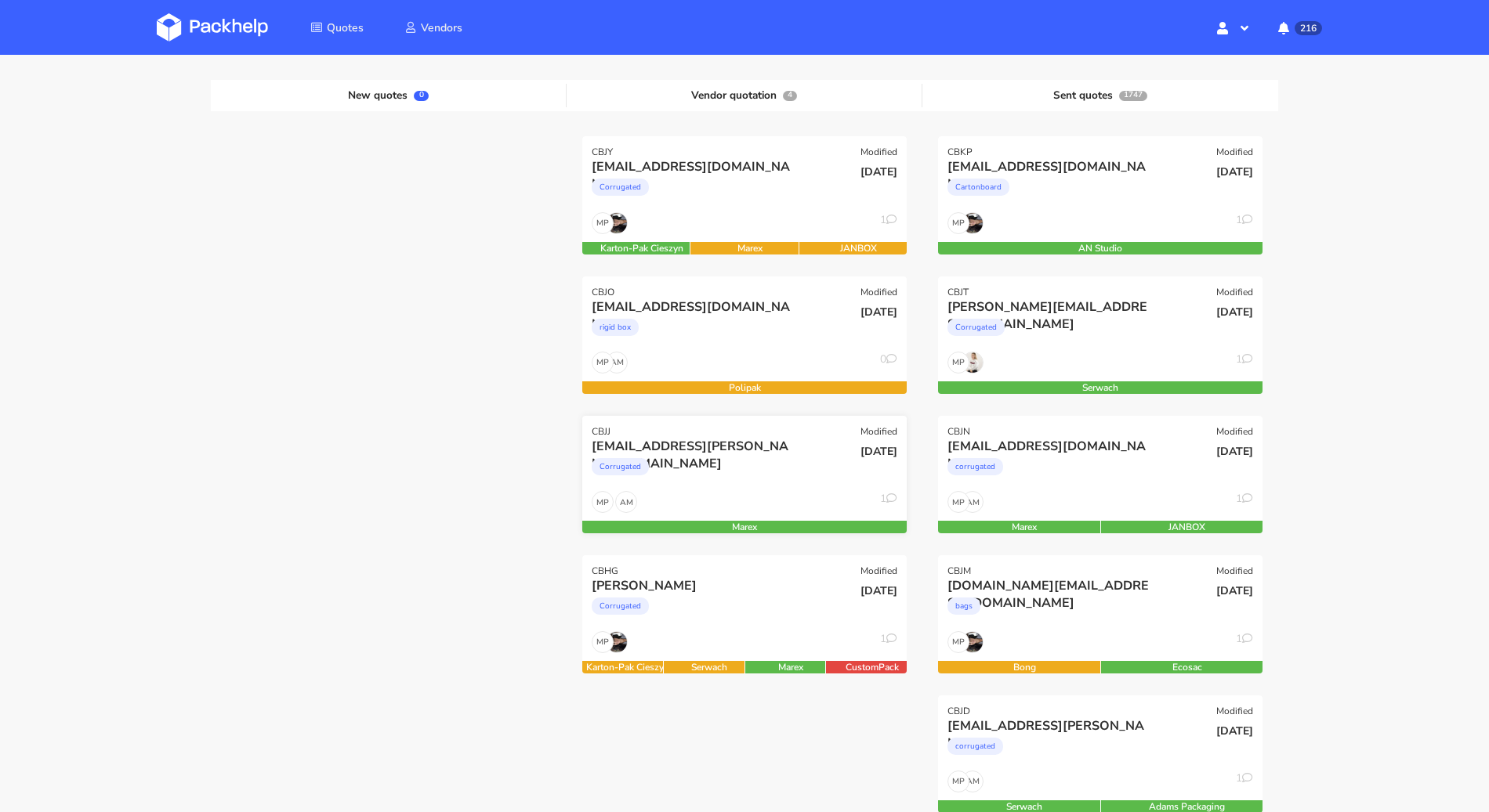
click at [698, 472] on div "Corrugated" at bounding box center [695, 471] width 208 height 32
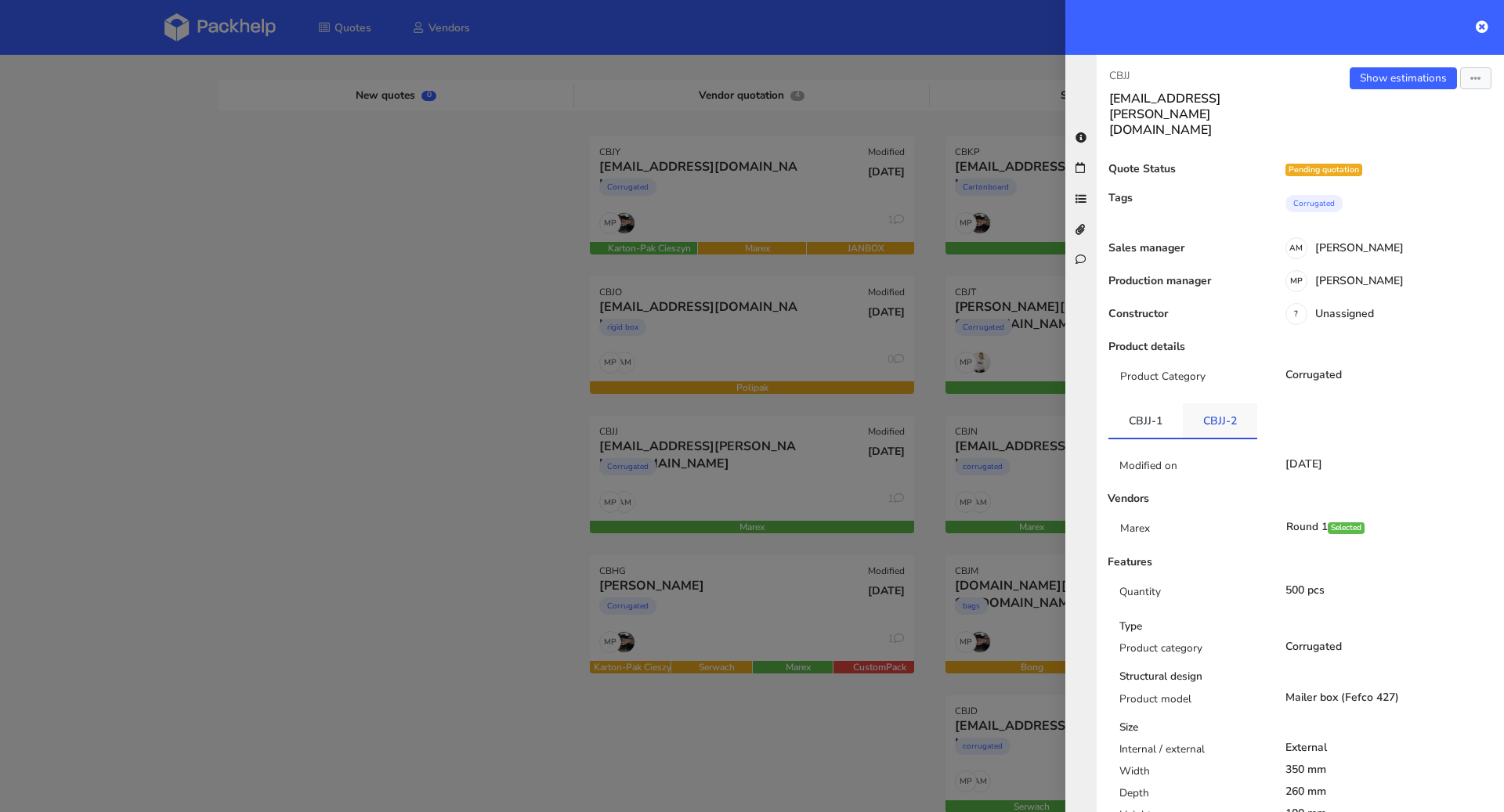
click at [1211, 403] on link "CBJJ-2" at bounding box center [1220, 420] width 74 height 34
click at [328, 448] on div at bounding box center [752, 406] width 1504 height 812
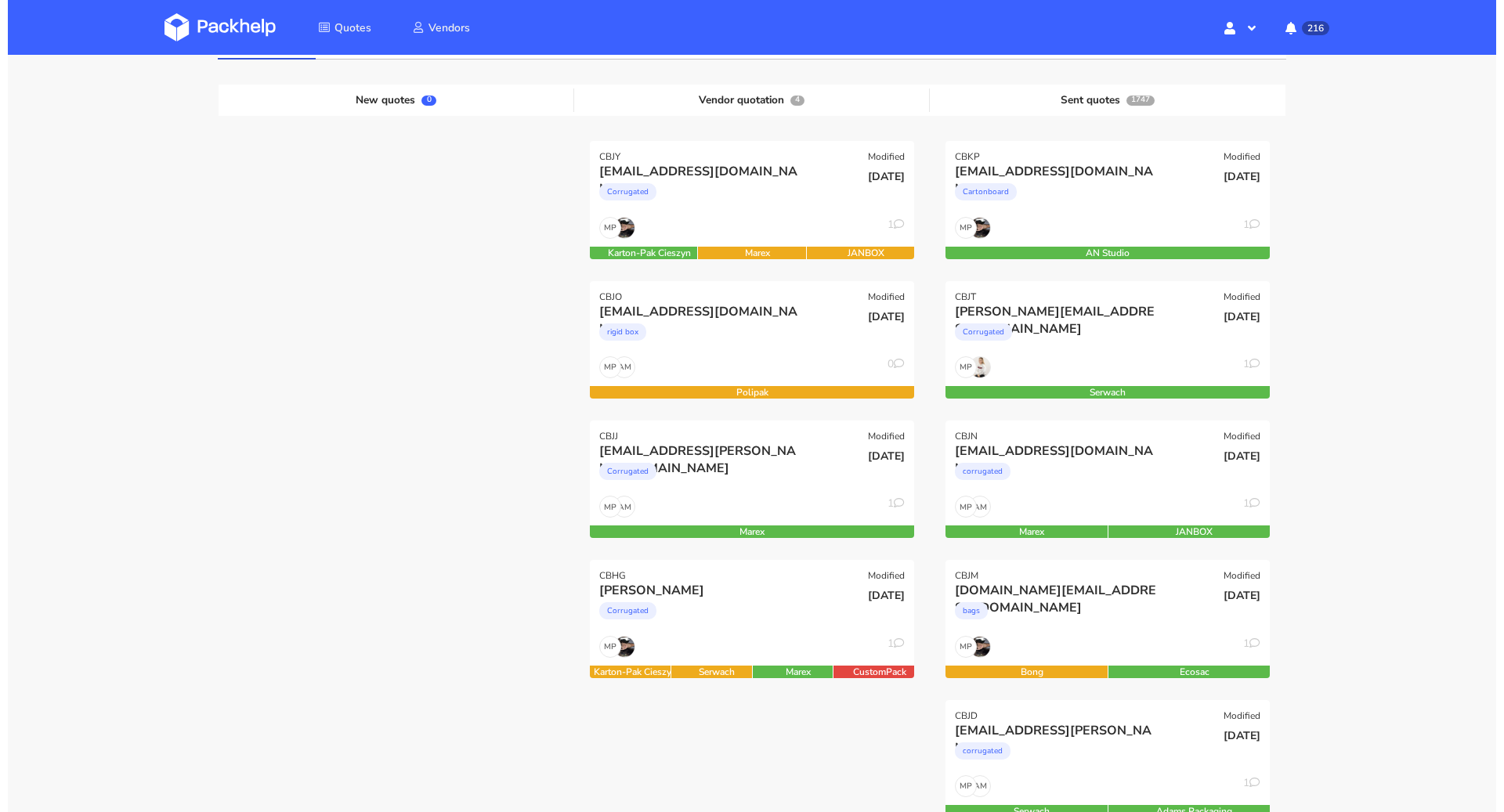
scroll to position [148, 0]
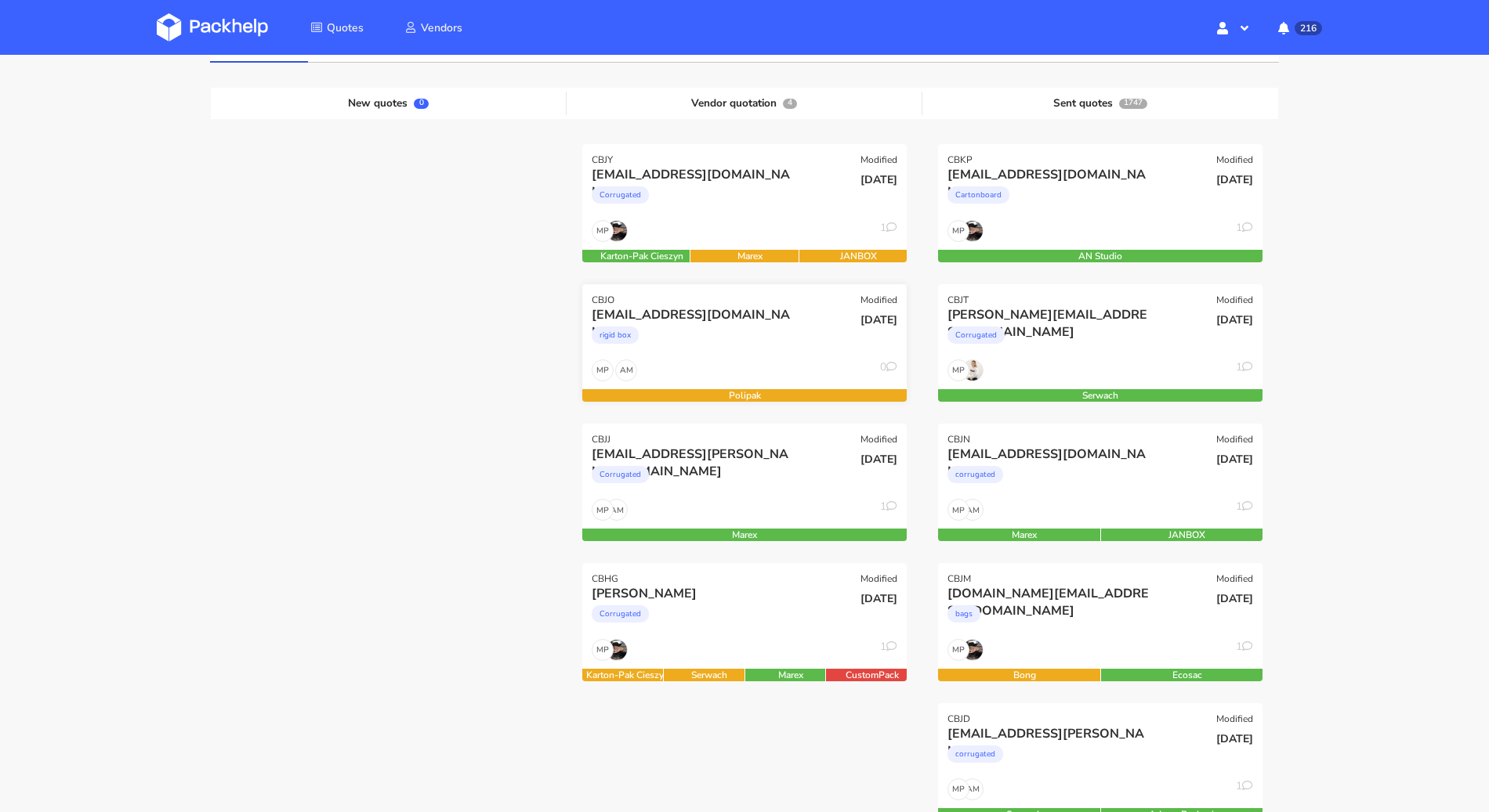
click at [705, 343] on div "rigid box" at bounding box center [695, 339] width 208 height 32
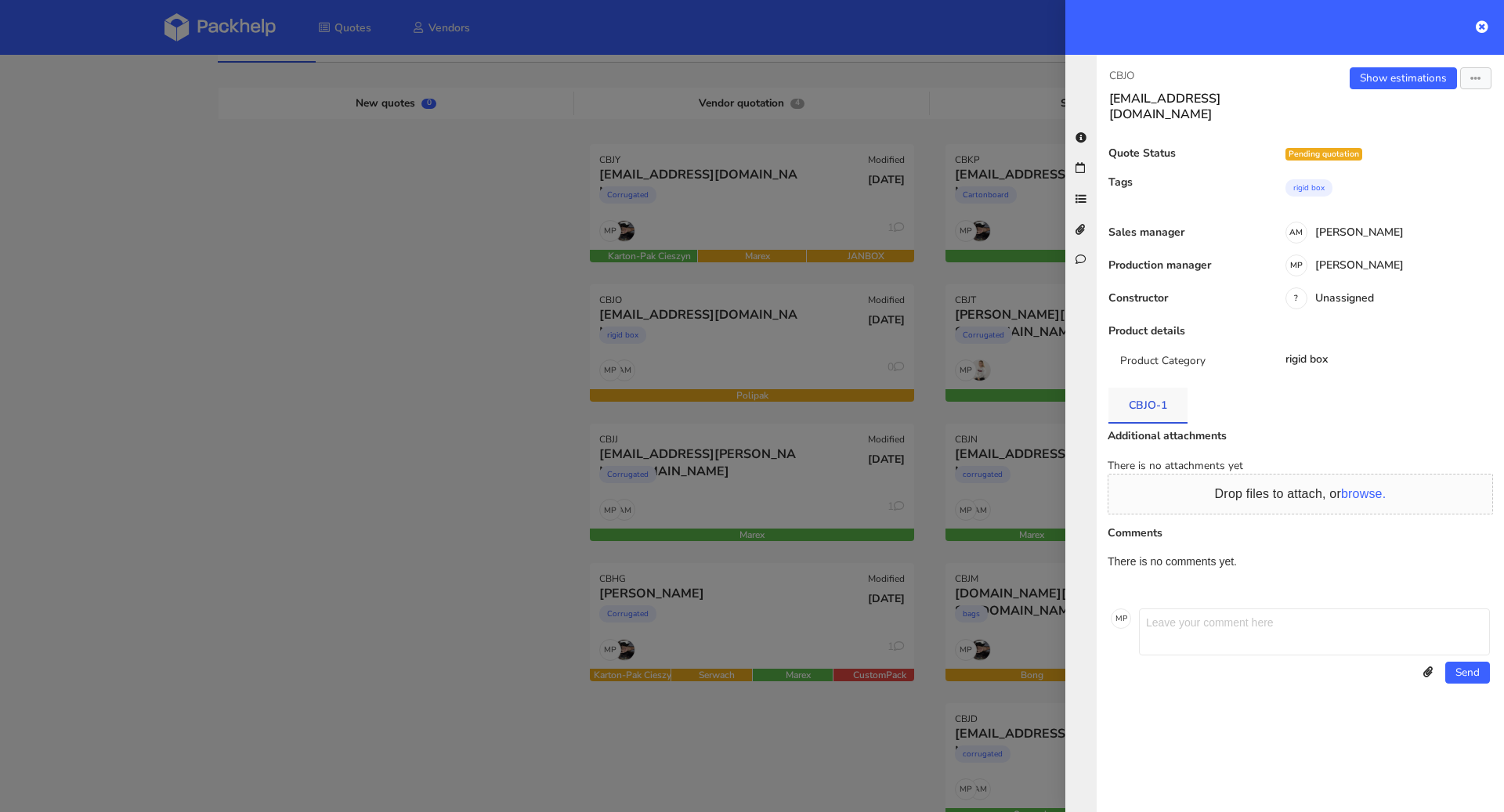
click at [1156, 397] on link "CBJO-1" at bounding box center [1148, 404] width 79 height 34
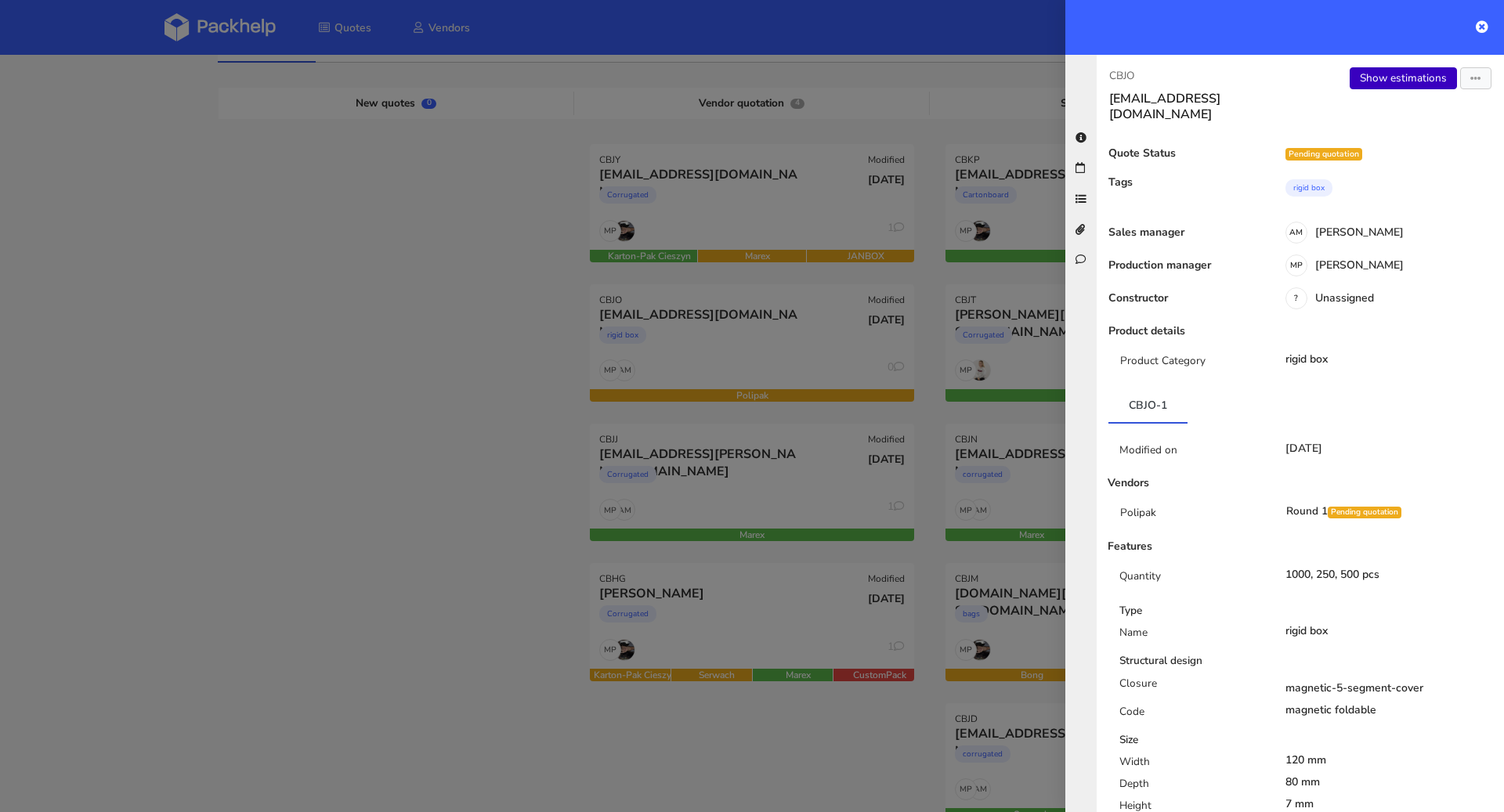
click at [1369, 81] on link "Show estimations" at bounding box center [1403, 78] width 108 height 22
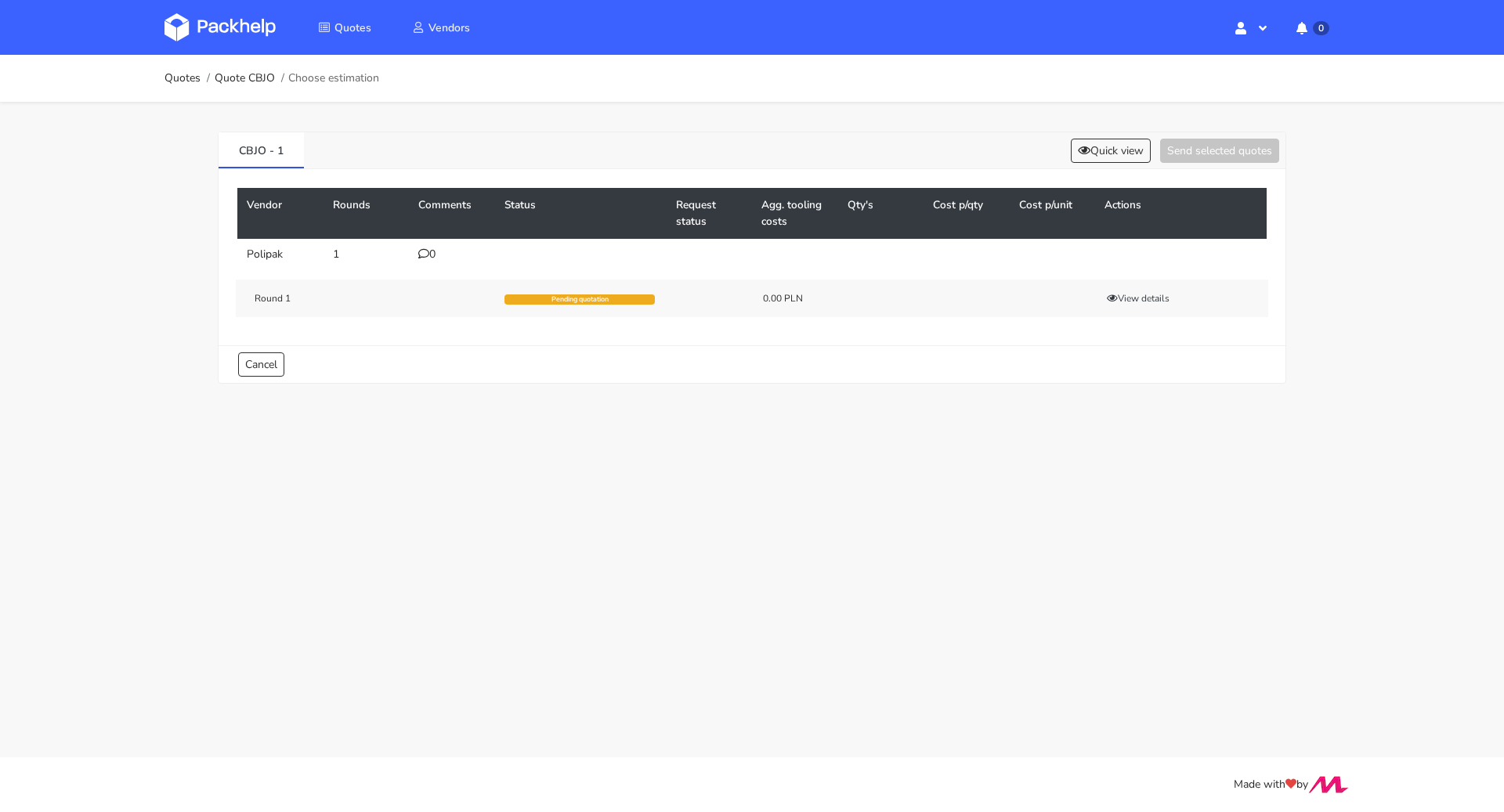
click at [429, 253] on div "0" at bounding box center [452, 254] width 68 height 13
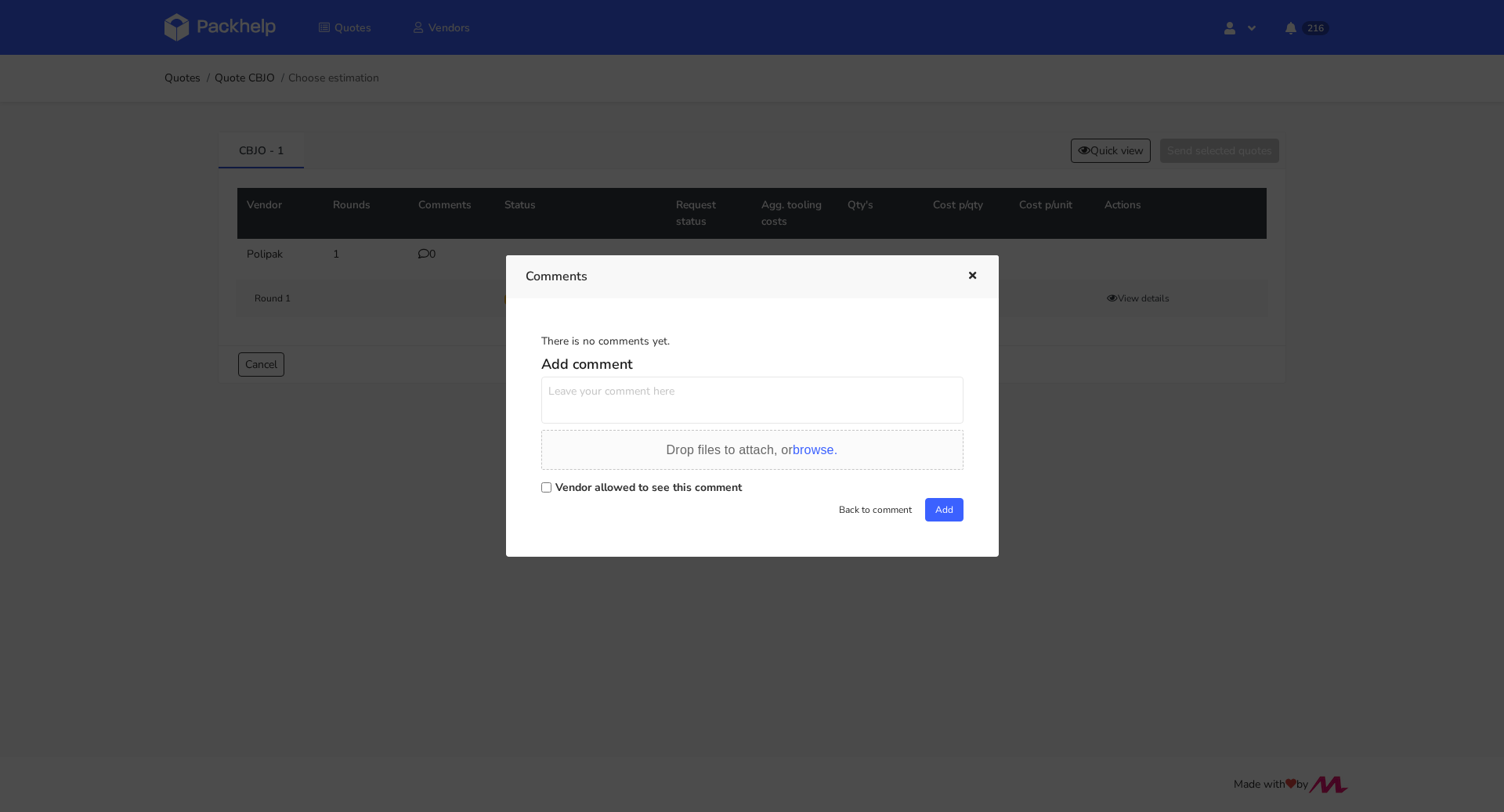
click at [594, 472] on div "Drop files to attach, or browse." at bounding box center [752, 454] width 422 height 47
click at [594, 479] on div "Vendor allowed to see this comment" at bounding box center [752, 487] width 422 height 22
click at [609, 383] on textarea at bounding box center [752, 400] width 422 height 47
click at [581, 482] on div "Vendor allowed to see this comment" at bounding box center [752, 487] width 422 height 22
click at [545, 489] on input "Vendor allowed to see this comment" at bounding box center [546, 488] width 10 height 10
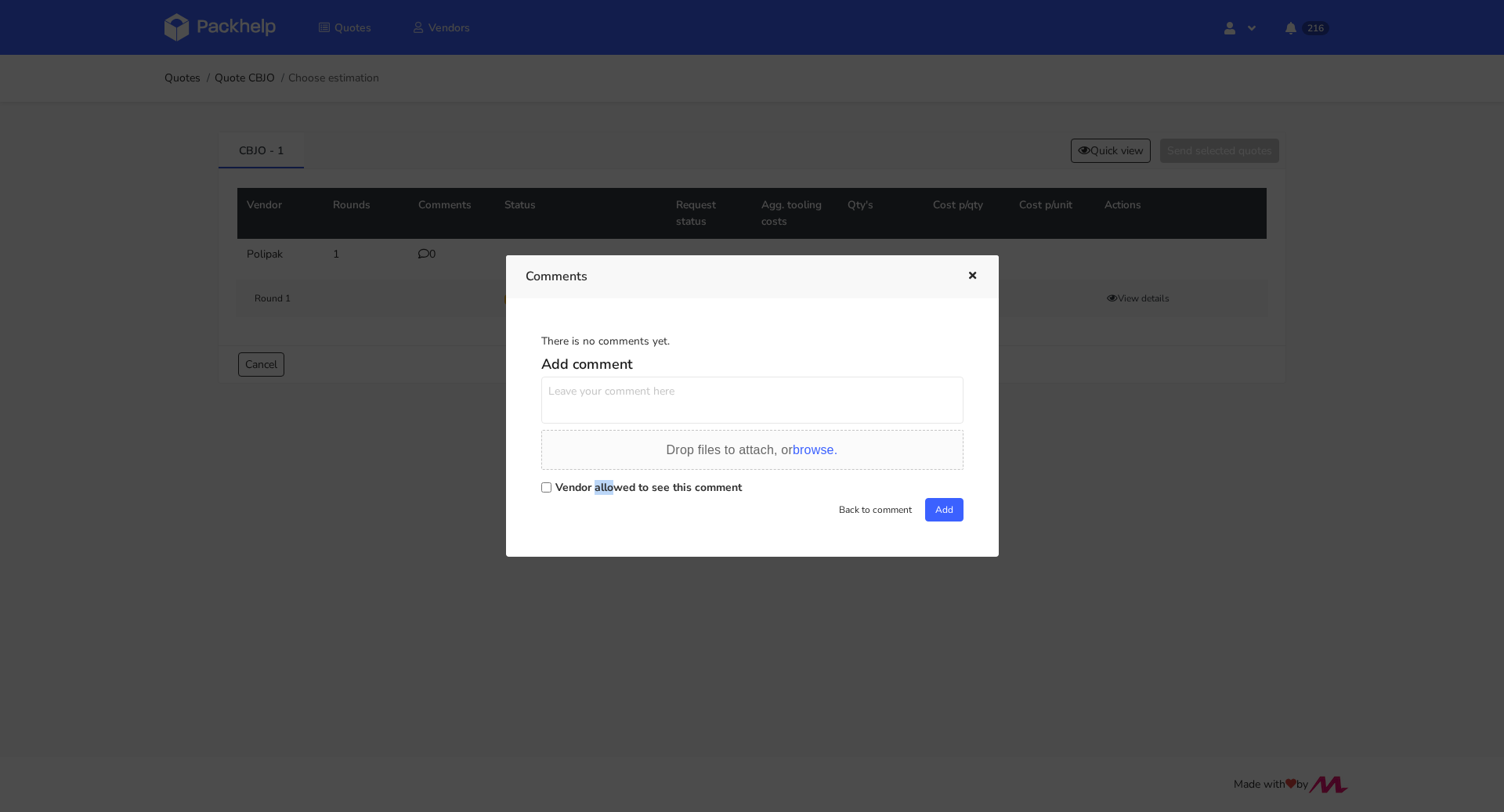
checkbox input "true"
click at [568, 399] on textarea at bounding box center [752, 400] width 422 height 47
type textarea "Hej Marcin prośba o wycenę"
click at [936, 511] on button "Add" at bounding box center [945, 510] width 38 height 23
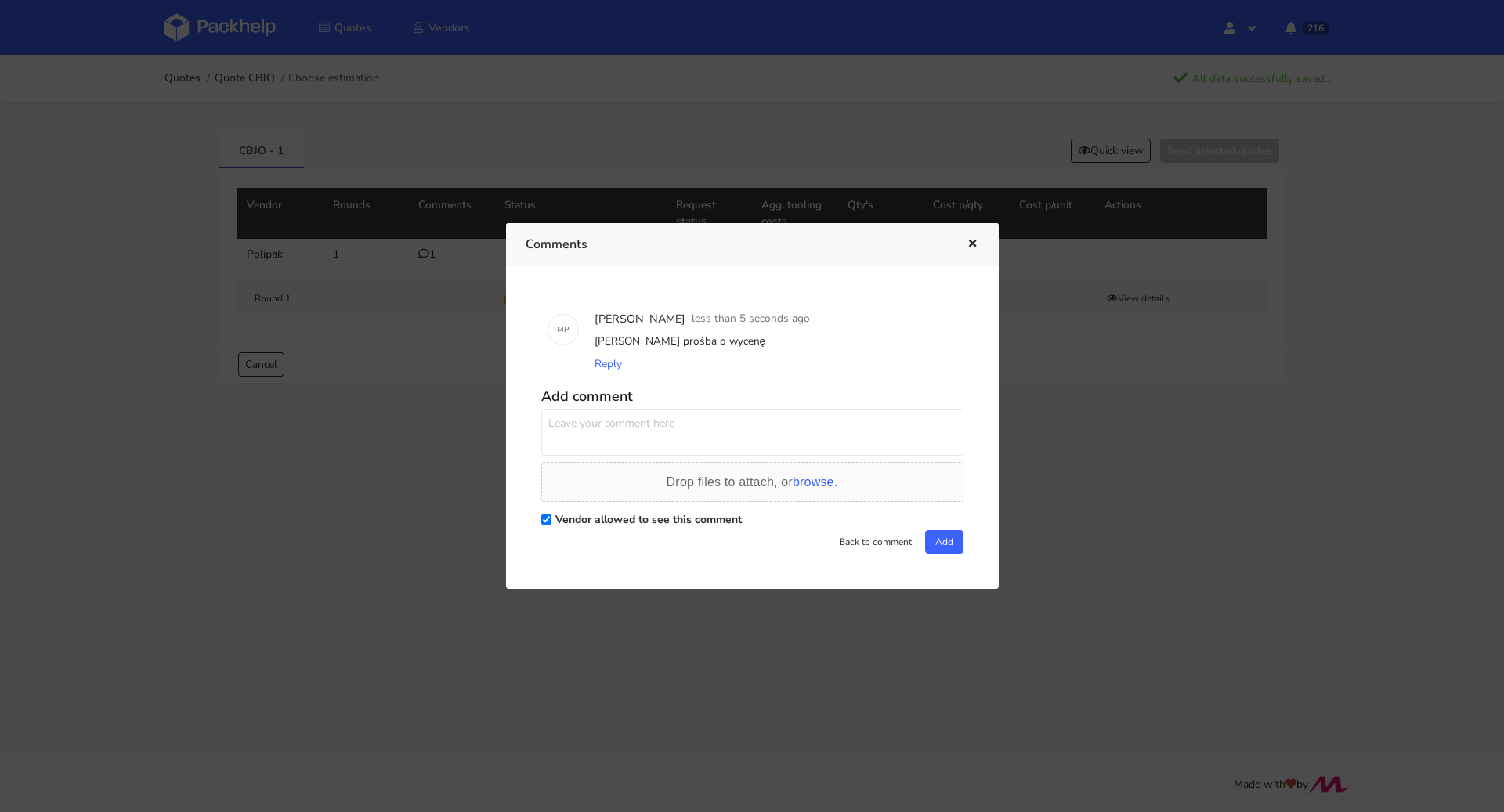
click at [978, 238] on button "button" at bounding box center [970, 244] width 18 height 20
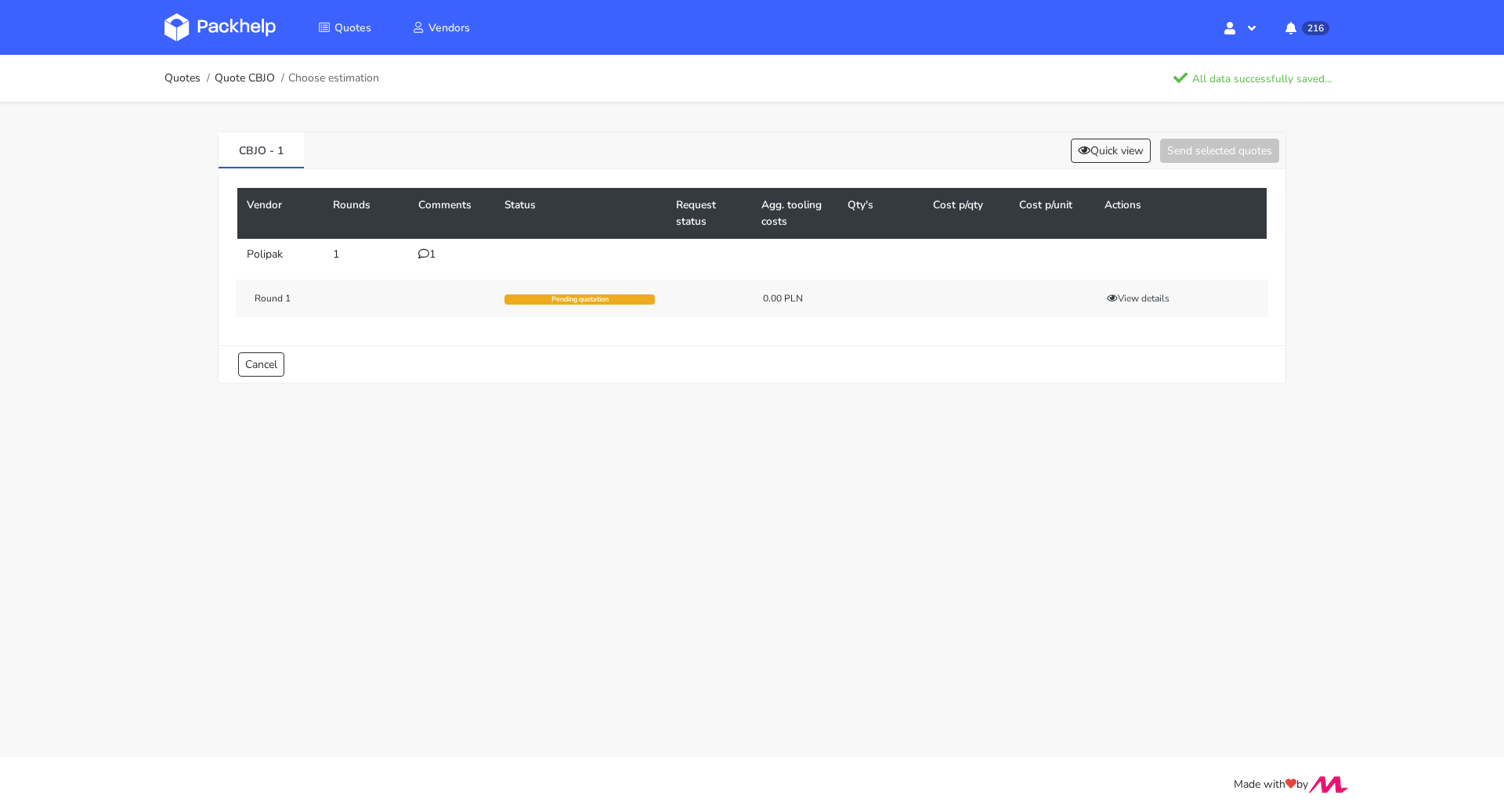
click at [188, 88] on ol "Quotes Quote CBJO Choose estimation" at bounding box center [271, 78] width 214 height 32
click at [182, 78] on link "Quotes" at bounding box center [182, 78] width 36 height 13
